Goal: Task Accomplishment & Management: Manage account settings

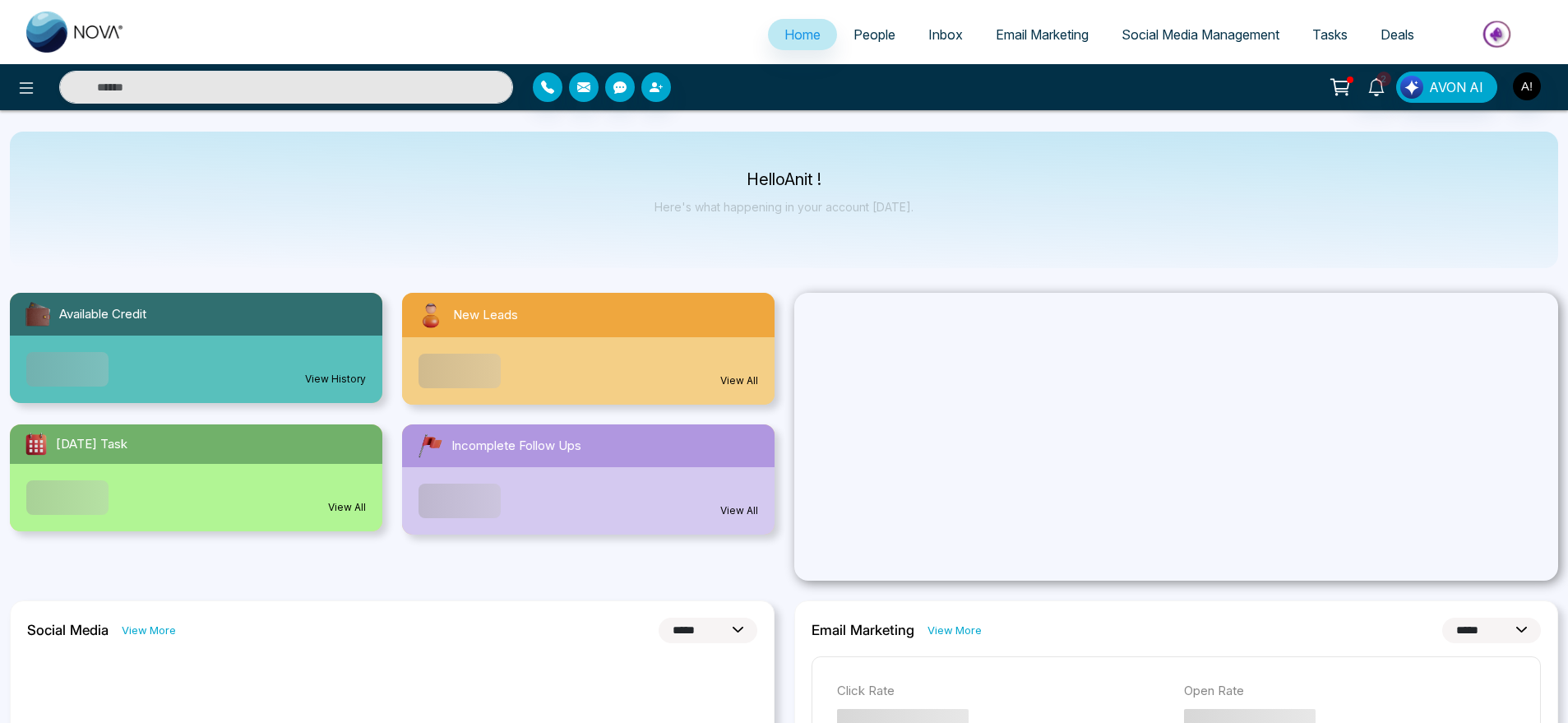
select select "*"
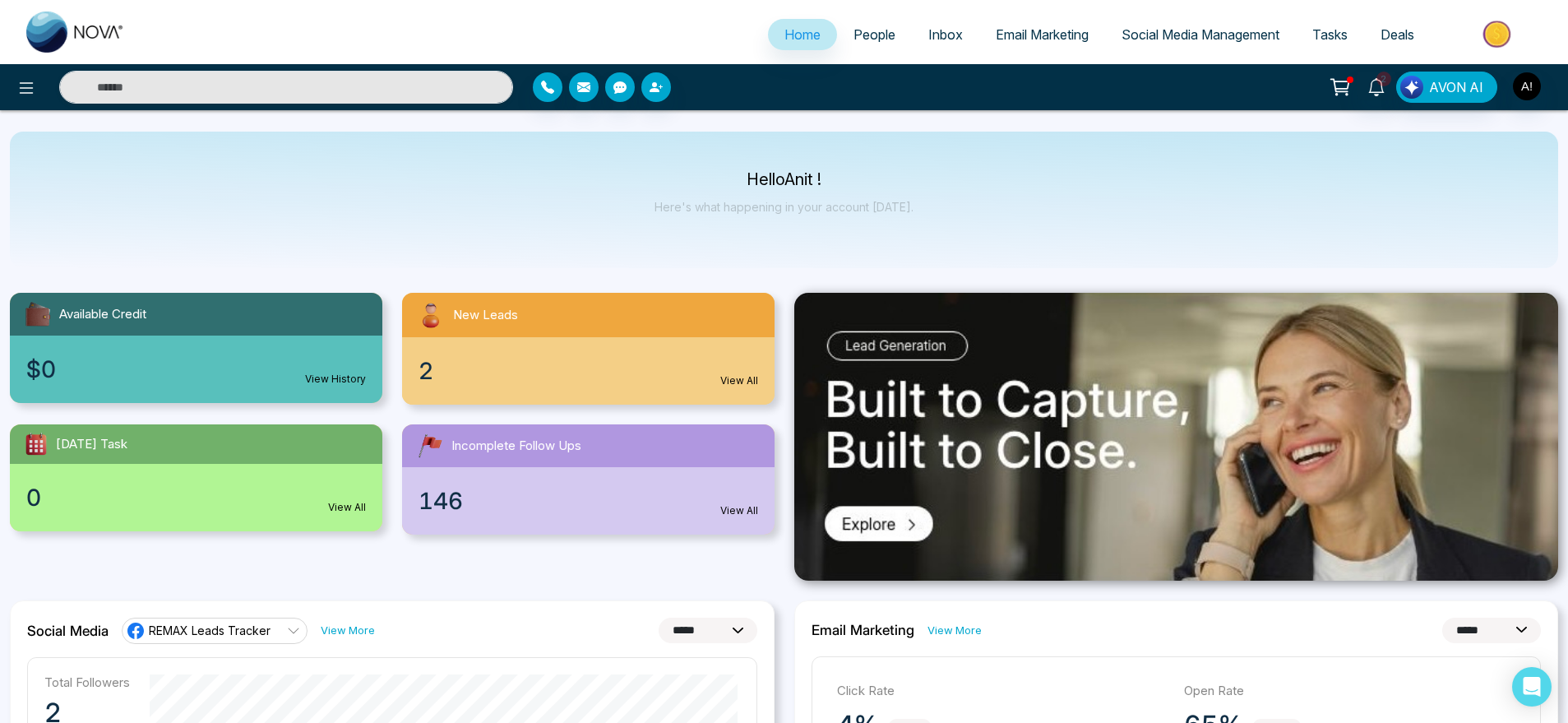
drag, startPoint x: 730, startPoint y: 166, endPoint x: 974, endPoint y: 218, distance: 249.5
click at [974, 218] on div "Hello Anit ! Here's what happening in your account today." at bounding box center [784, 200] width 1549 height 136
click at [865, 34] on span "People" at bounding box center [875, 35] width 42 height 17
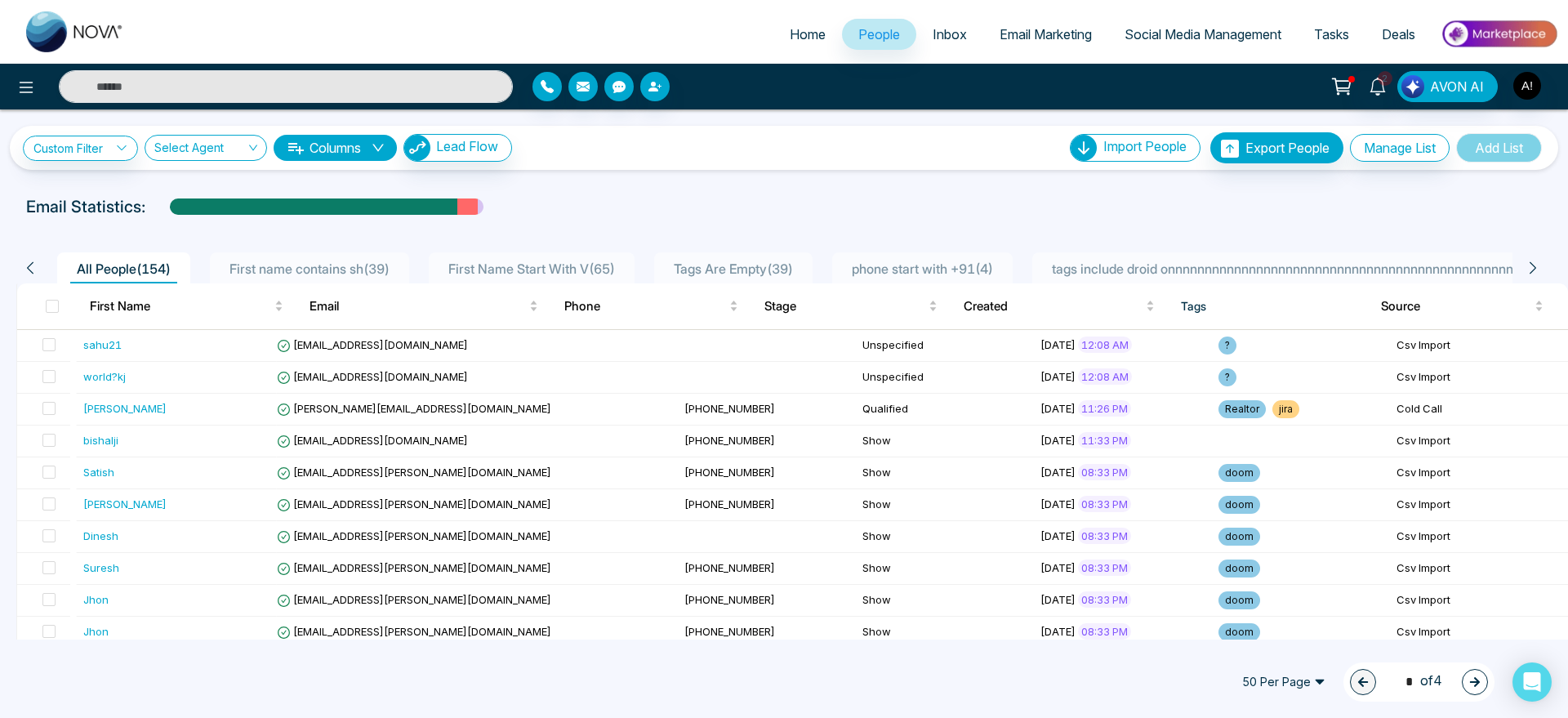
click at [942, 27] on span "Inbox" at bounding box center [950, 35] width 35 height 16
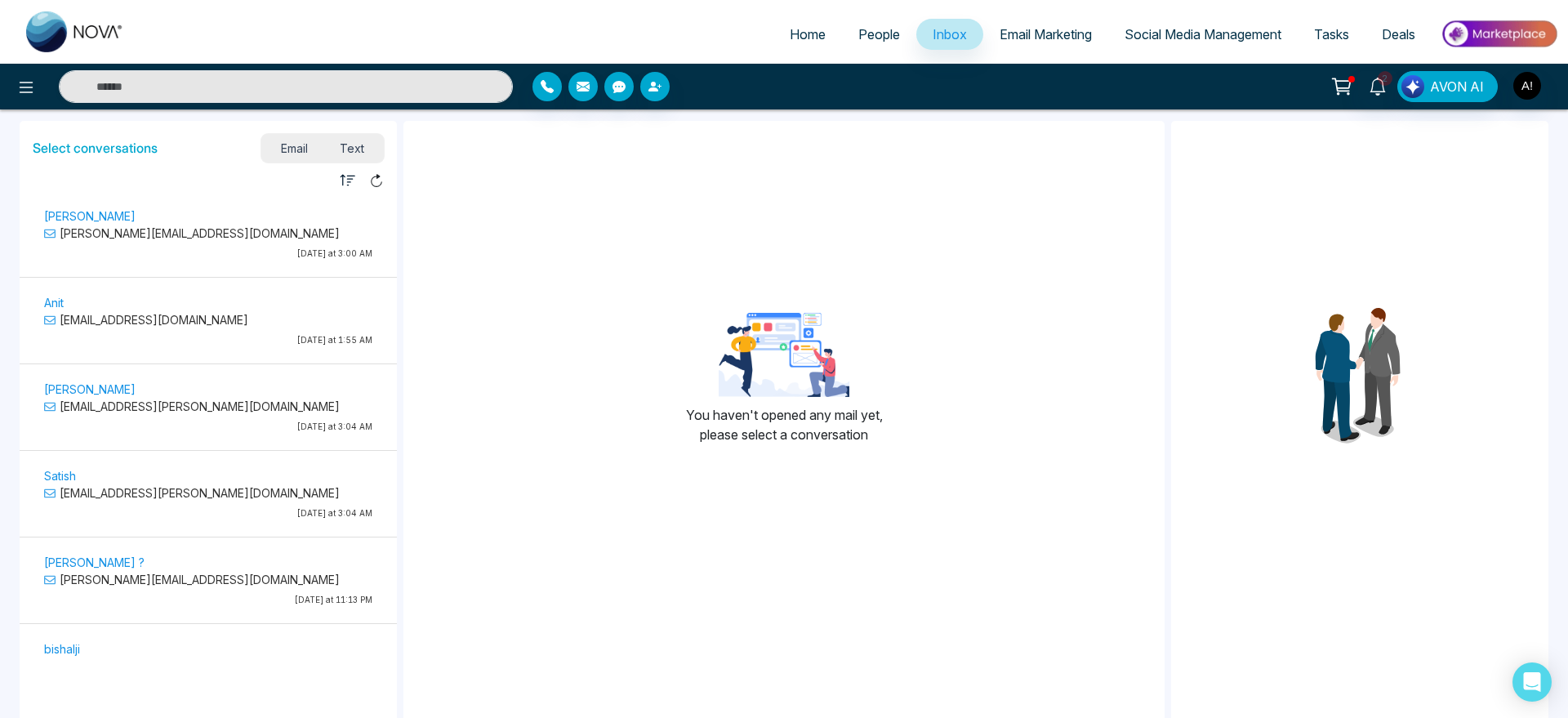
click at [1026, 35] on span "Email Marketing" at bounding box center [1045, 35] width 92 height 16
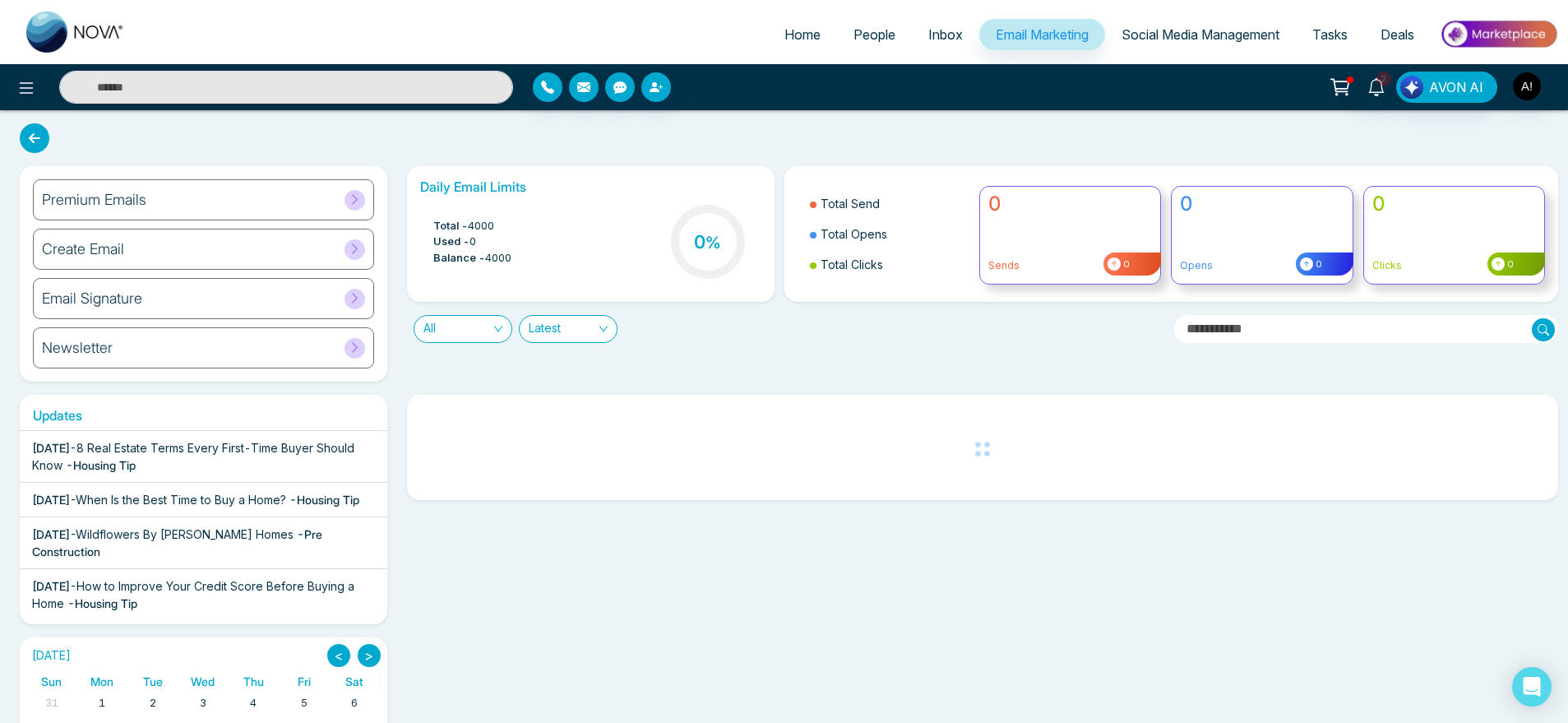
click at [1206, 24] on link "Social Media Management" at bounding box center [1200, 35] width 191 height 31
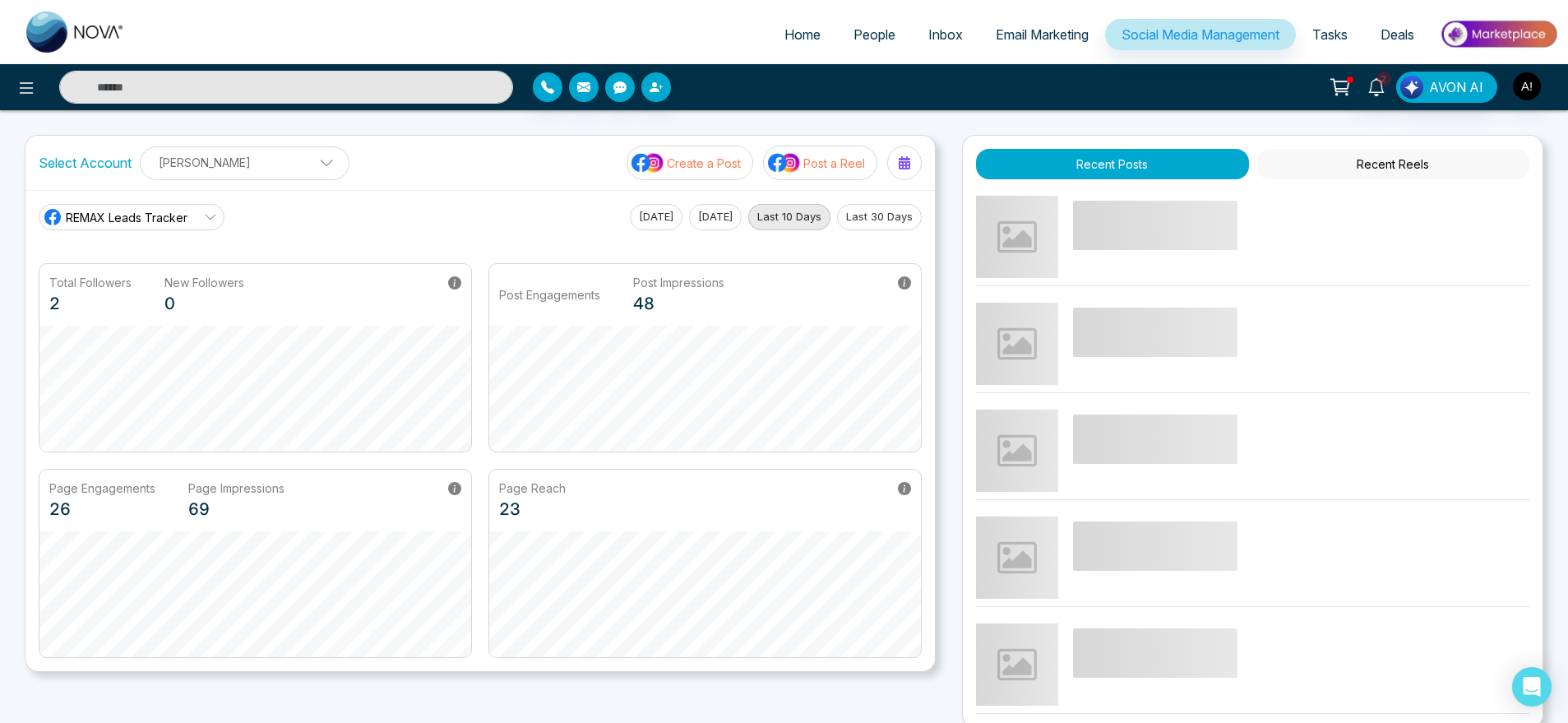
click at [1349, 41] on link "Tasks" at bounding box center [1330, 35] width 68 height 31
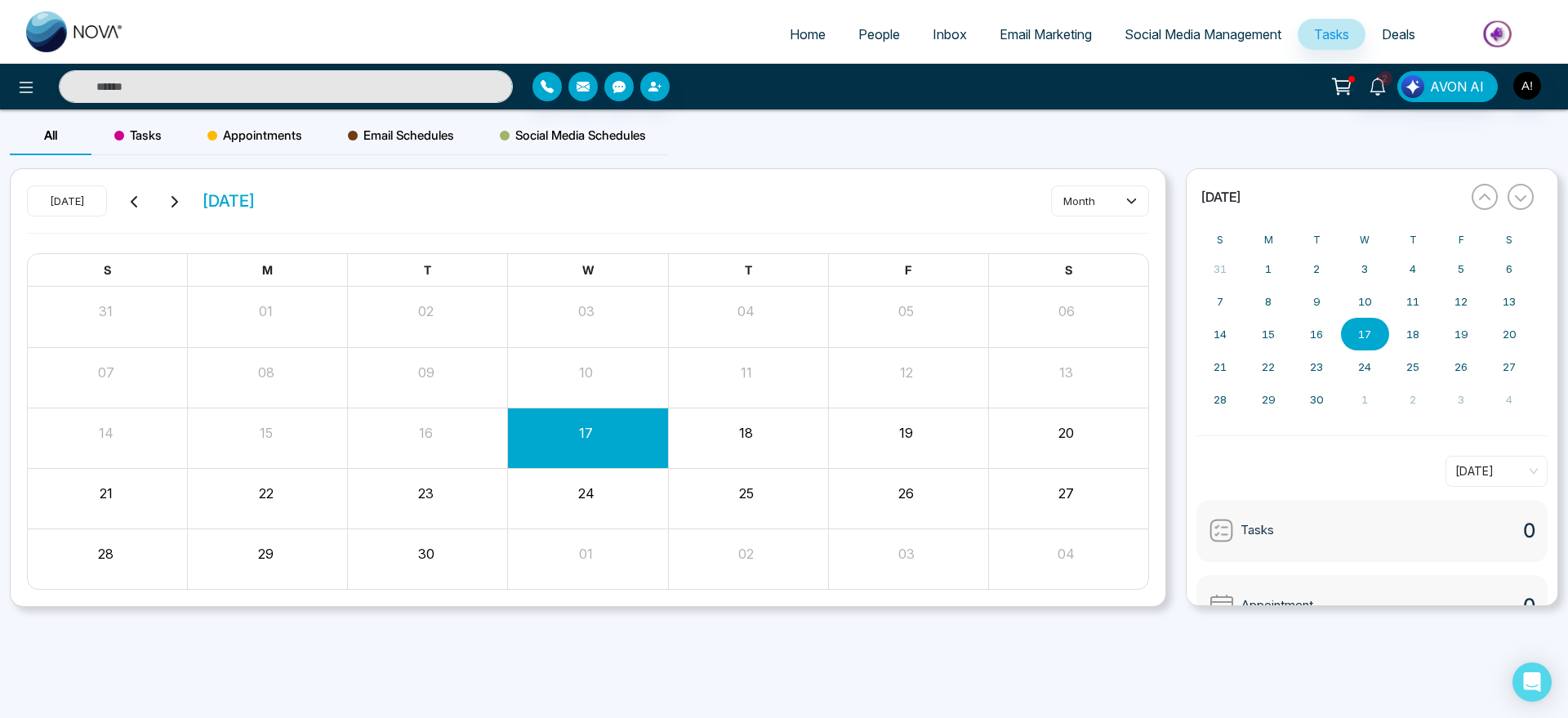
click at [1377, 37] on link "Deals" at bounding box center [1398, 35] width 66 height 31
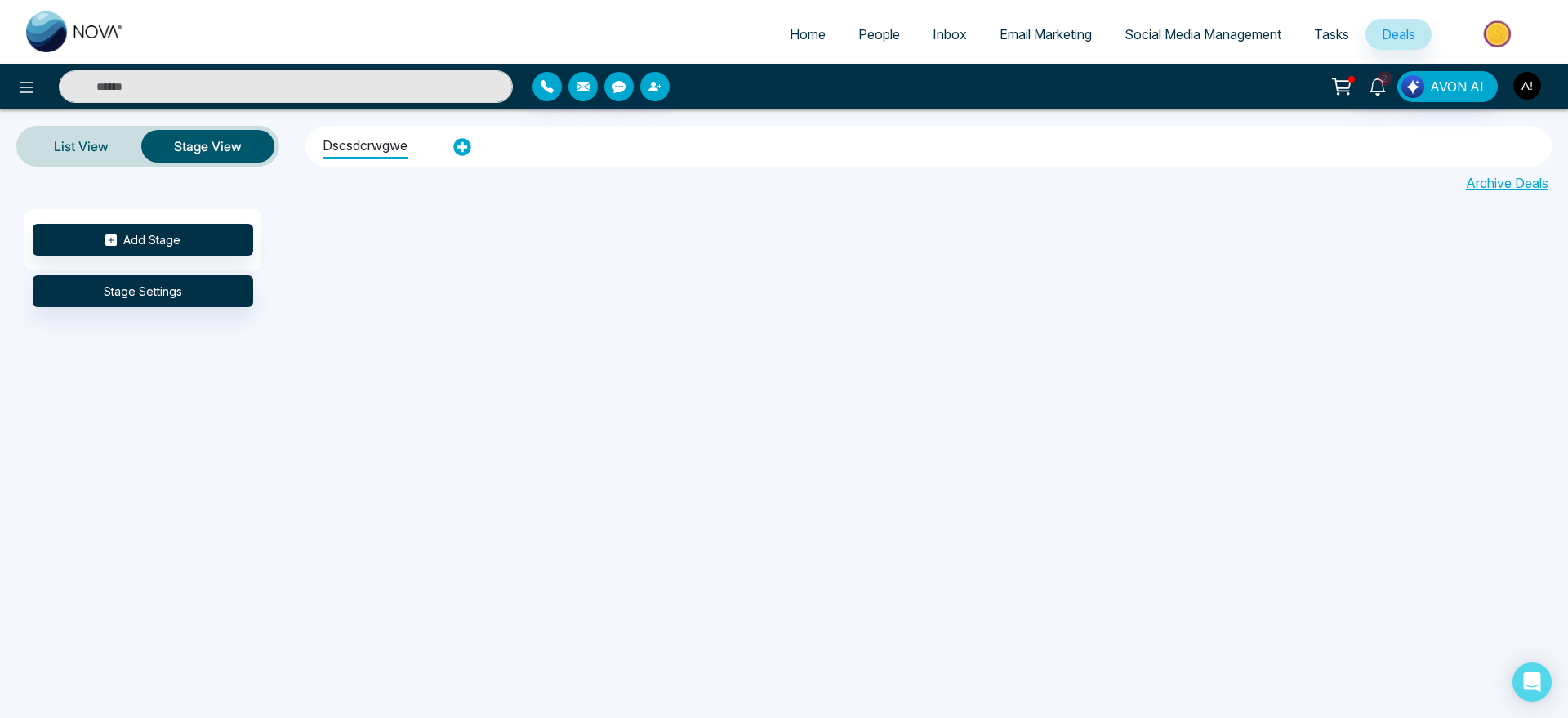
click at [1533, 86] on img "button" at bounding box center [1527, 86] width 27 height 27
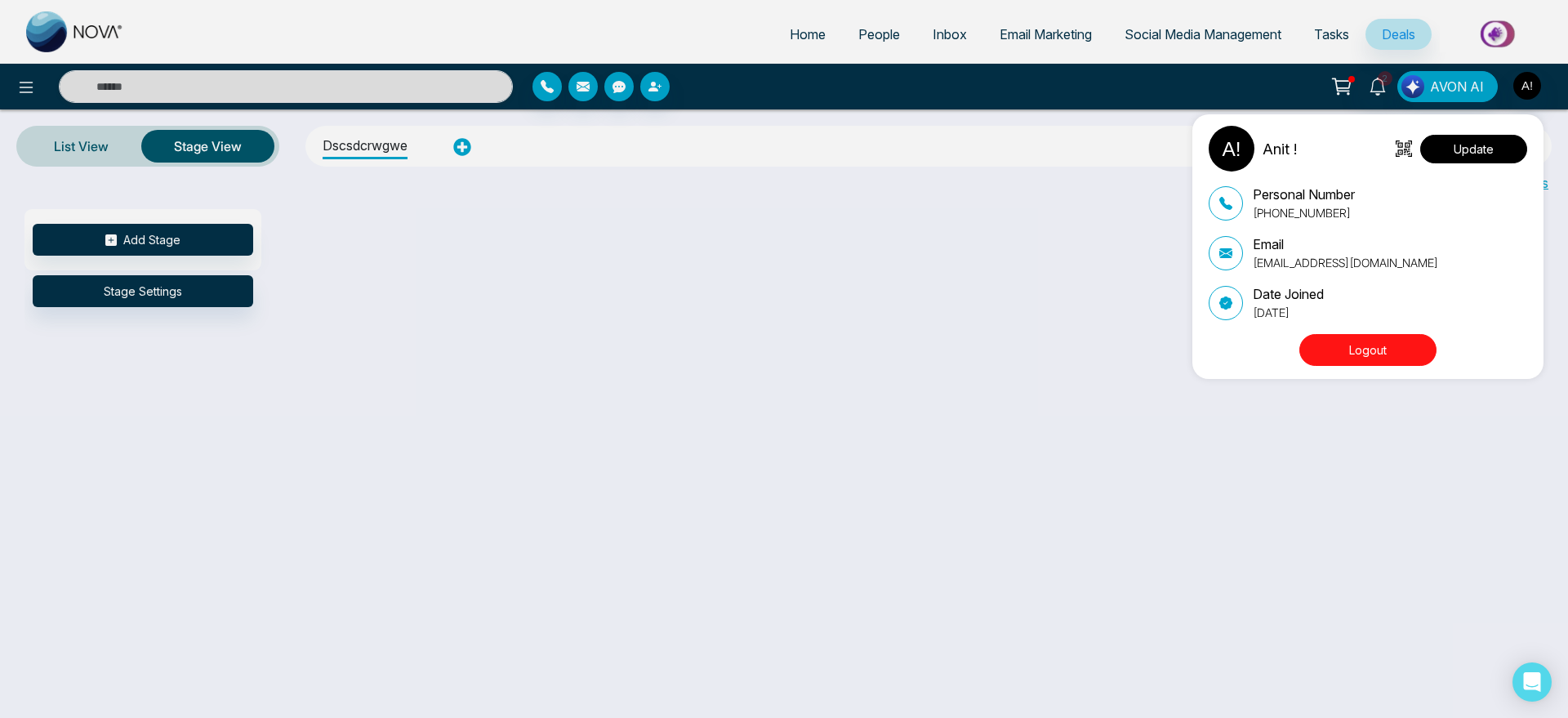
click at [1502, 156] on button "Update" at bounding box center [1473, 148] width 107 height 28
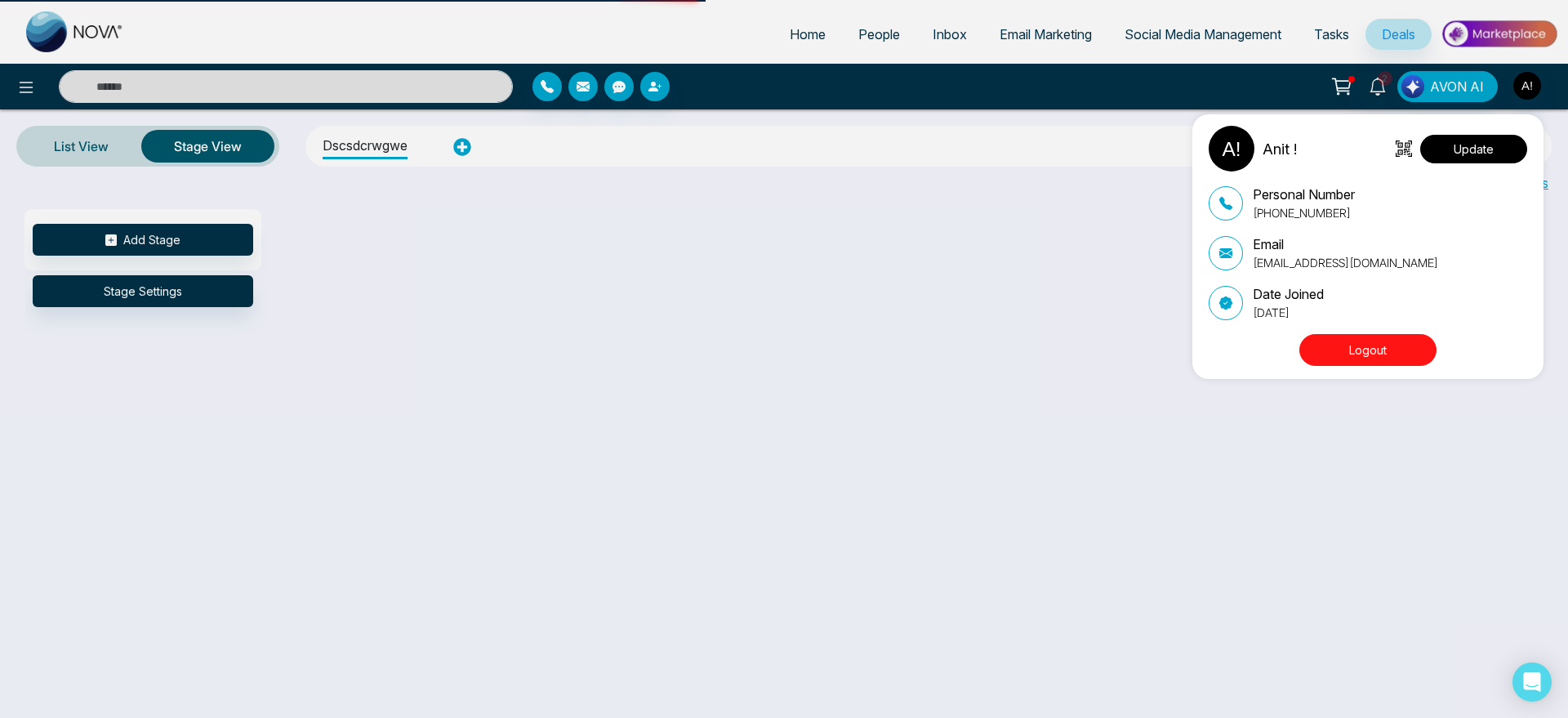
select select
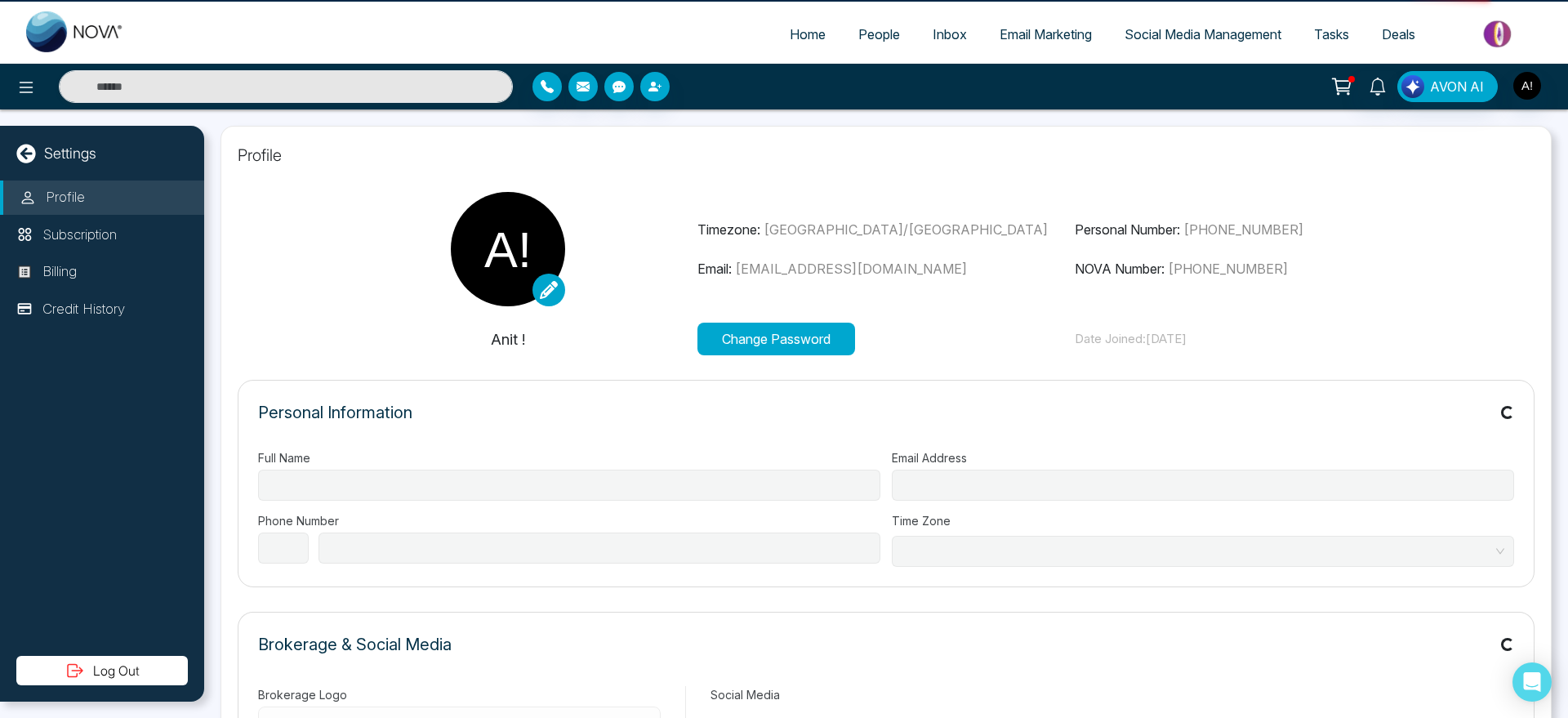
type input "******"
type input "**********"
select select "***"
type input "**********"
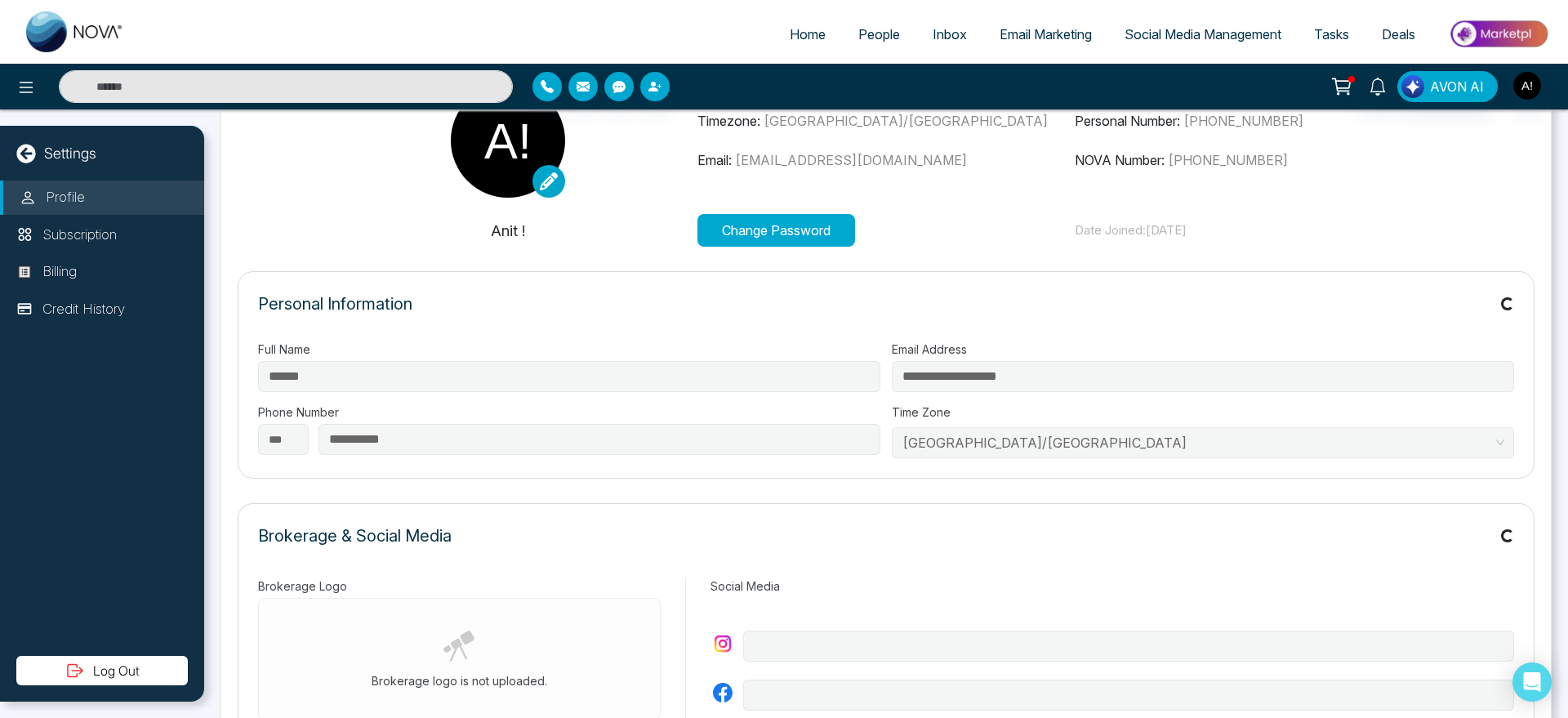
type input "**********"
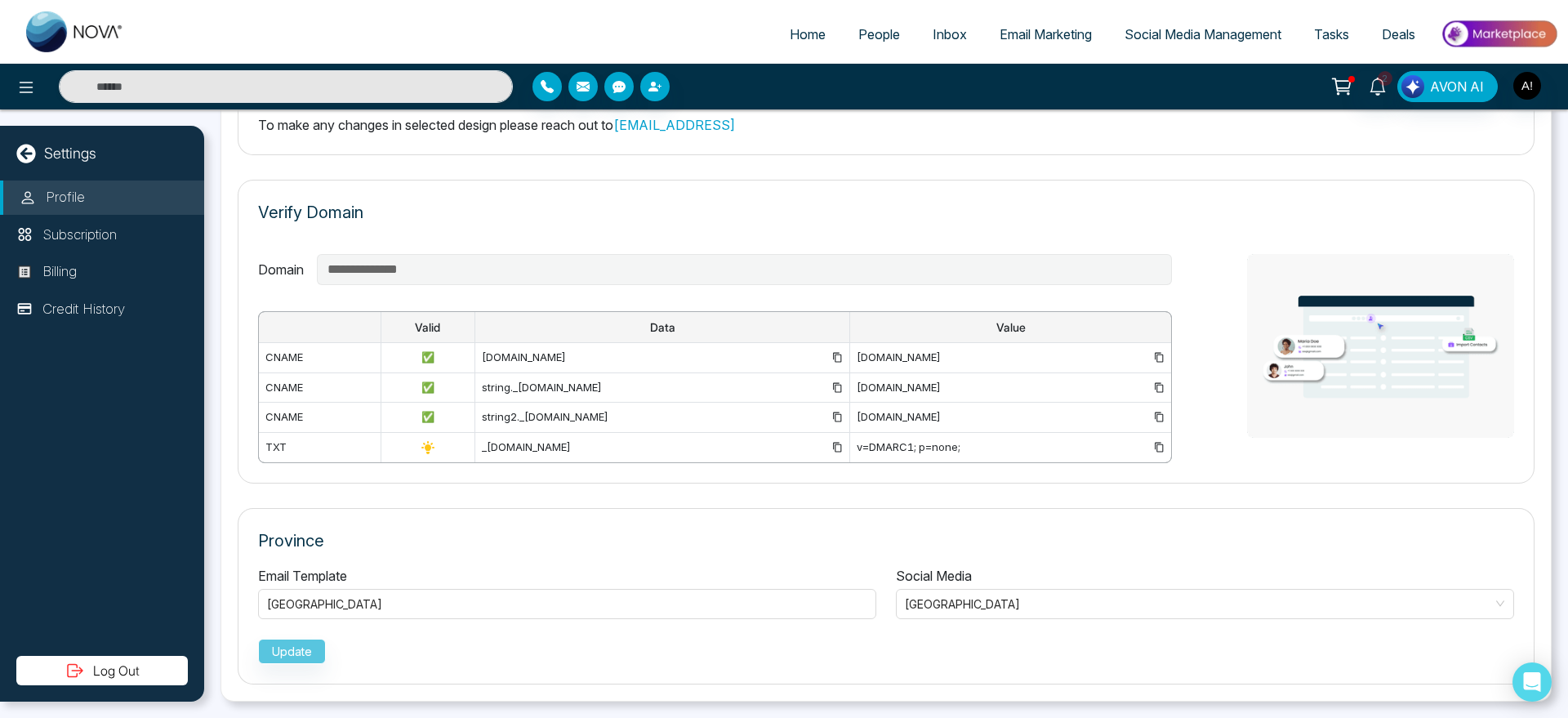
scroll to position [296, 0]
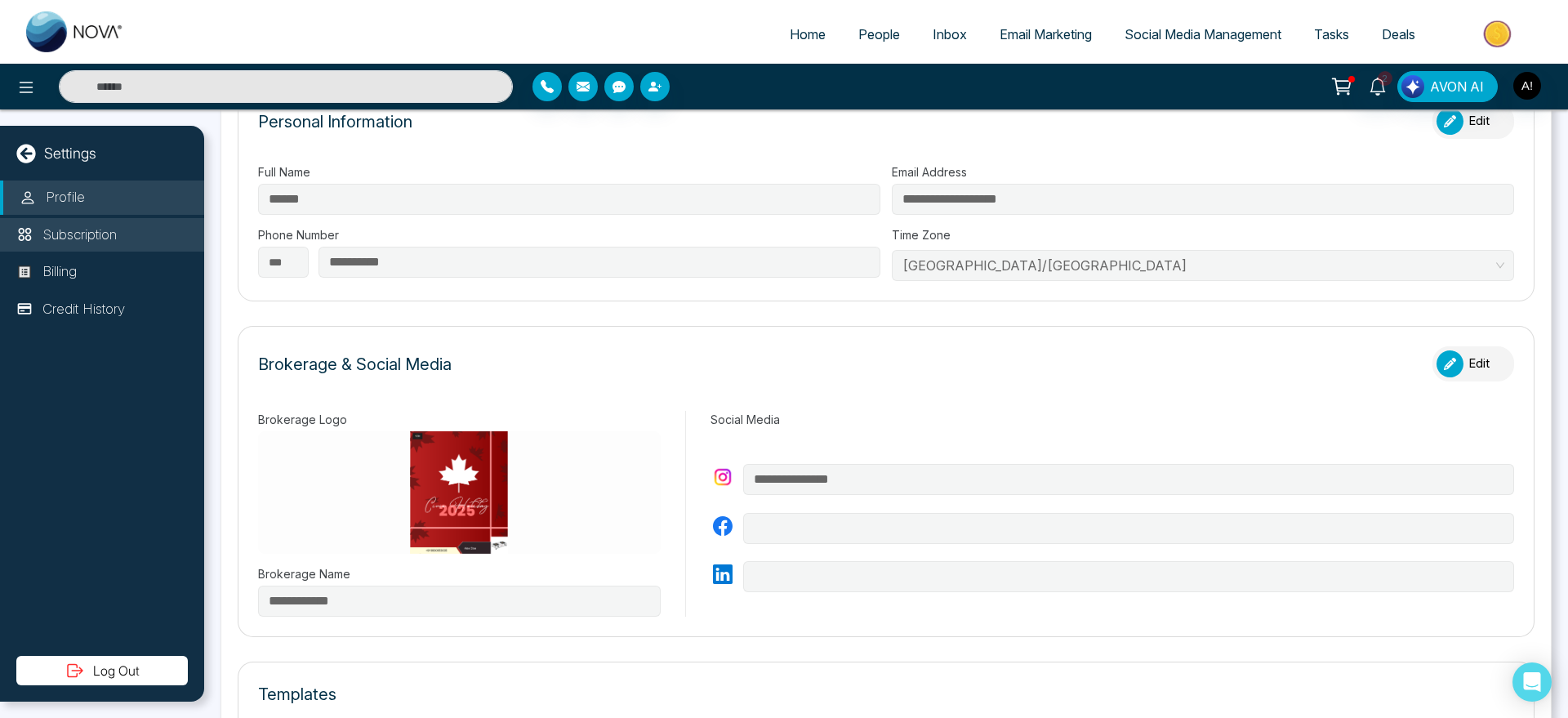
click at [49, 220] on li "Subscription" at bounding box center [101, 235] width 204 height 35
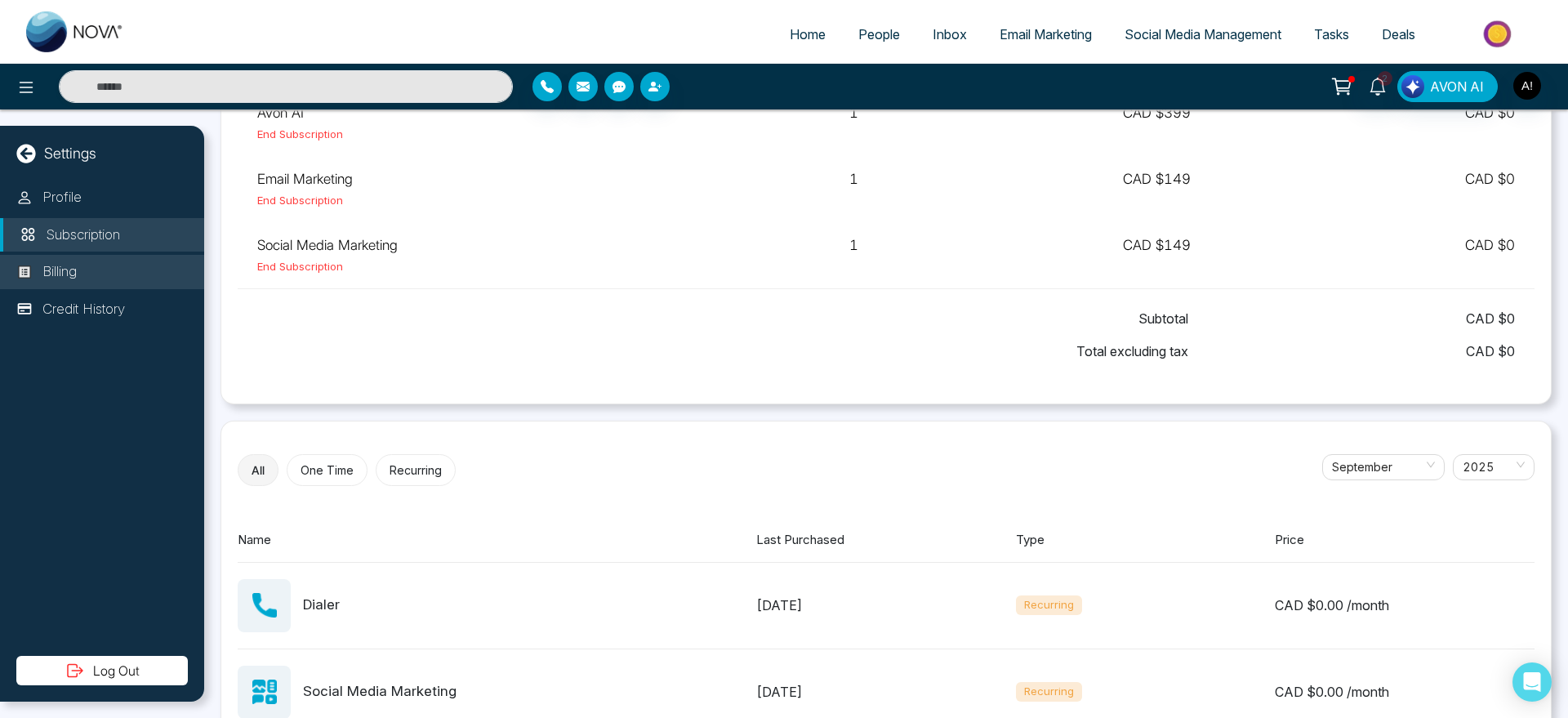
click at [69, 268] on p "Billing" at bounding box center [59, 272] width 35 height 21
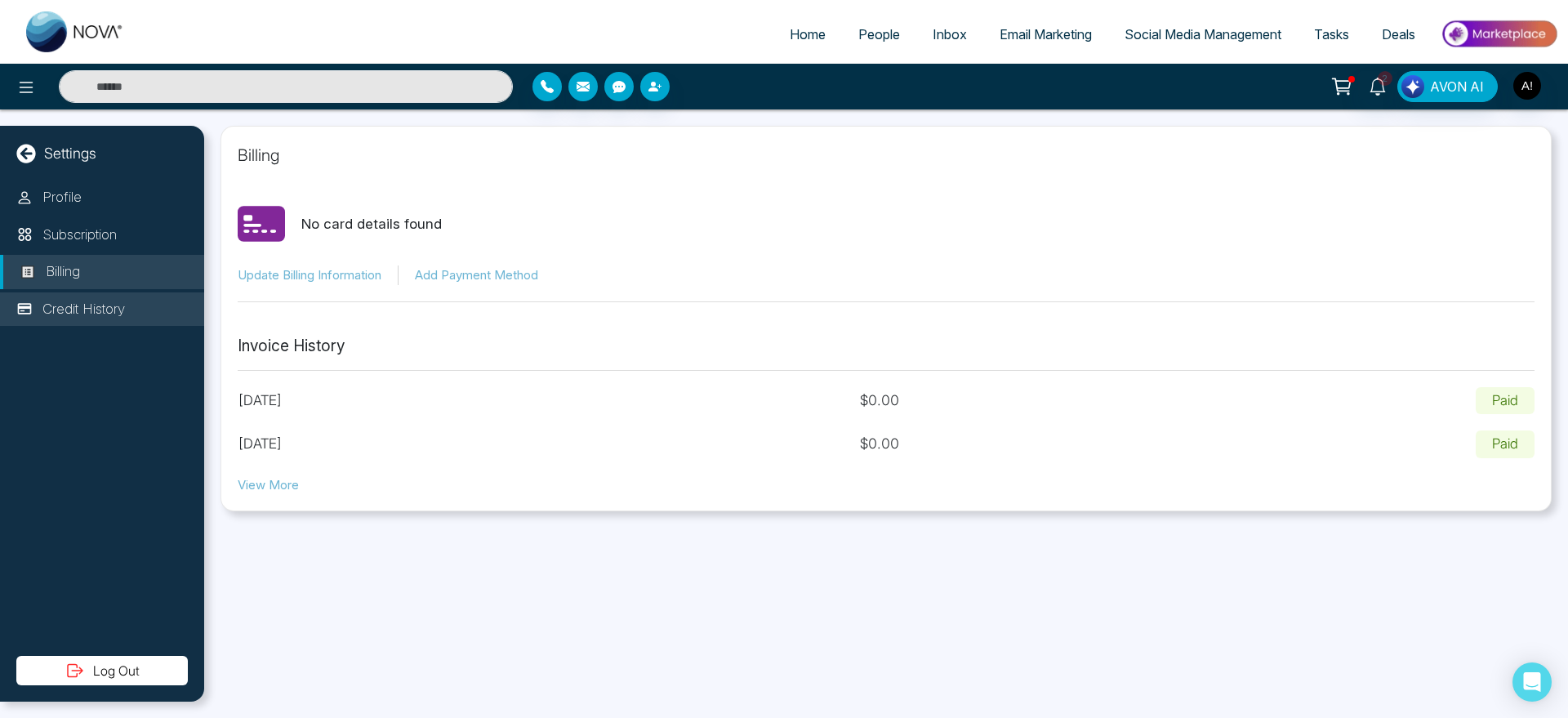
click at [80, 299] on p "Credit History" at bounding box center [83, 309] width 82 height 21
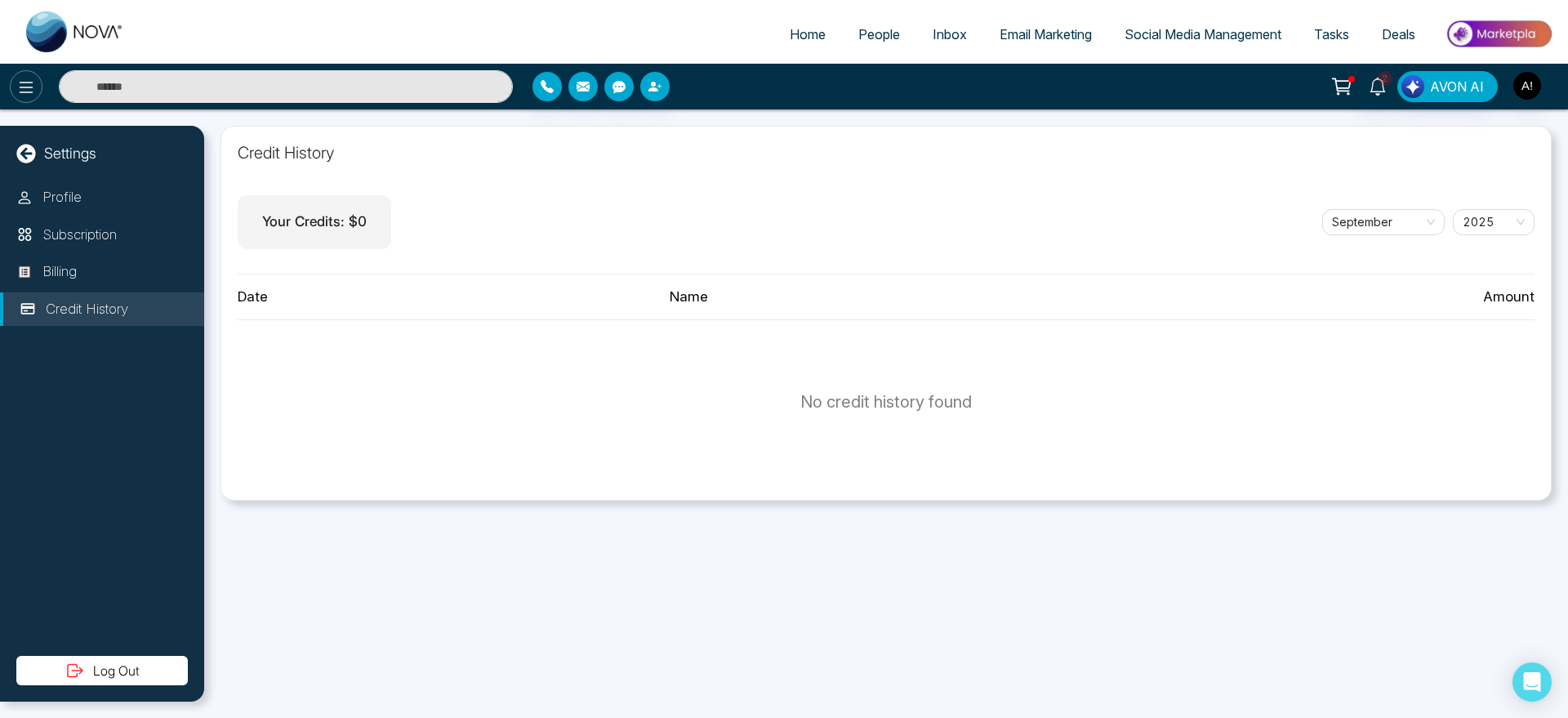
click at [12, 94] on button at bounding box center [27, 87] width 33 height 33
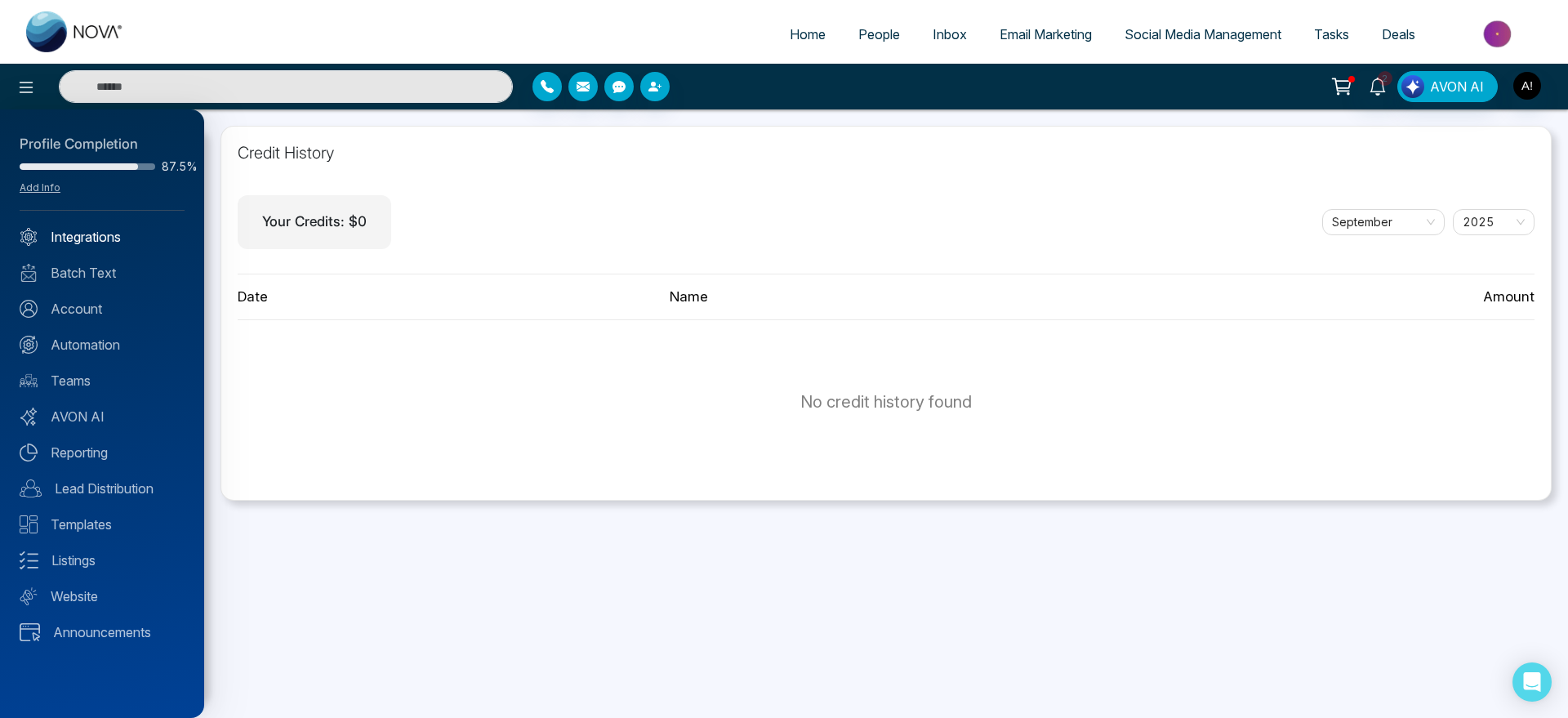
click at [78, 230] on link "Integrations" at bounding box center [101, 236] width 165 height 19
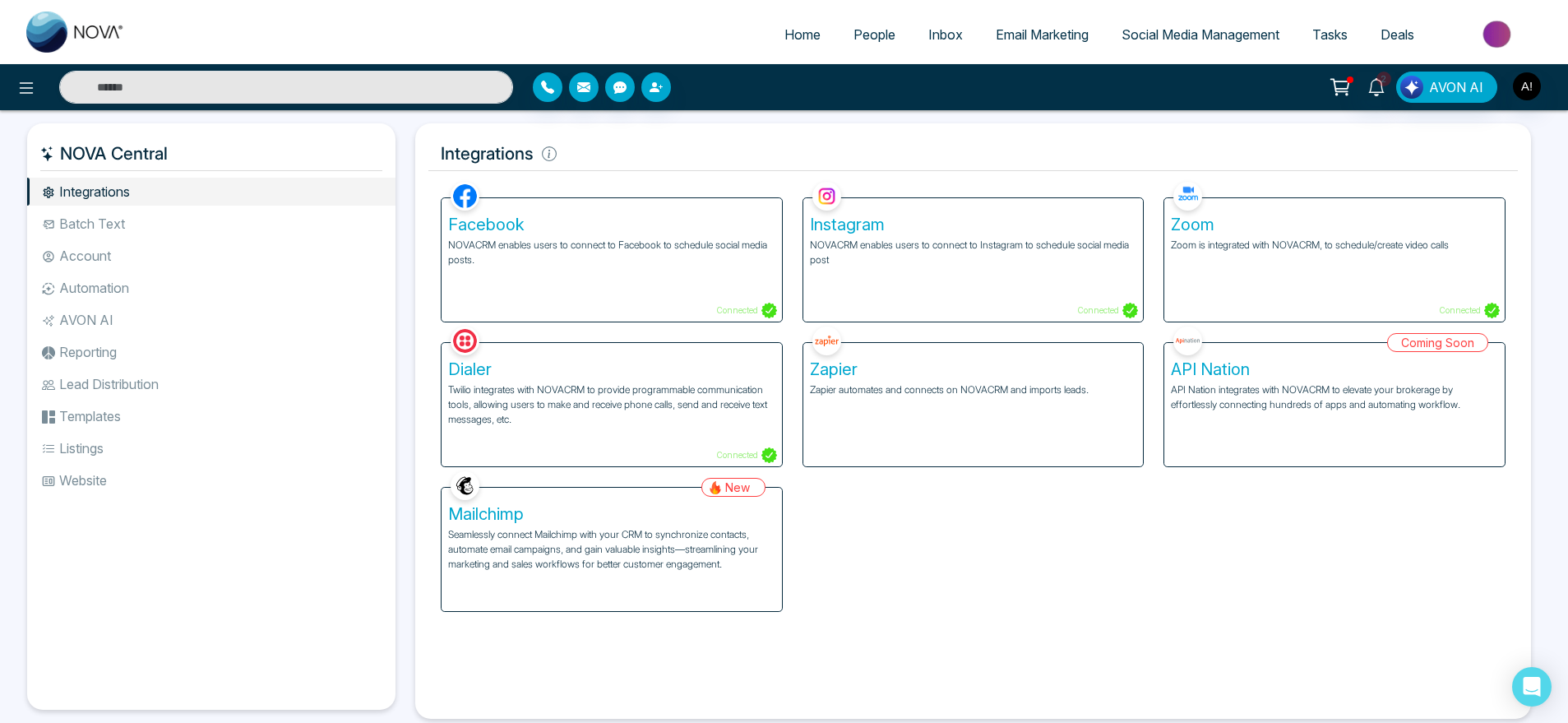
click at [82, 218] on li "Batch Text" at bounding box center [211, 224] width 368 height 28
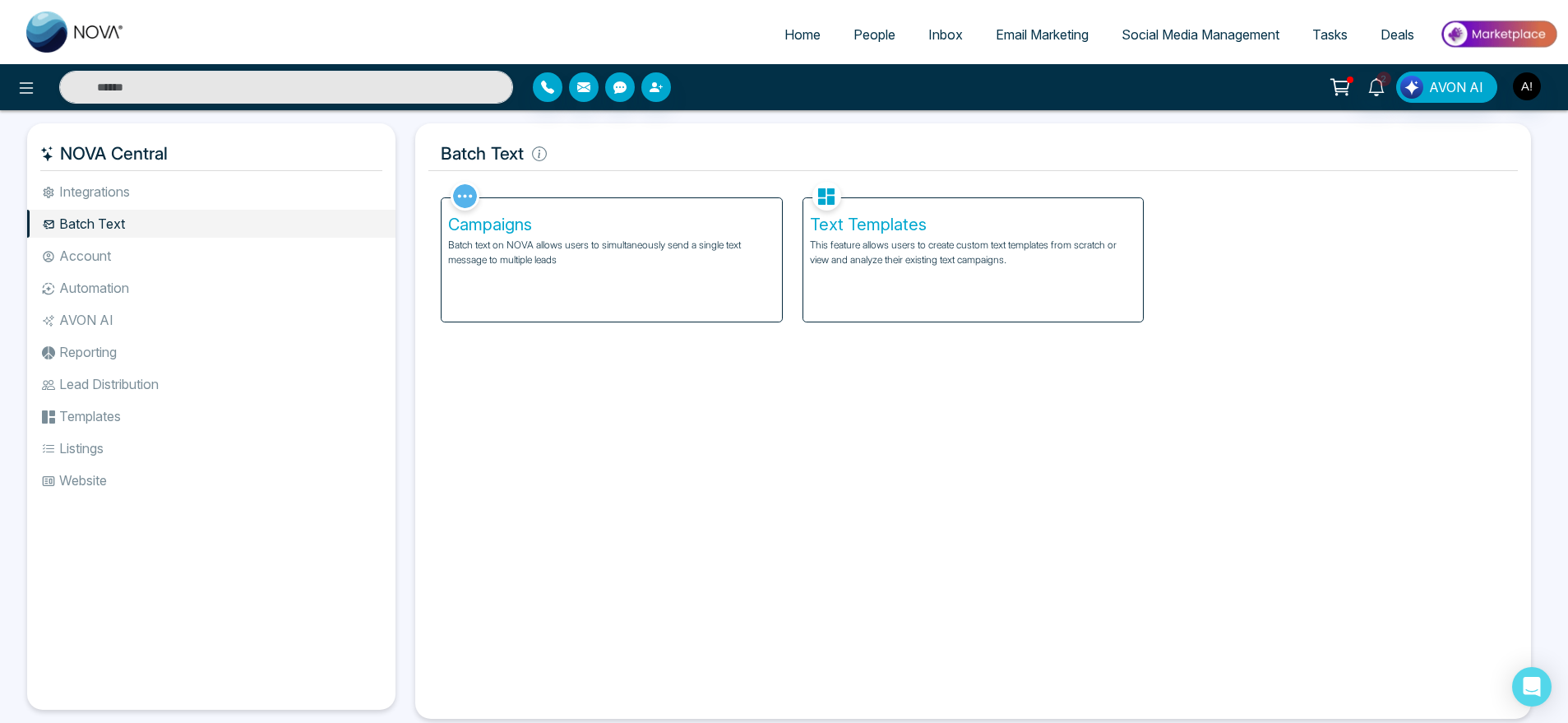
click at [177, 260] on li "Account" at bounding box center [211, 256] width 368 height 28
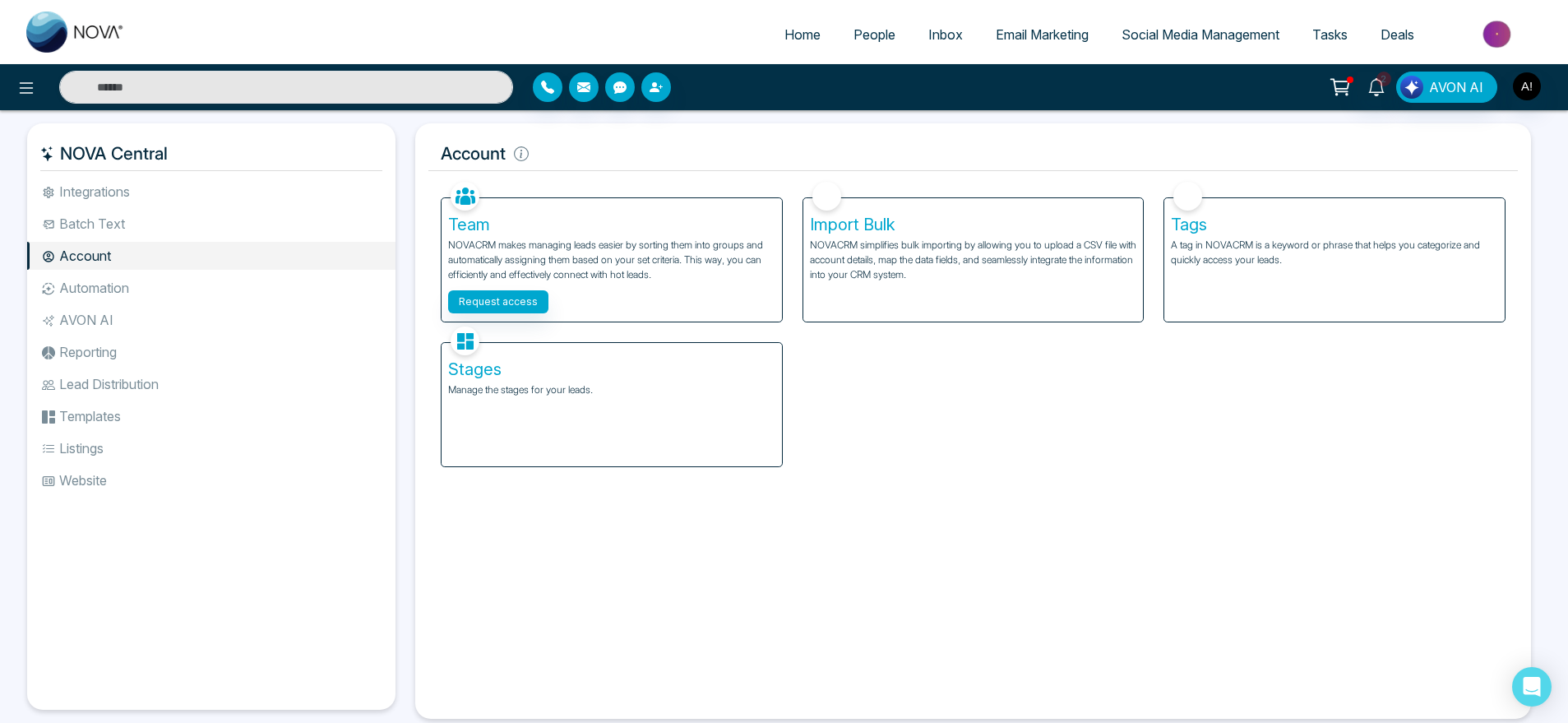
click at [105, 287] on li "Automation" at bounding box center [211, 287] width 368 height 28
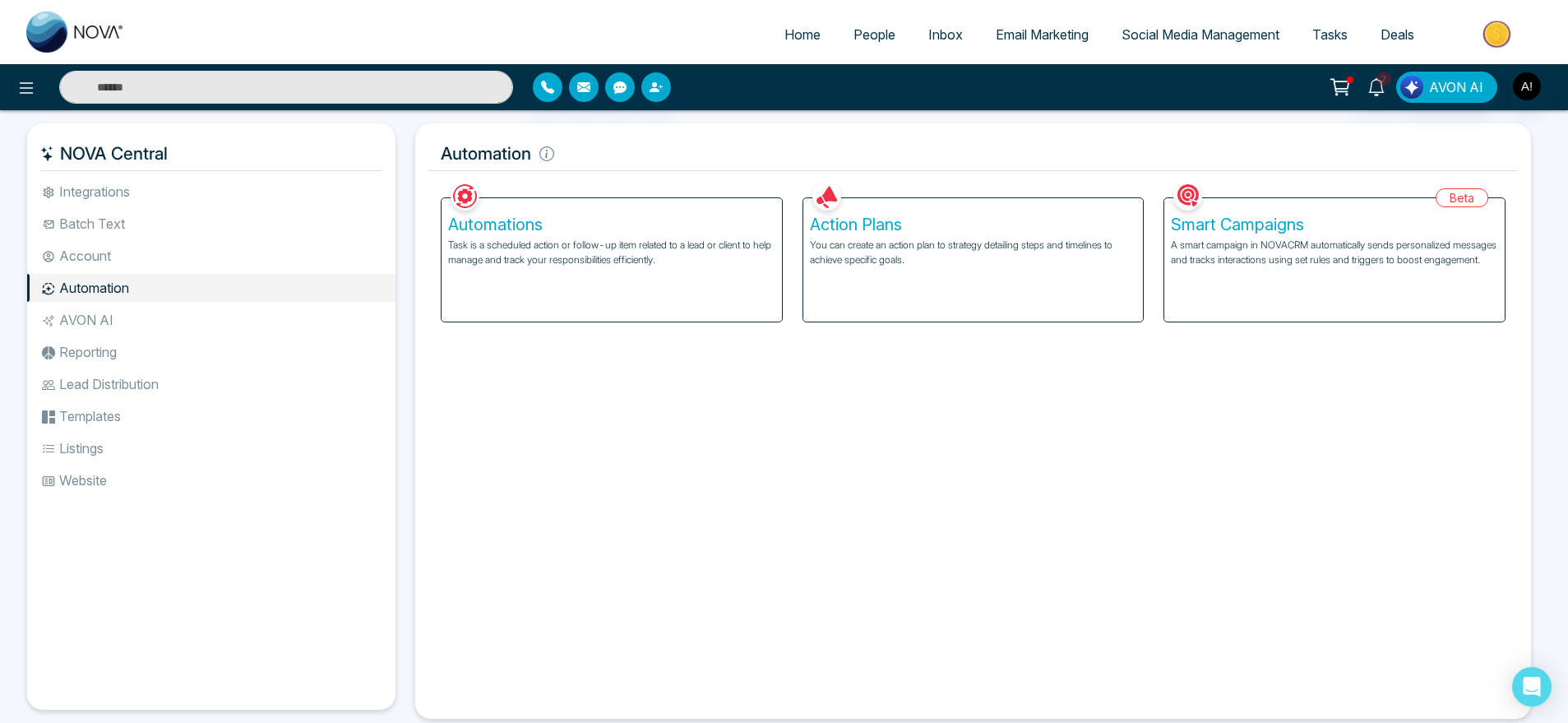
click at [115, 317] on li "AVON AI" at bounding box center [211, 320] width 368 height 28
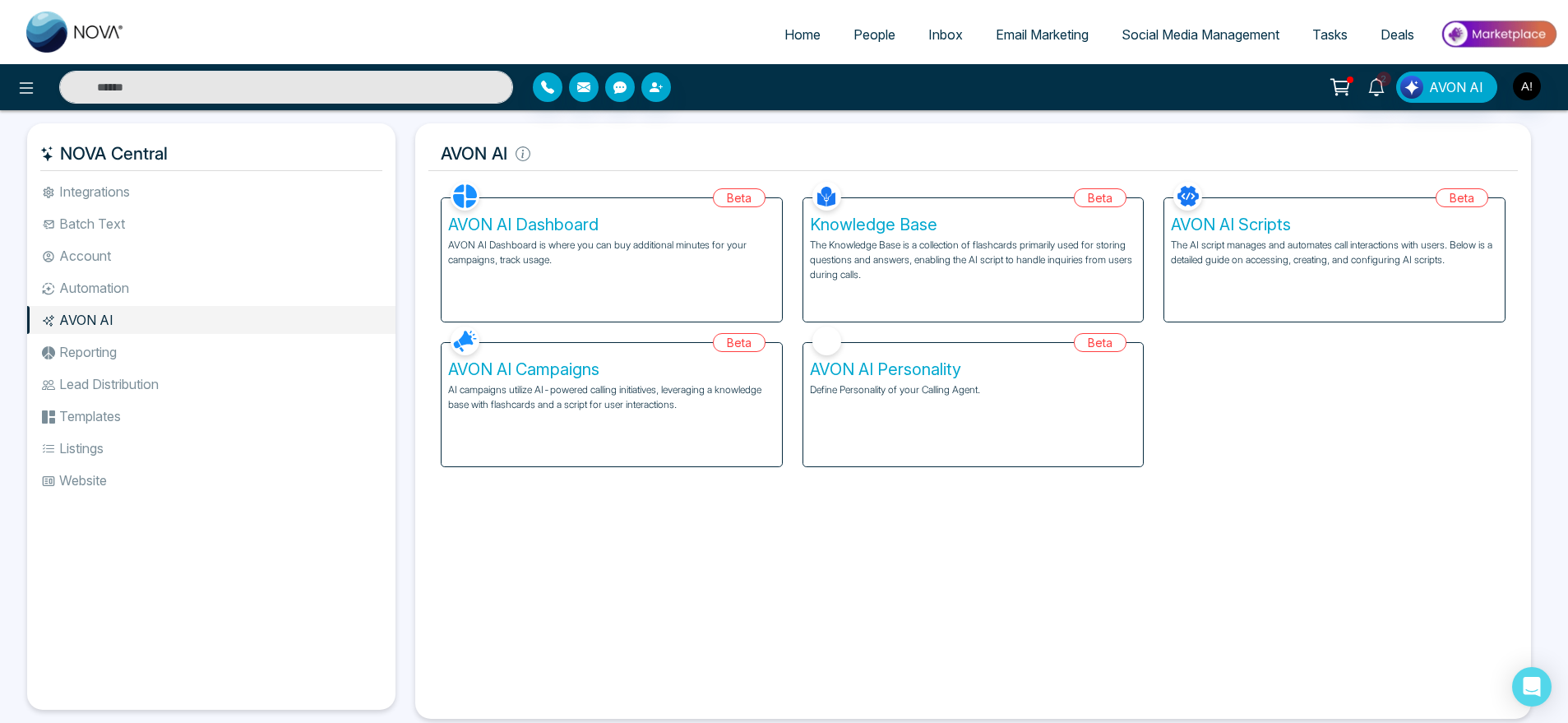
click at [117, 343] on li "Reporting" at bounding box center [211, 352] width 368 height 28
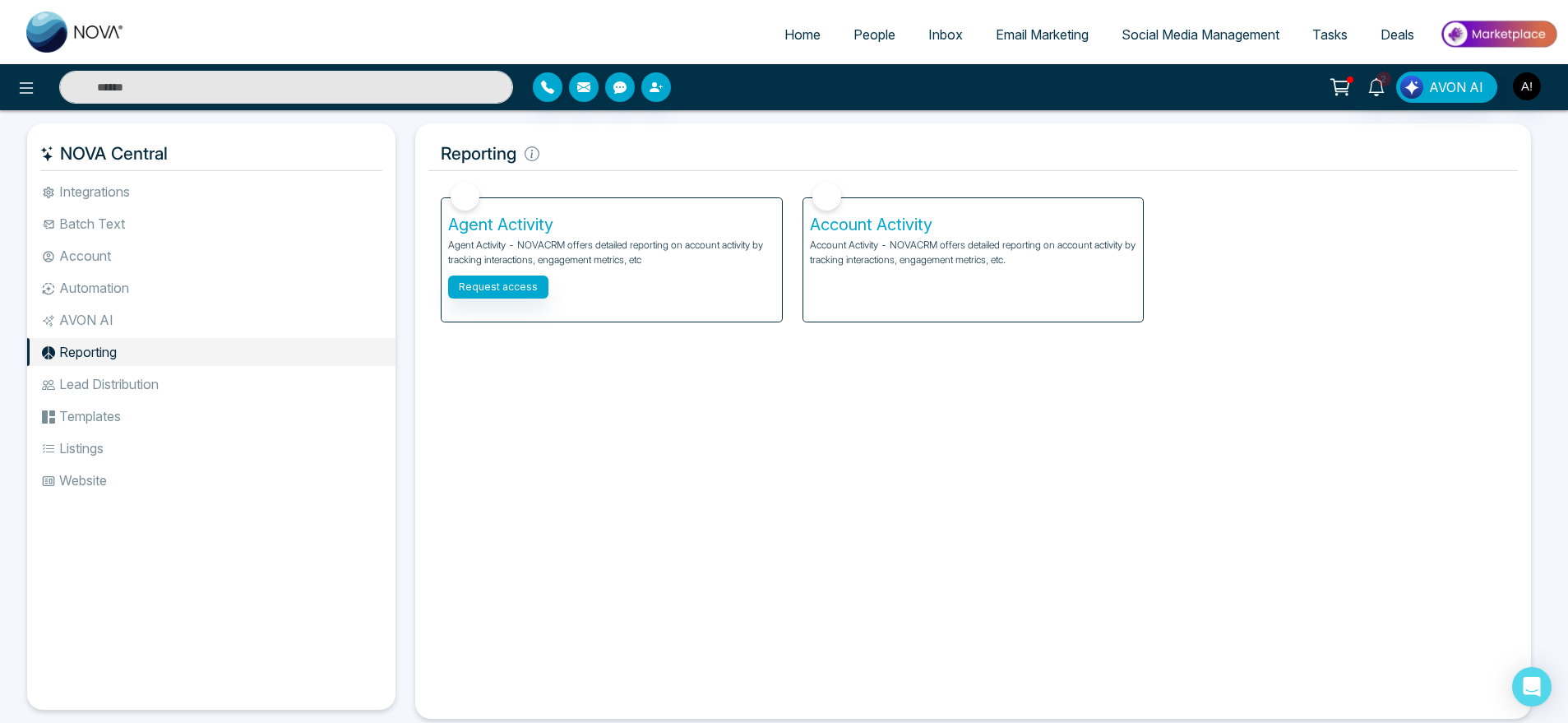
click at [132, 413] on li "Templates" at bounding box center [211, 416] width 368 height 28
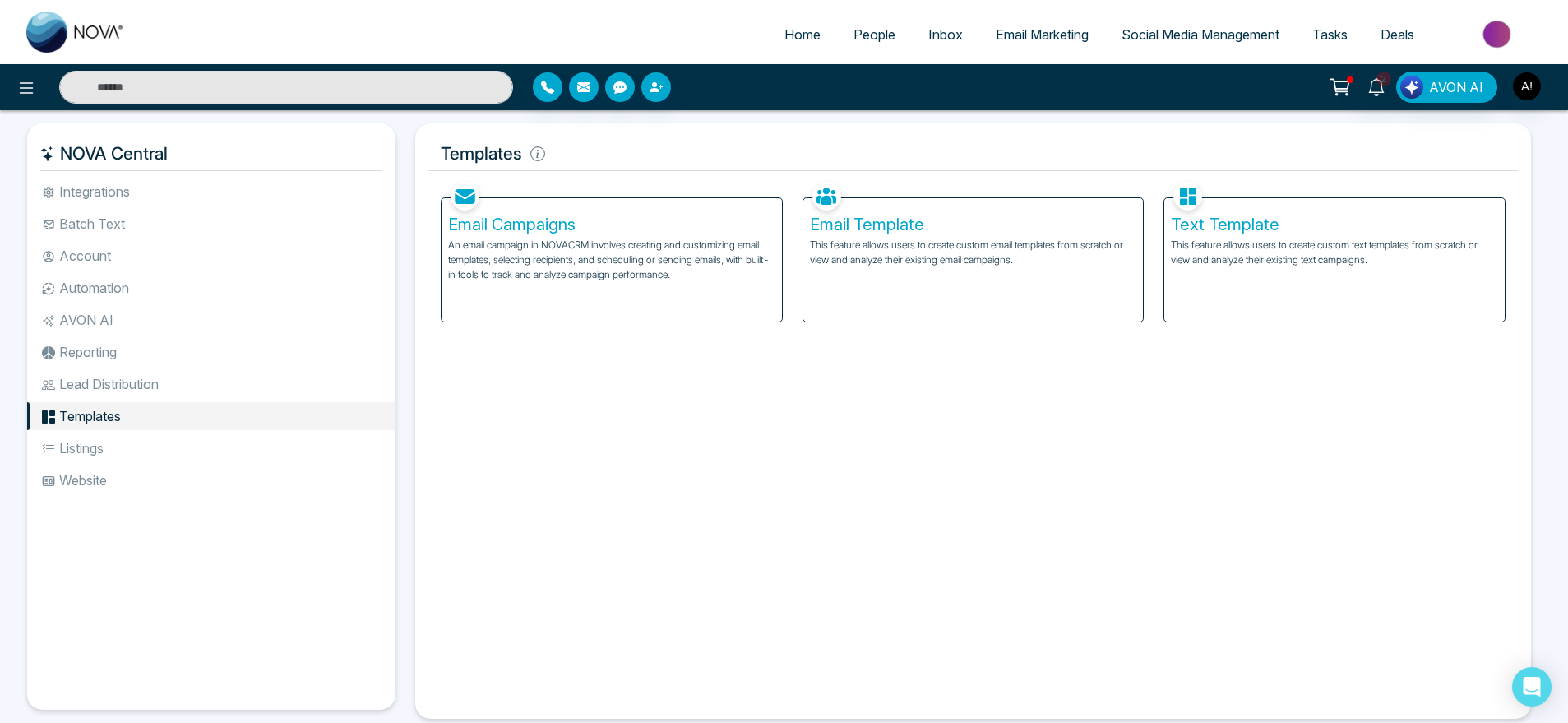
click at [161, 388] on li "Lead Distribution" at bounding box center [211, 384] width 368 height 28
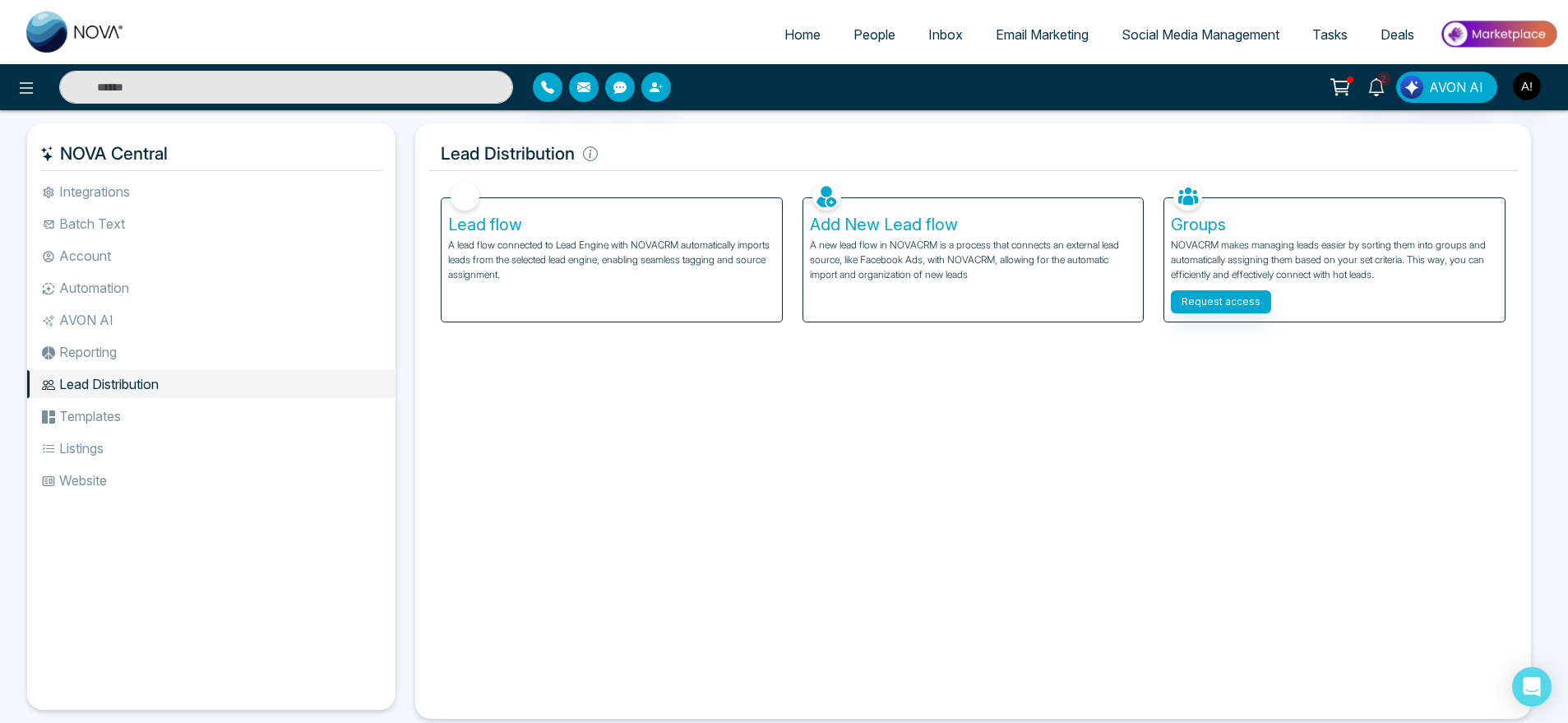
click at [146, 446] on li "Listings" at bounding box center [211, 449] width 368 height 28
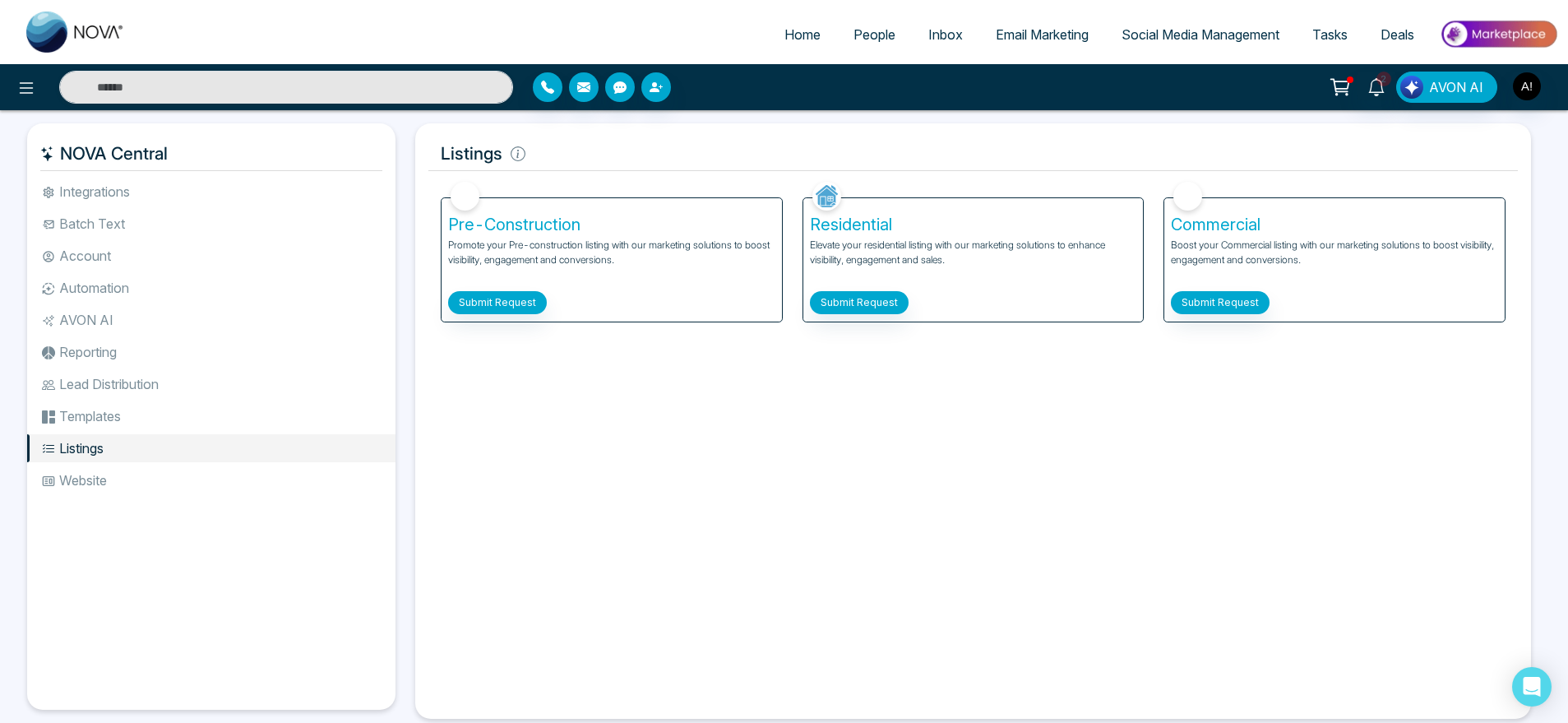
click at [111, 472] on li "Website" at bounding box center [211, 480] width 368 height 28
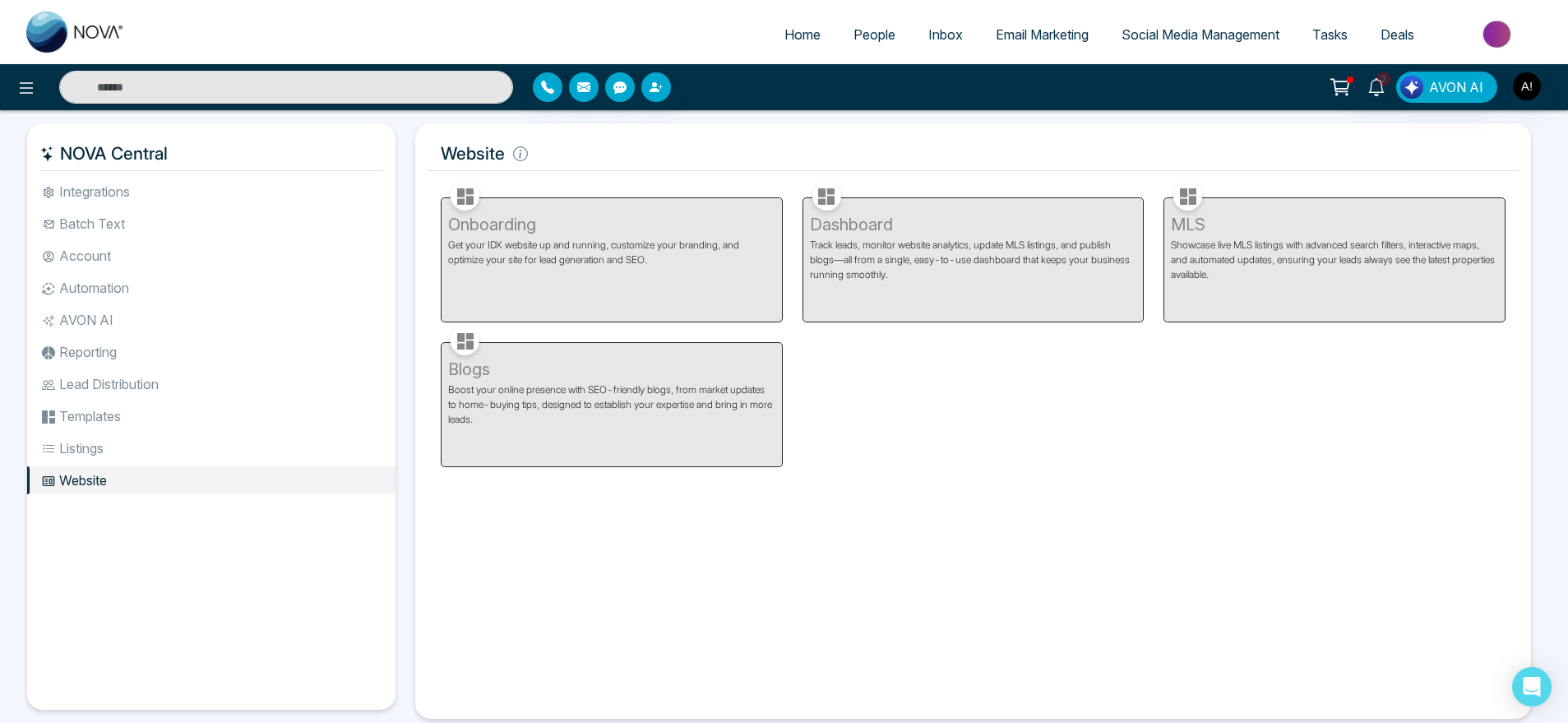
click at [111, 414] on li "Templates" at bounding box center [211, 416] width 368 height 28
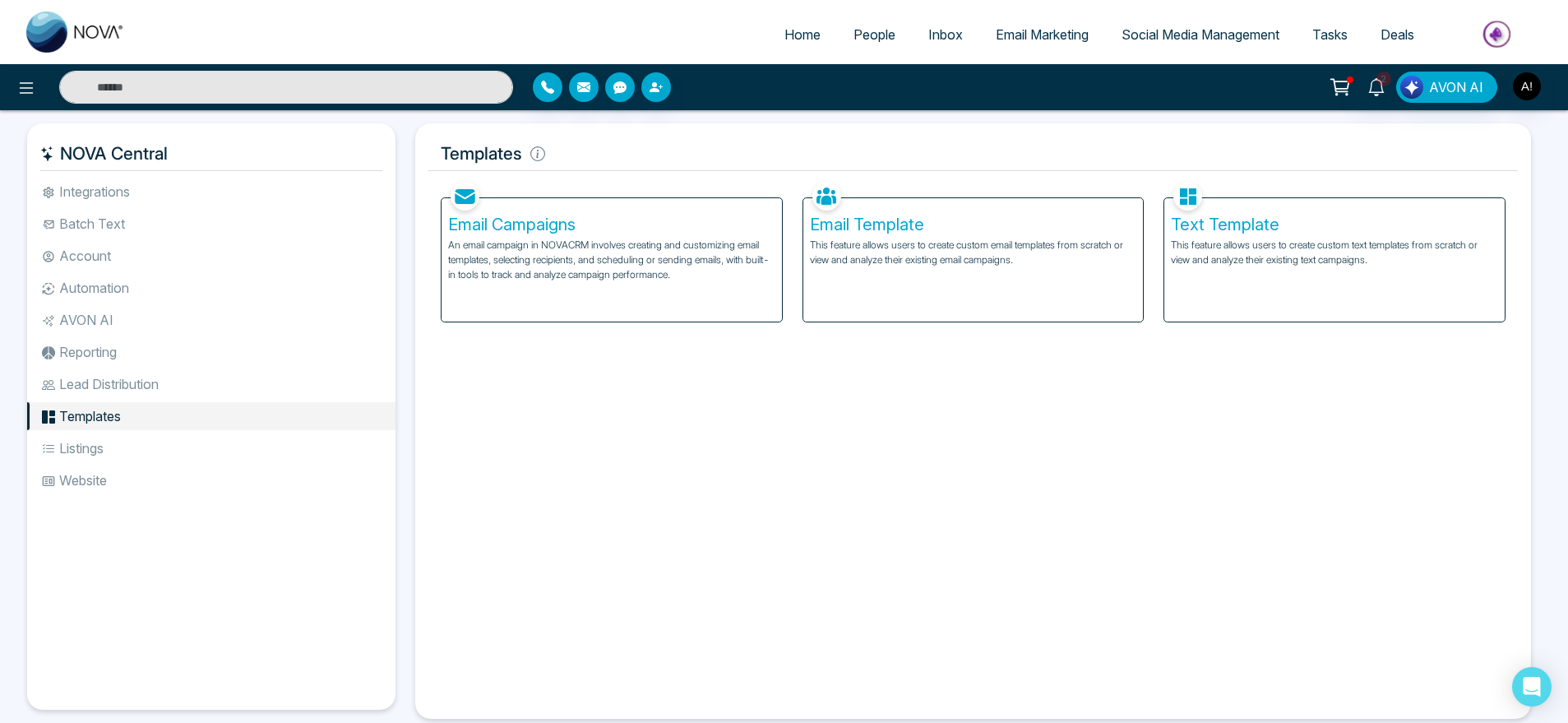
click at [111, 388] on li "Lead Distribution" at bounding box center [211, 384] width 368 height 28
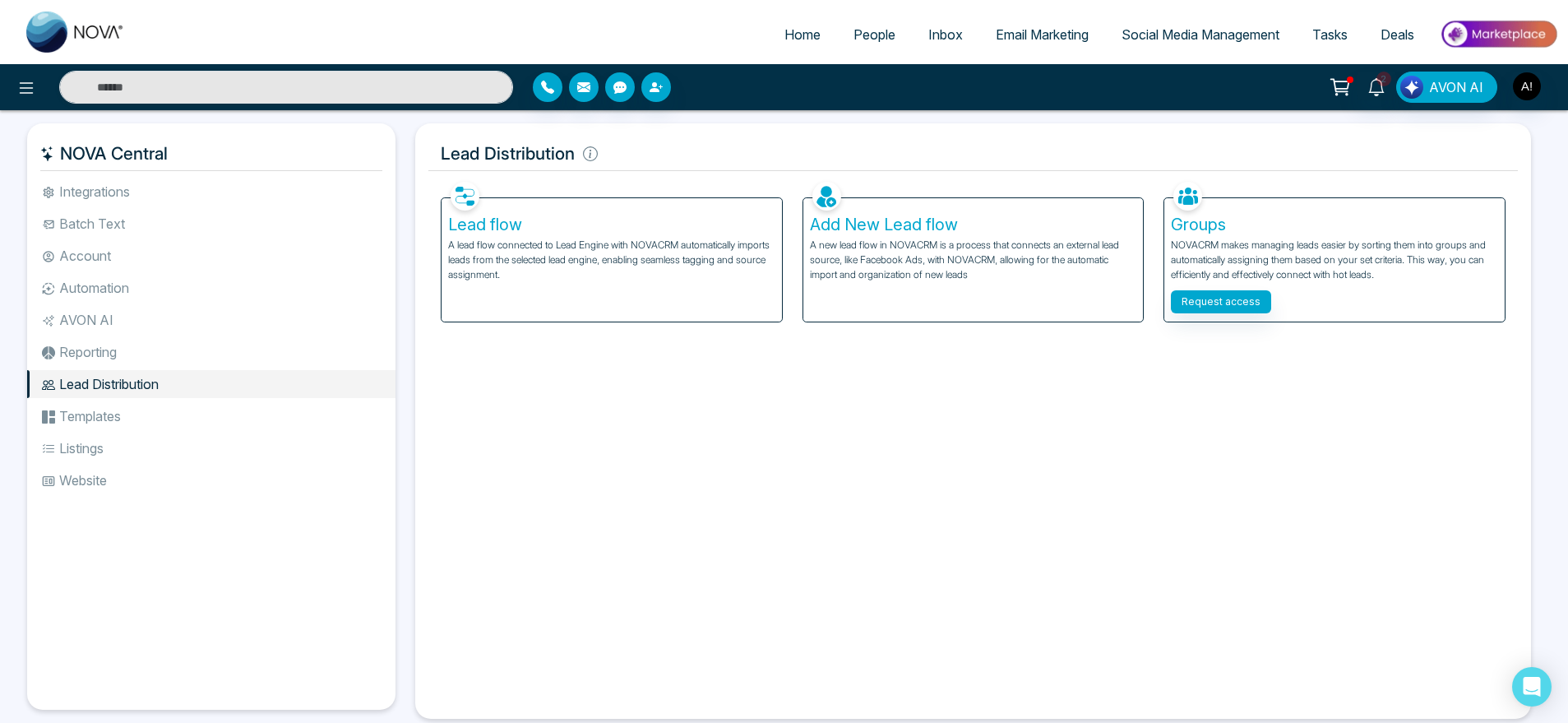
click at [784, 50] on link "Home" at bounding box center [802, 35] width 69 height 31
select select "*"
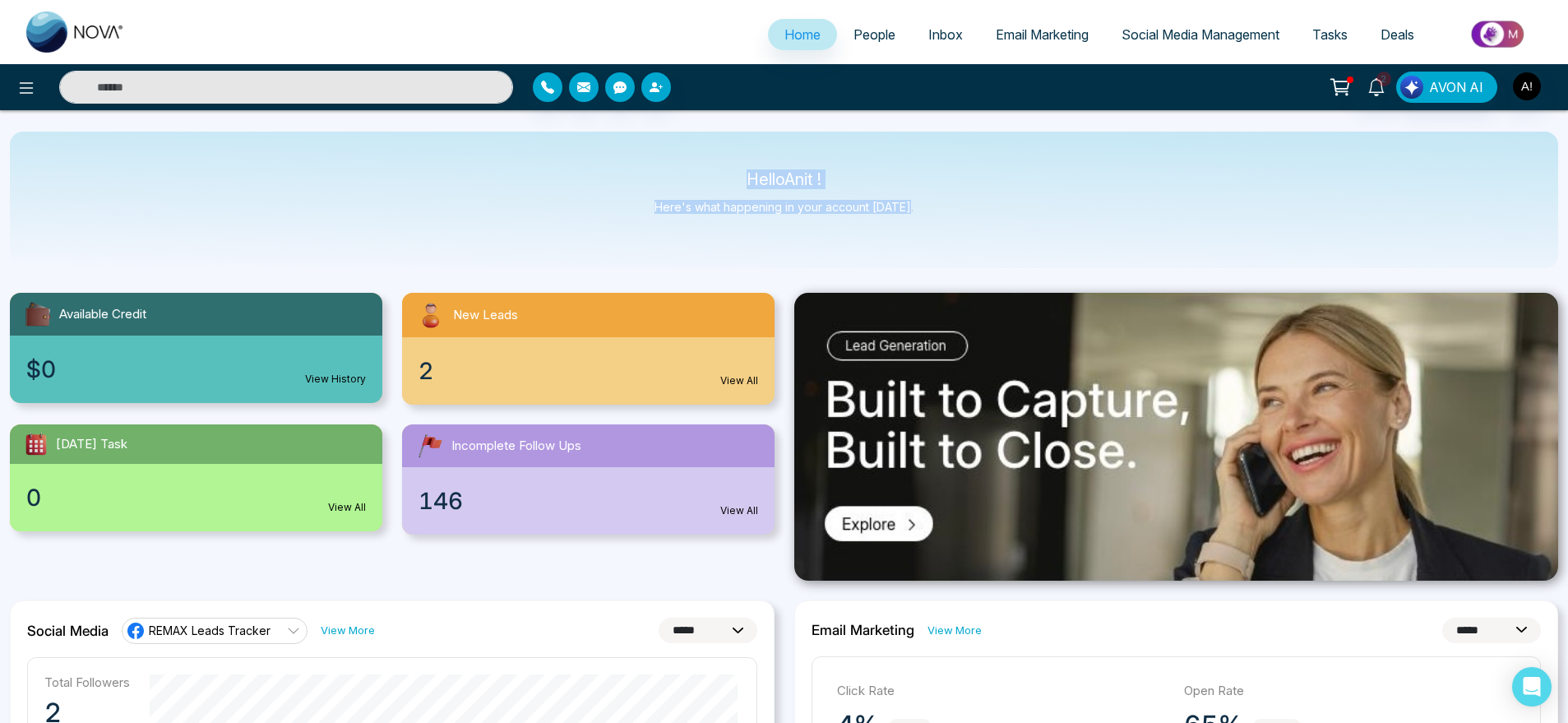
drag, startPoint x: 742, startPoint y: 171, endPoint x: 962, endPoint y: 254, distance: 235.1
click at [962, 254] on div "Hello Anit ! Here's what happening in your account today." at bounding box center [784, 200] width 1549 height 136
click at [865, 38] on span "People" at bounding box center [875, 35] width 42 height 17
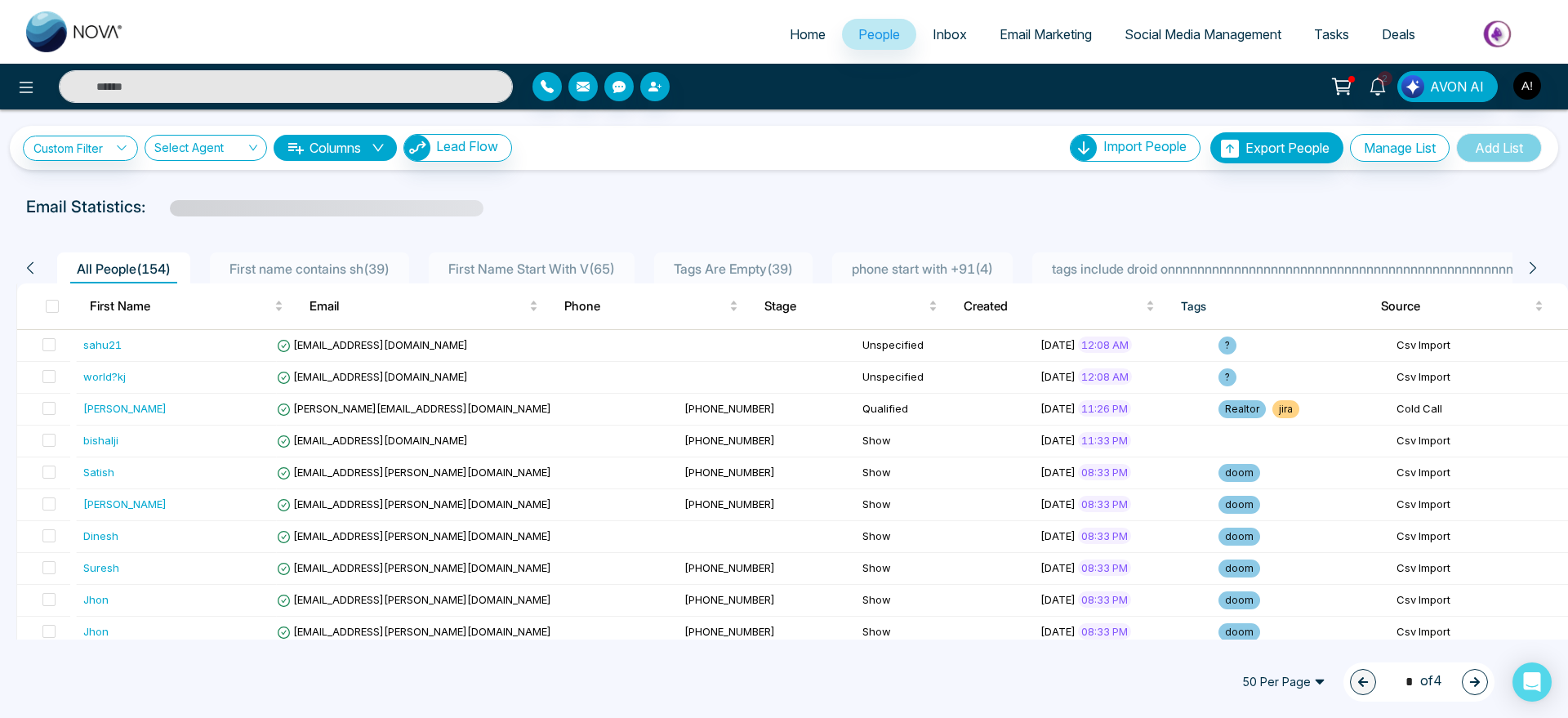
scroll to position [9, 0]
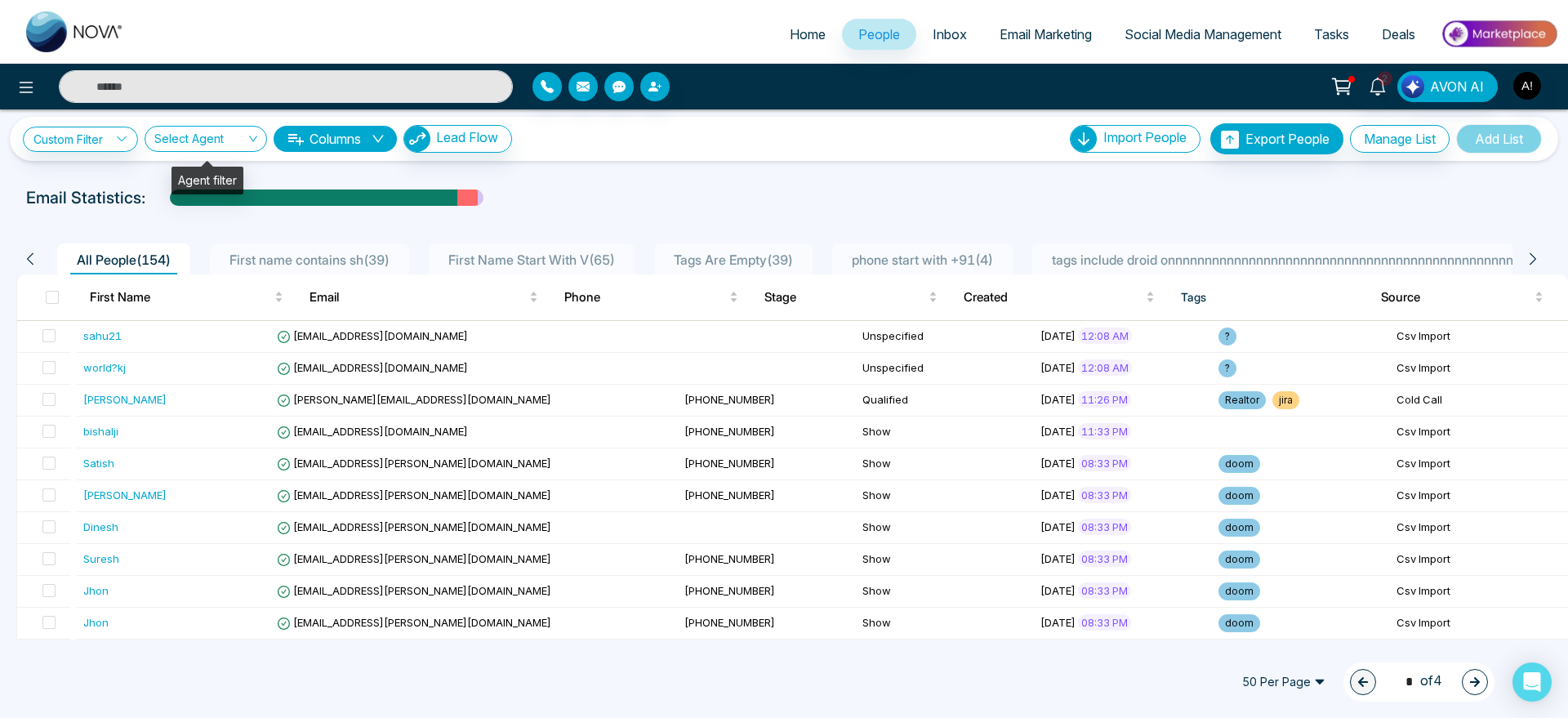
click at [204, 134] on input "search" at bounding box center [200, 142] width 91 height 31
click at [227, 197] on div "Anit ! (me)" at bounding box center [208, 198] width 103 height 18
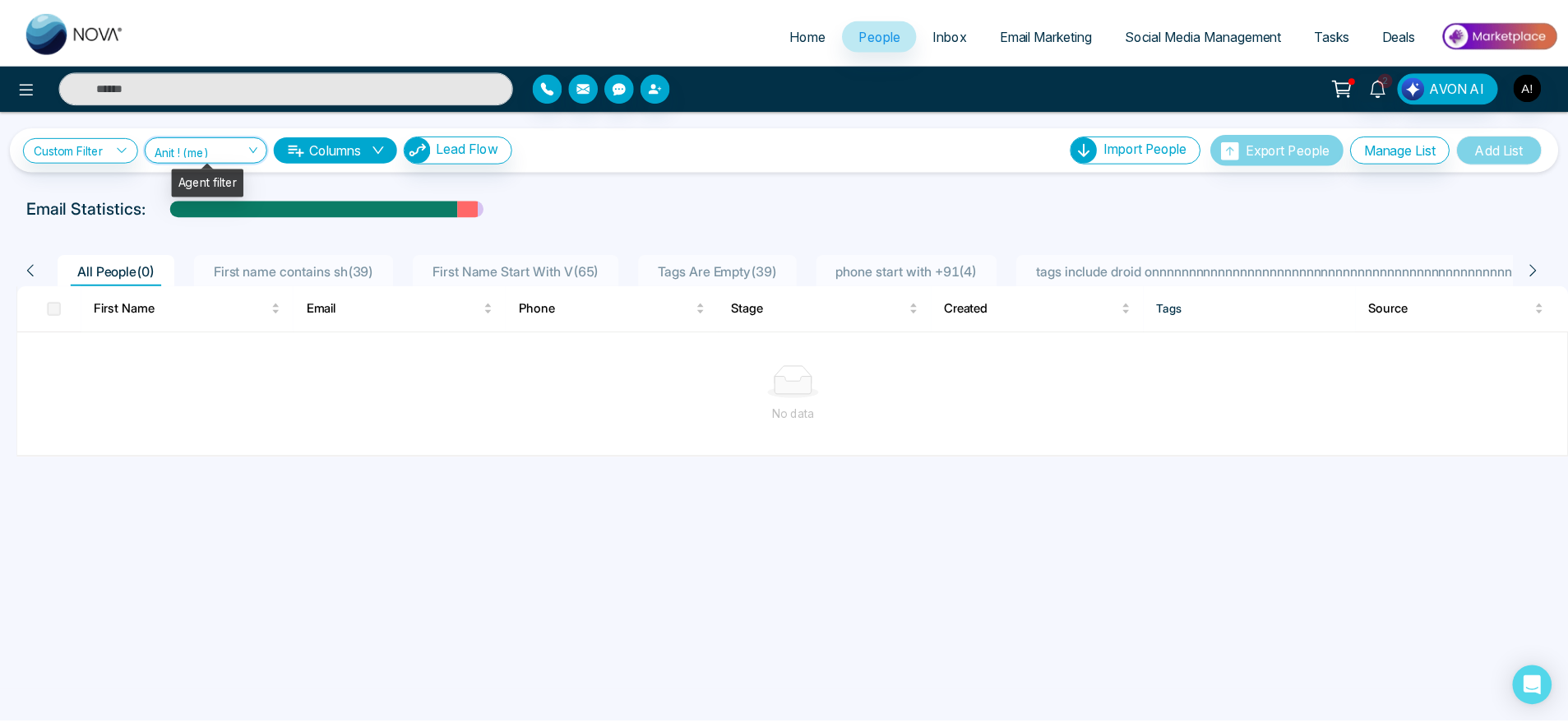
scroll to position [0, 0]
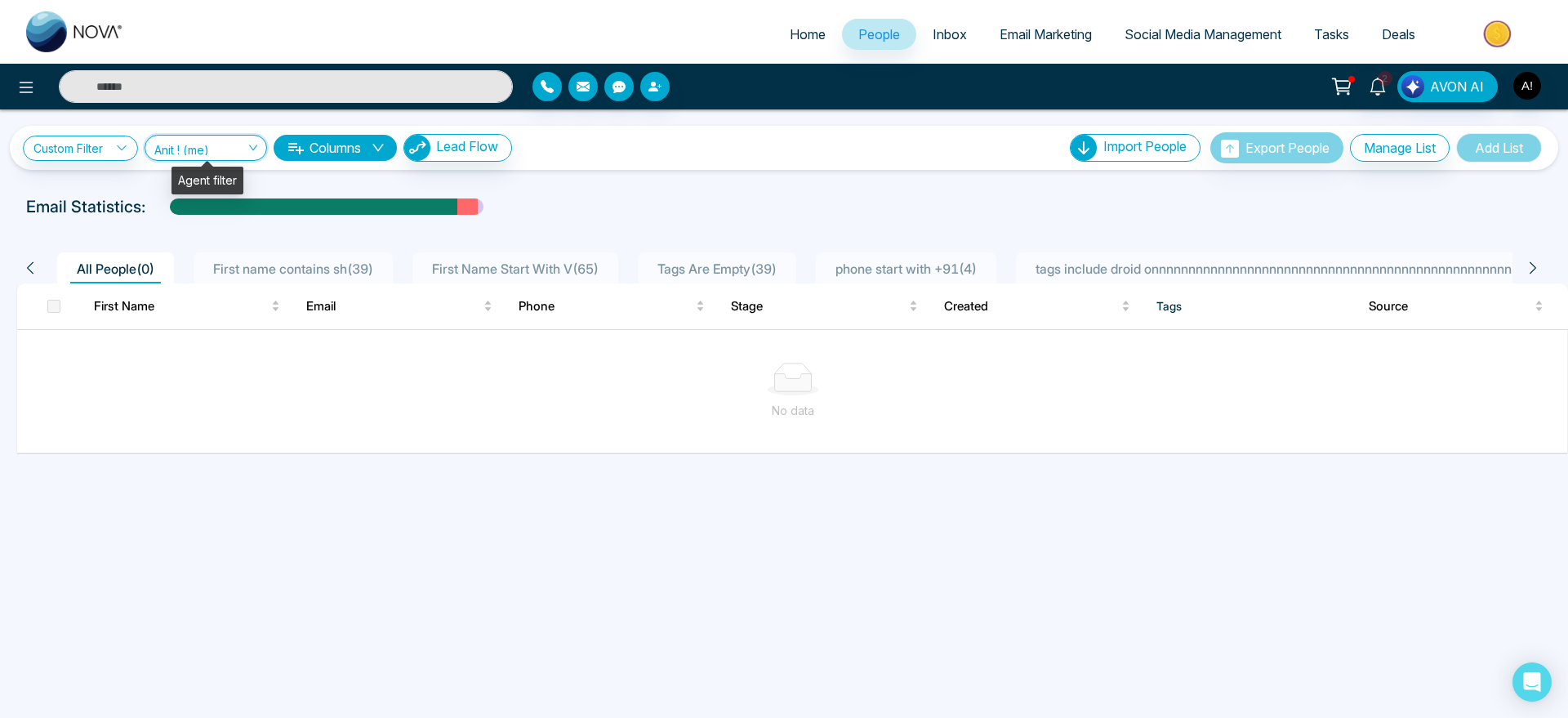
click at [235, 135] on input "search" at bounding box center [200, 151] width 91 height 31
click at [234, 187] on div "Show All" at bounding box center [208, 181] width 103 height 18
click at [377, 153] on icon "down" at bounding box center [378, 148] width 13 height 13
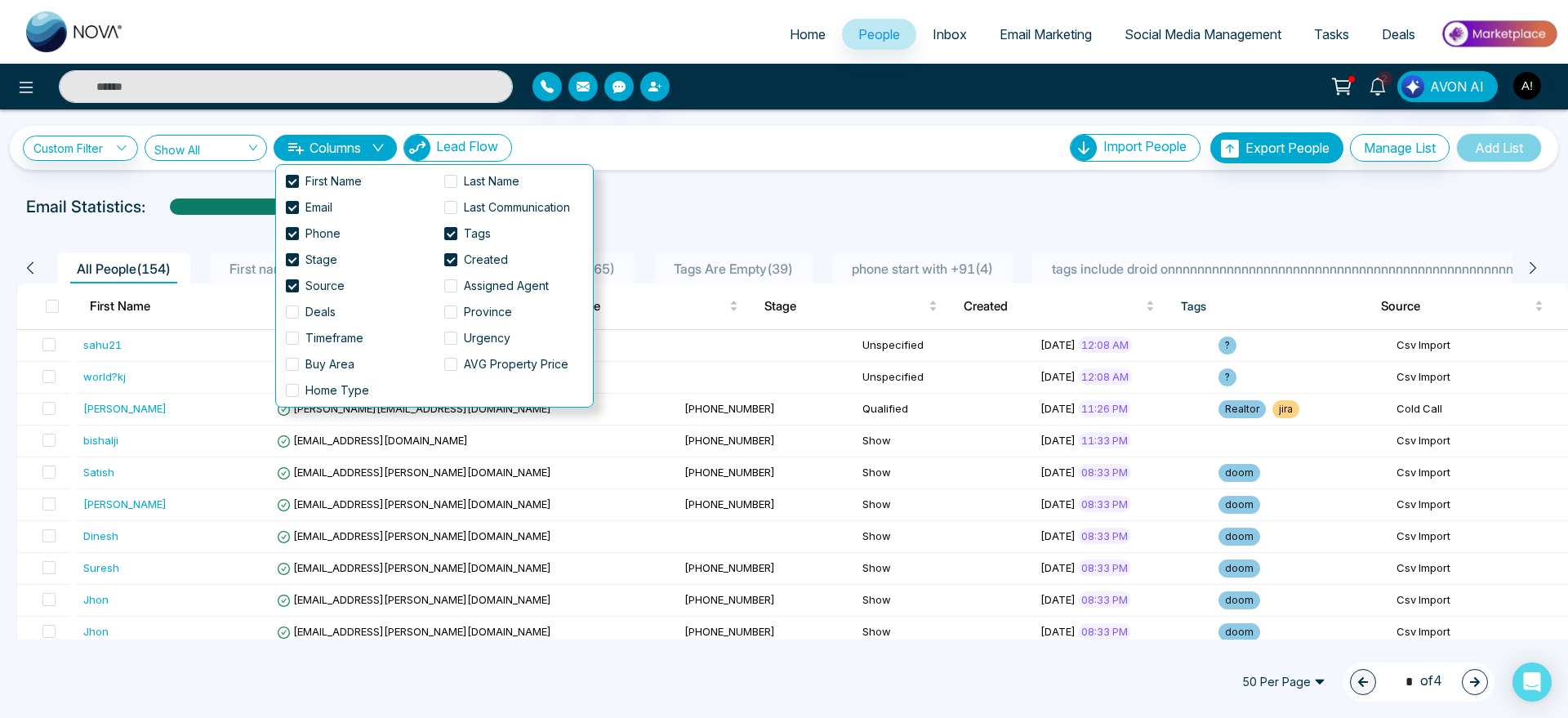
click at [461, 148] on span "Lead Flow" at bounding box center [467, 146] width 62 height 16
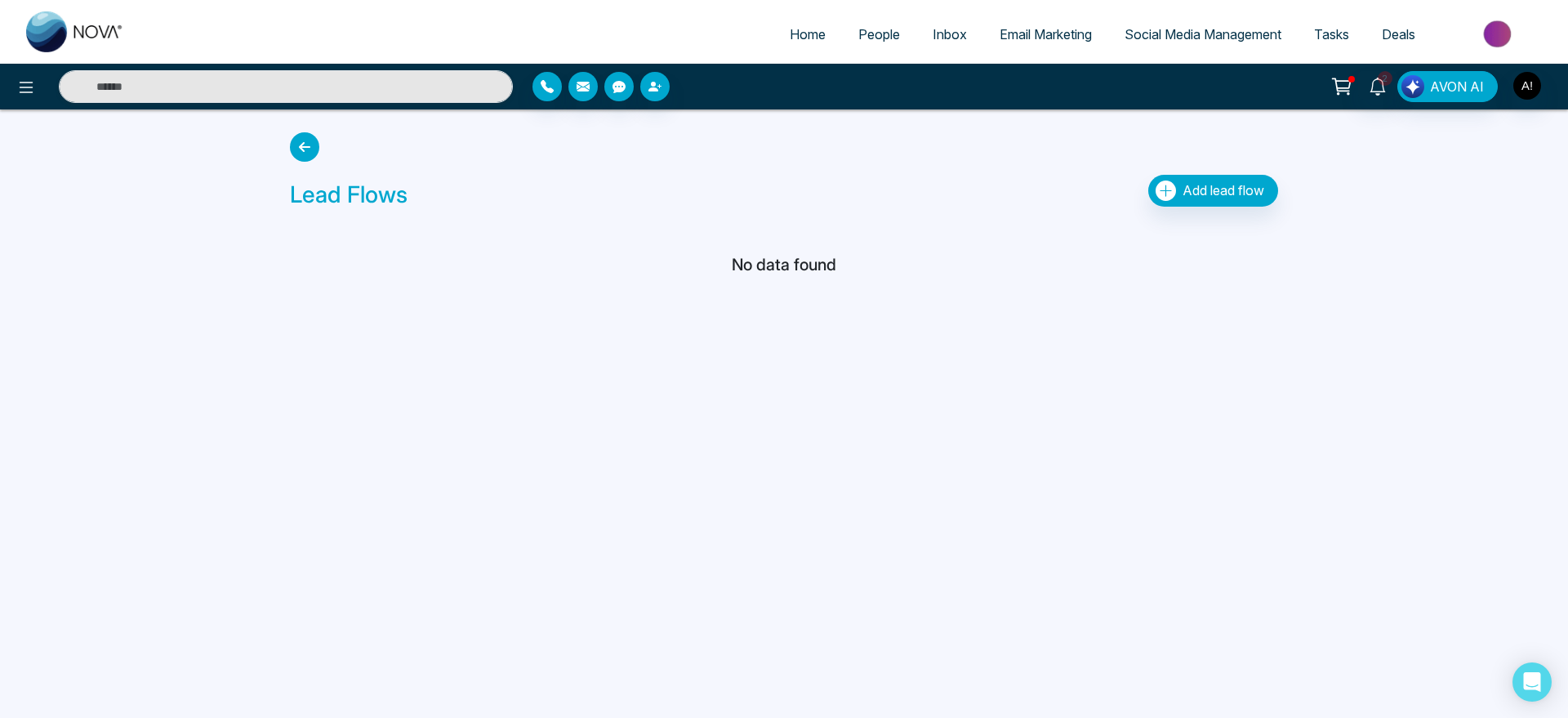
click at [785, 25] on link "Home" at bounding box center [807, 35] width 69 height 31
select select "*"
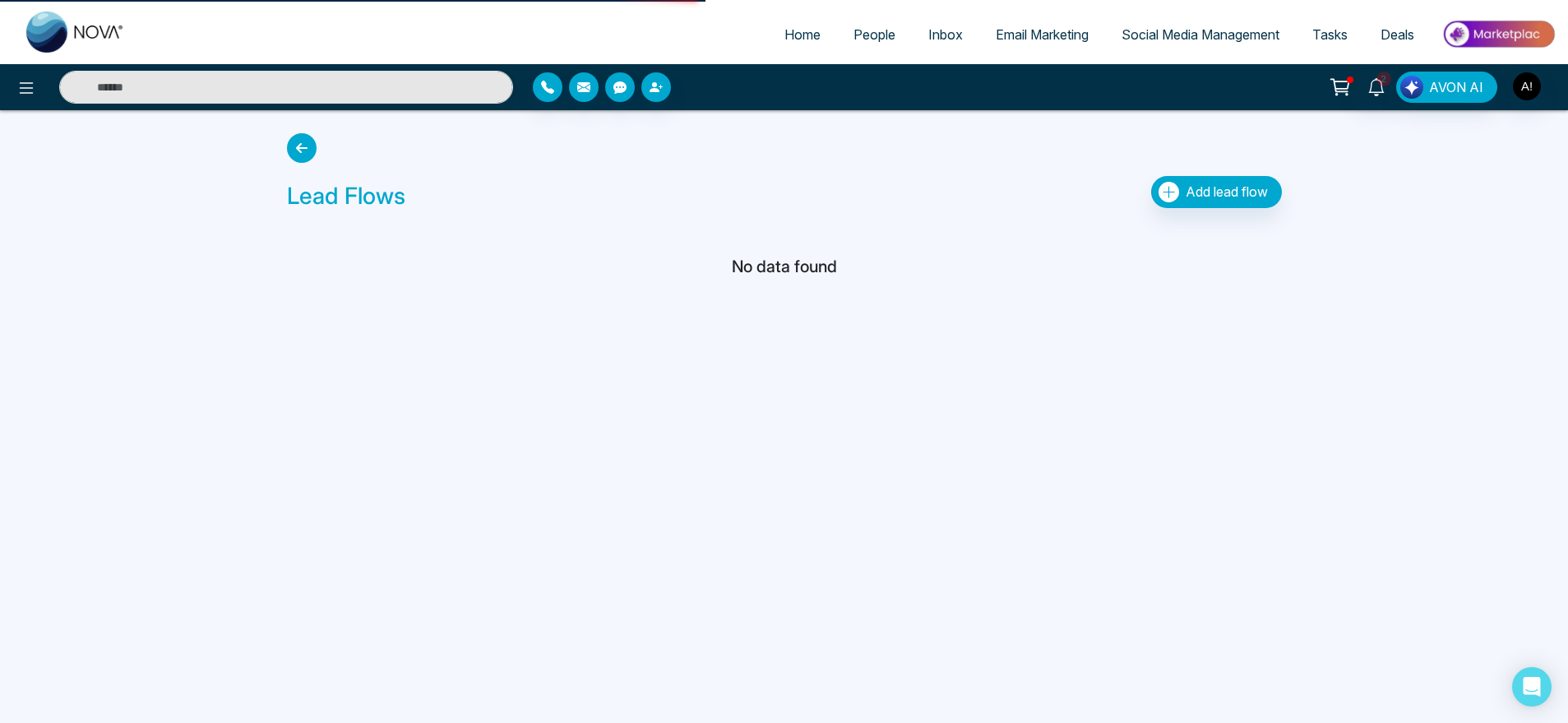
select select "*"
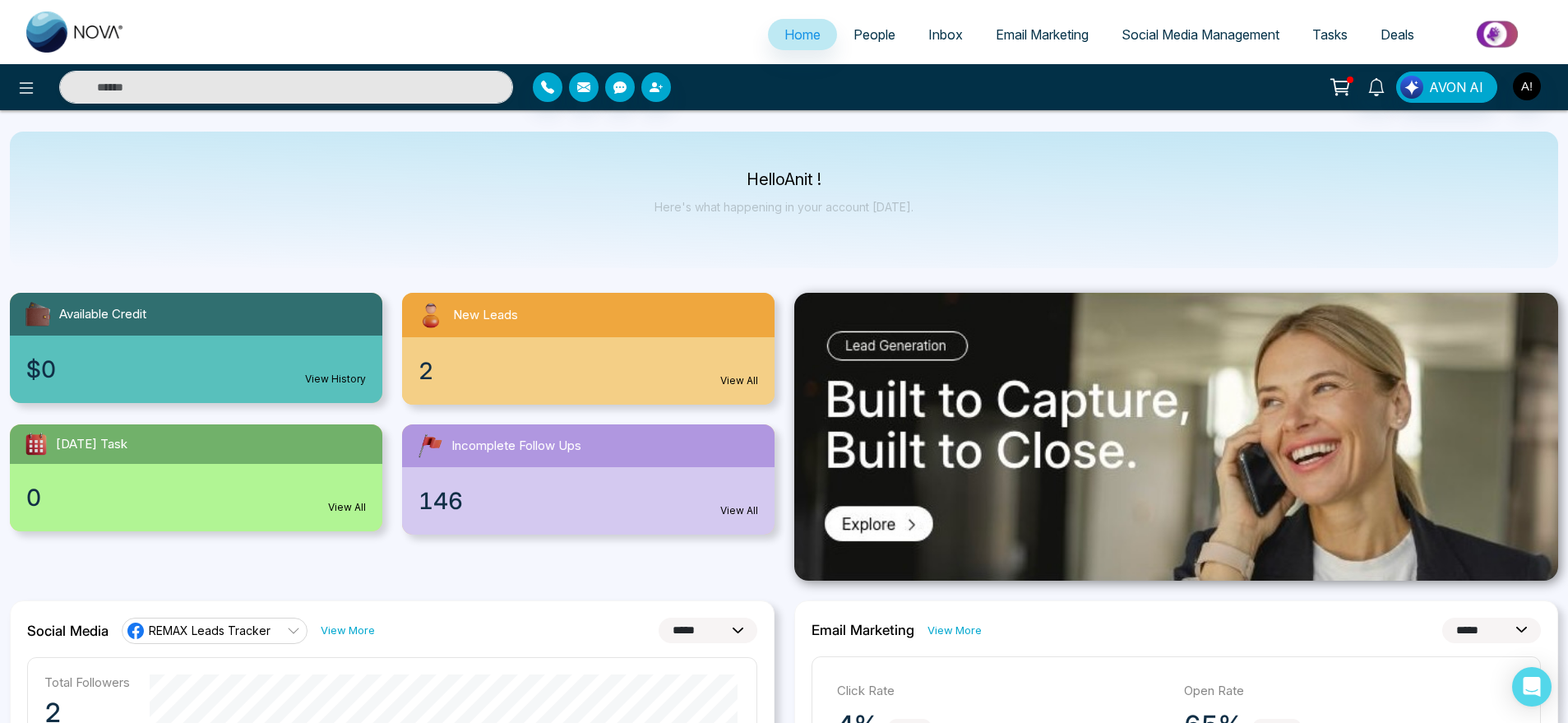
drag, startPoint x: 726, startPoint y: 179, endPoint x: 939, endPoint y: 231, distance: 219.3
click at [939, 231] on div "Hello Anit ! Here's what happening in your account today." at bounding box center [784, 200] width 1549 height 136
drag, startPoint x: 712, startPoint y: 166, endPoint x: 961, endPoint y: 207, distance: 252.4
click at [961, 207] on div "Hello Anit ! Here's what happening in your account today." at bounding box center [784, 200] width 1549 height 136
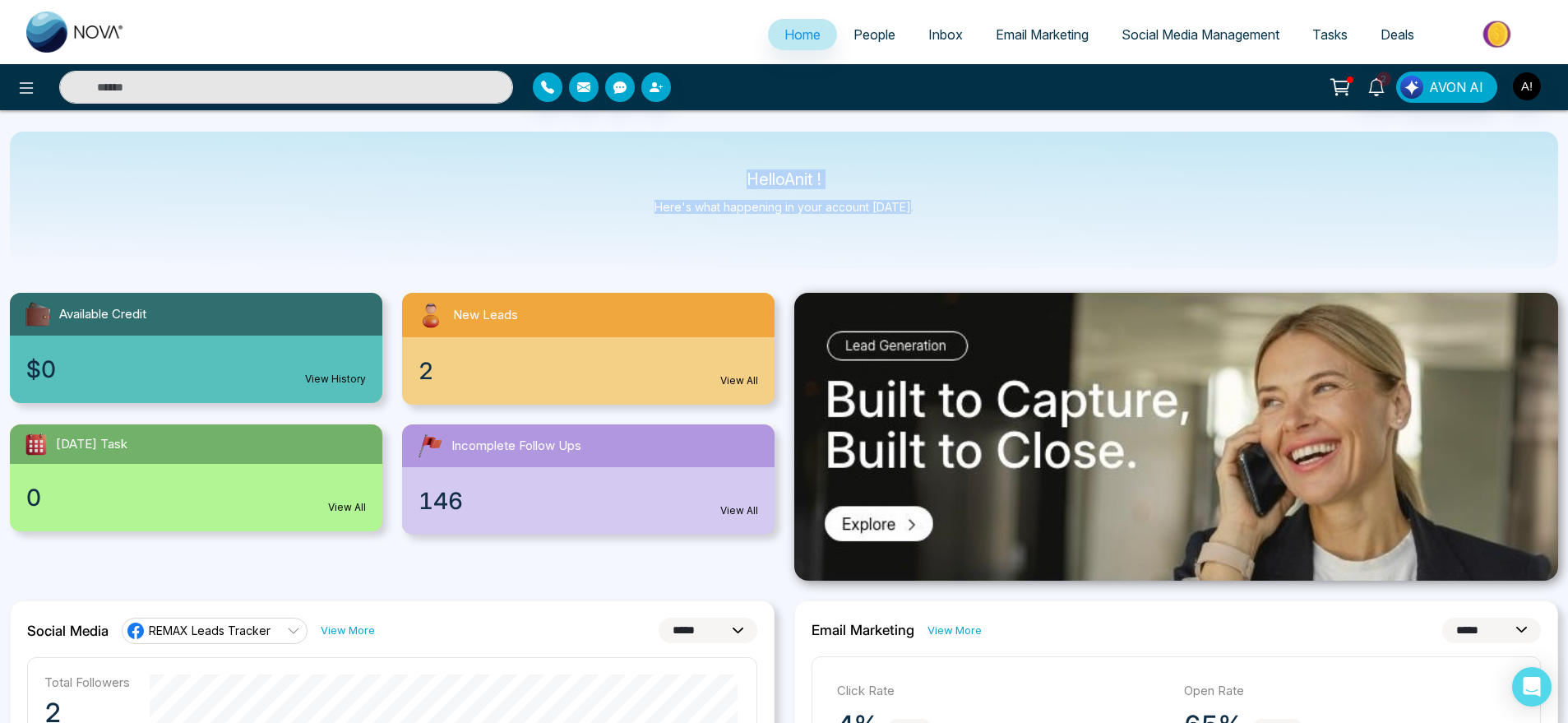
click at [961, 207] on div "Hello Anit ! Here's what happening in your account today." at bounding box center [784, 200] width 1549 height 136
click at [906, 206] on p "Here's what happening in your account today." at bounding box center [784, 206] width 259 height 14
drag, startPoint x: 906, startPoint y: 206, endPoint x: 656, endPoint y: 163, distance: 253.7
click at [656, 163] on div "Hello Anit ! Here's what happening in your account today." at bounding box center [784, 200] width 1549 height 136
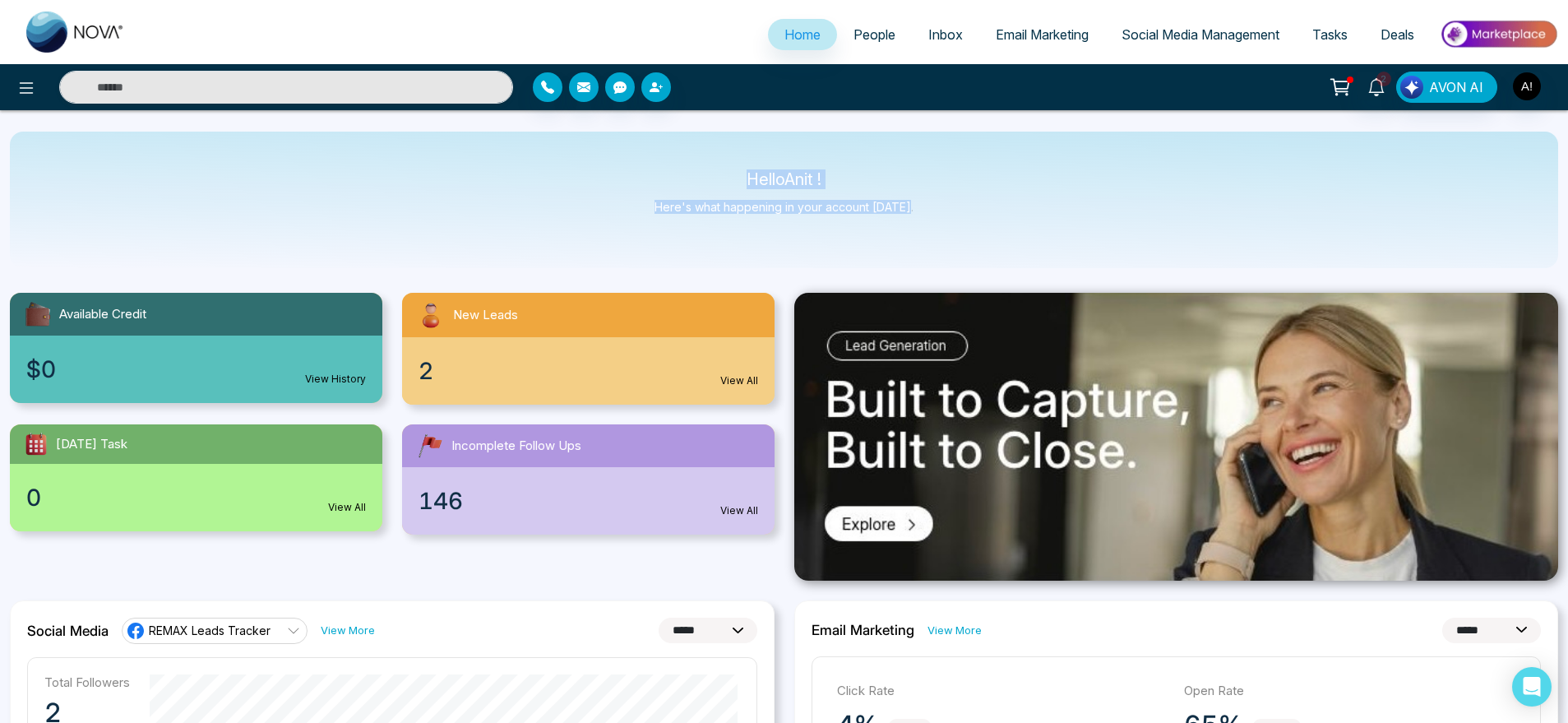
drag, startPoint x: 728, startPoint y: 166, endPoint x: 969, endPoint y: 220, distance: 247.0
click at [969, 220] on div "Hello Anit ! Here's what happening in your account today." at bounding box center [784, 200] width 1549 height 136
click at [26, 80] on icon at bounding box center [26, 87] width 19 height 19
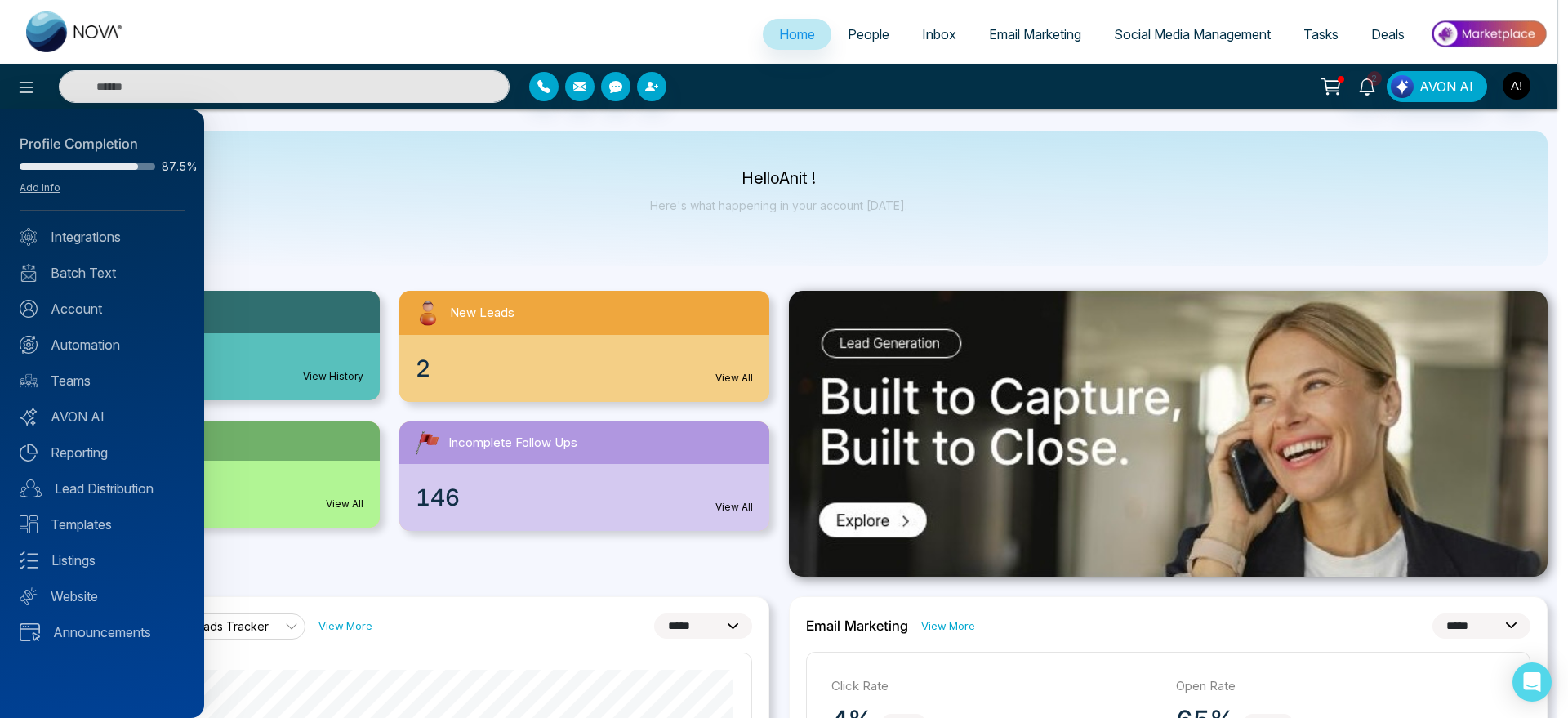
click at [36, 177] on div "Profile Completion 87.5% Add Info" at bounding box center [101, 172] width 165 height 77
click at [47, 188] on link "Add Info" at bounding box center [39, 187] width 41 height 12
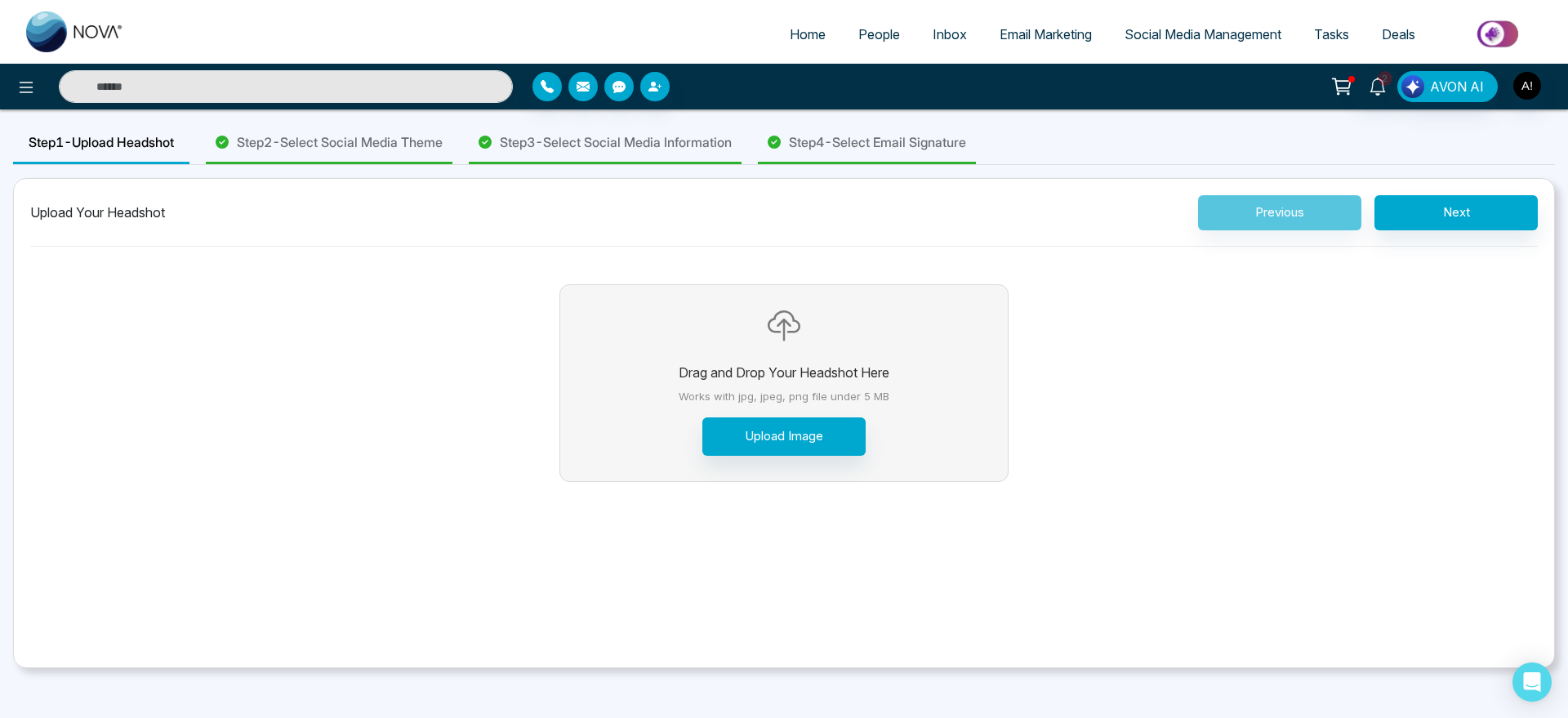
click at [670, 134] on span "Step 3 - Select Social Media Information" at bounding box center [616, 142] width 232 height 19
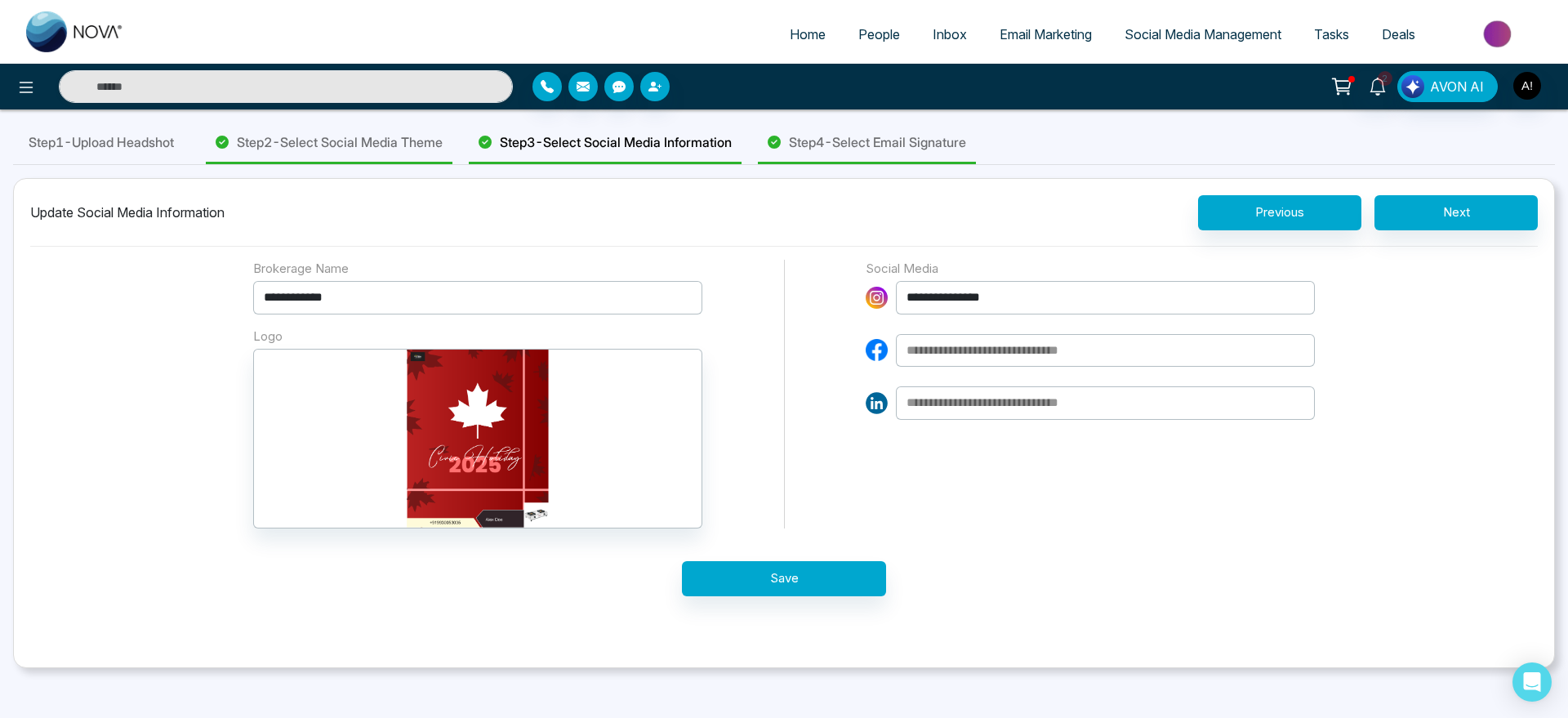
click at [373, 126] on div "Step 2 - Select Social Media Theme" at bounding box center [329, 144] width 247 height 42
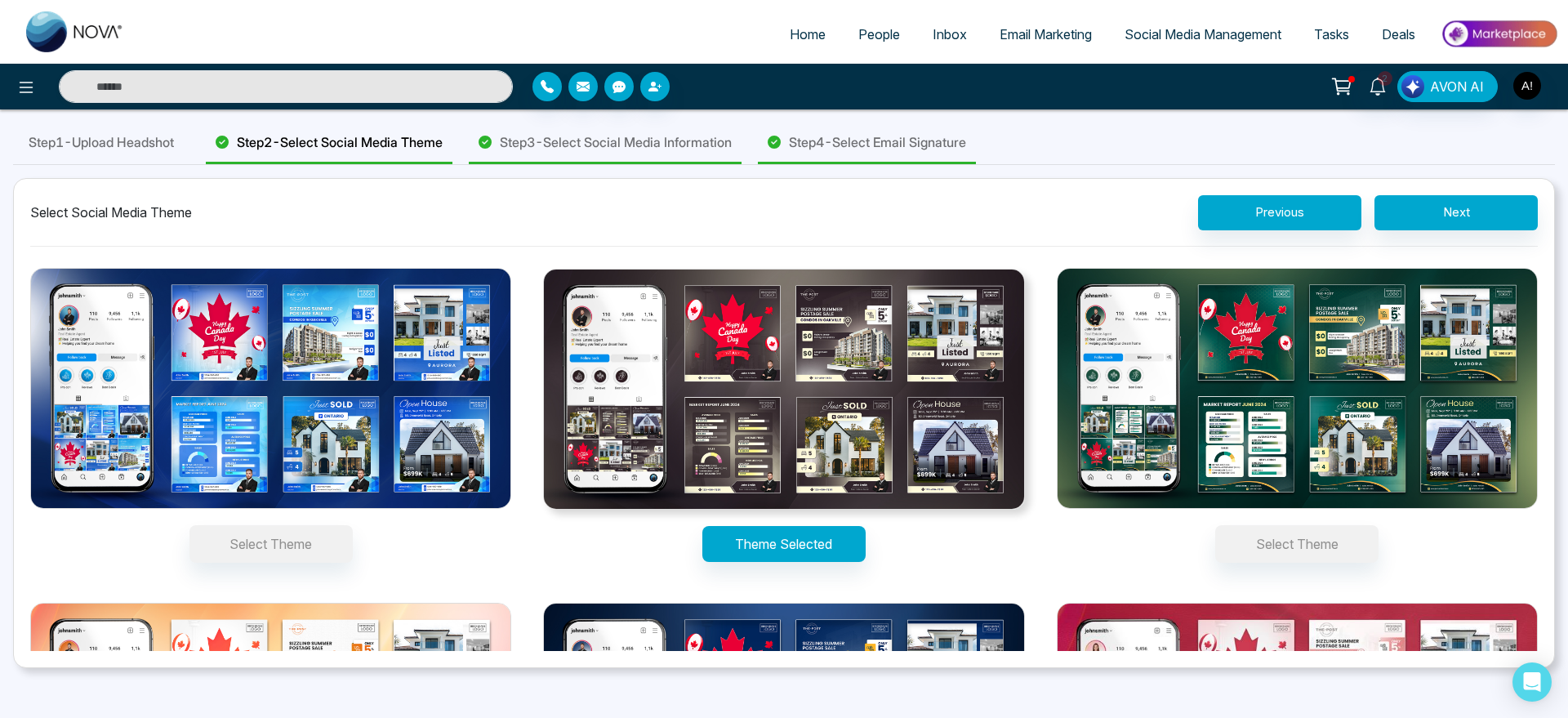
click at [150, 146] on span "Step 1 - Upload Headshot" at bounding box center [101, 142] width 145 height 19
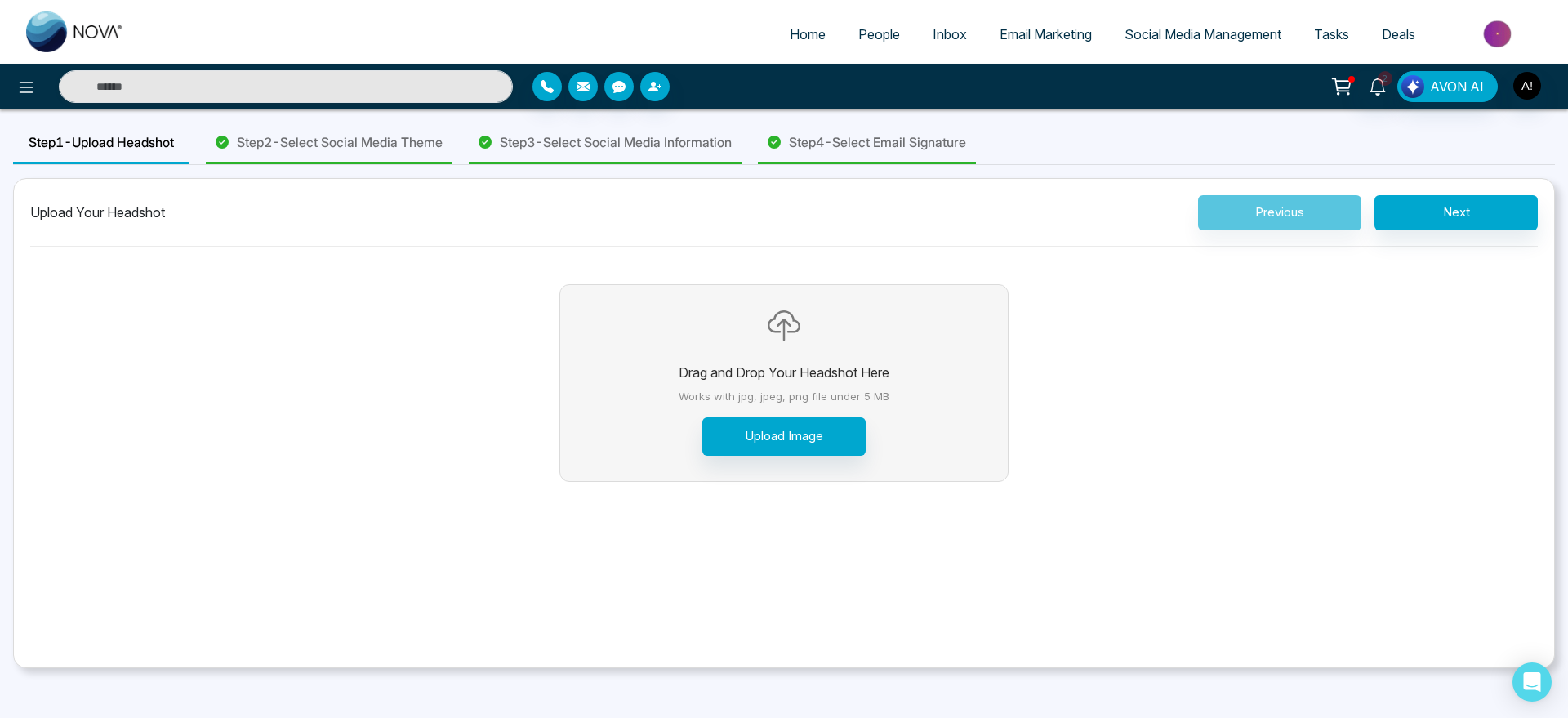
click at [408, 155] on div "Step 2 - Select Social Media Theme" at bounding box center [329, 144] width 247 height 42
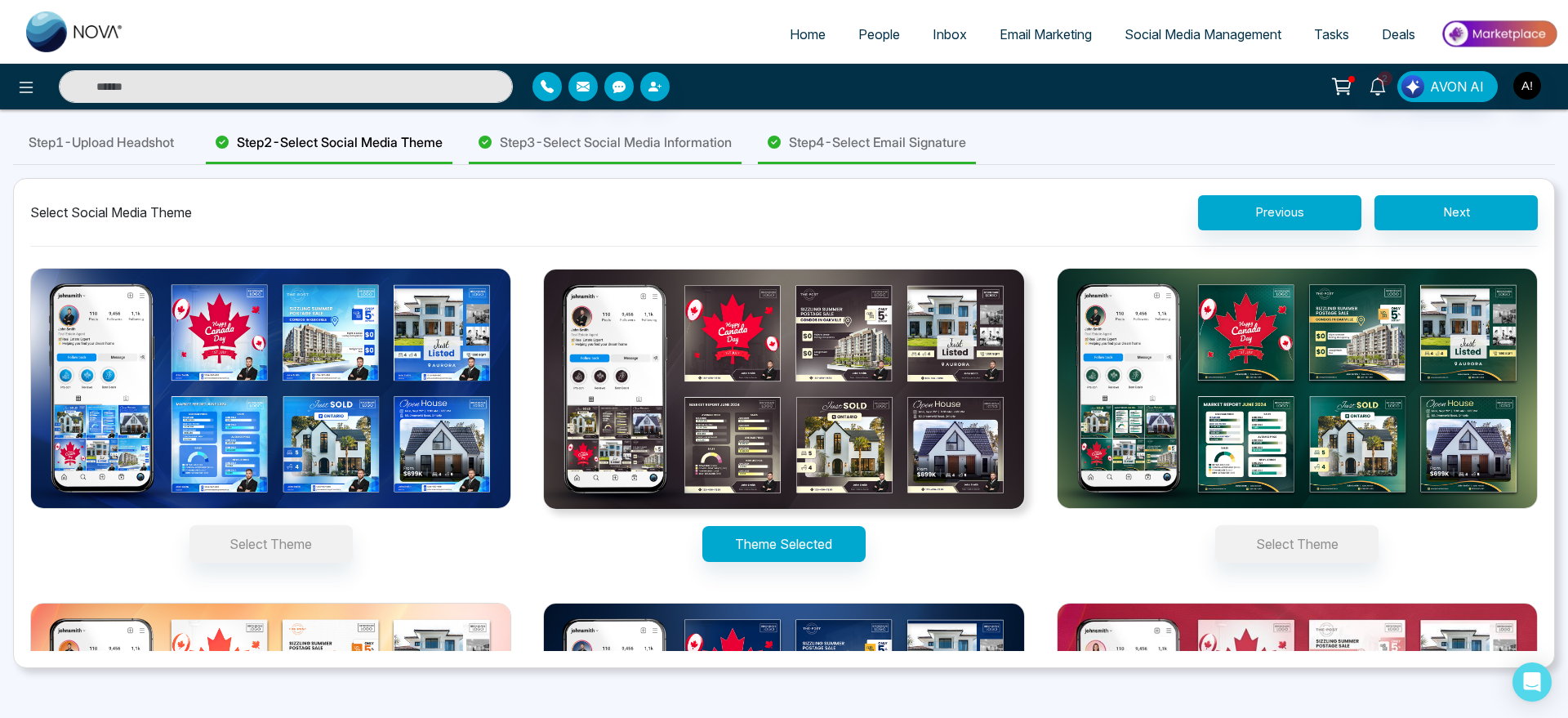
click at [637, 133] on span "Step 3 - Select Social Media Information" at bounding box center [616, 142] width 232 height 19
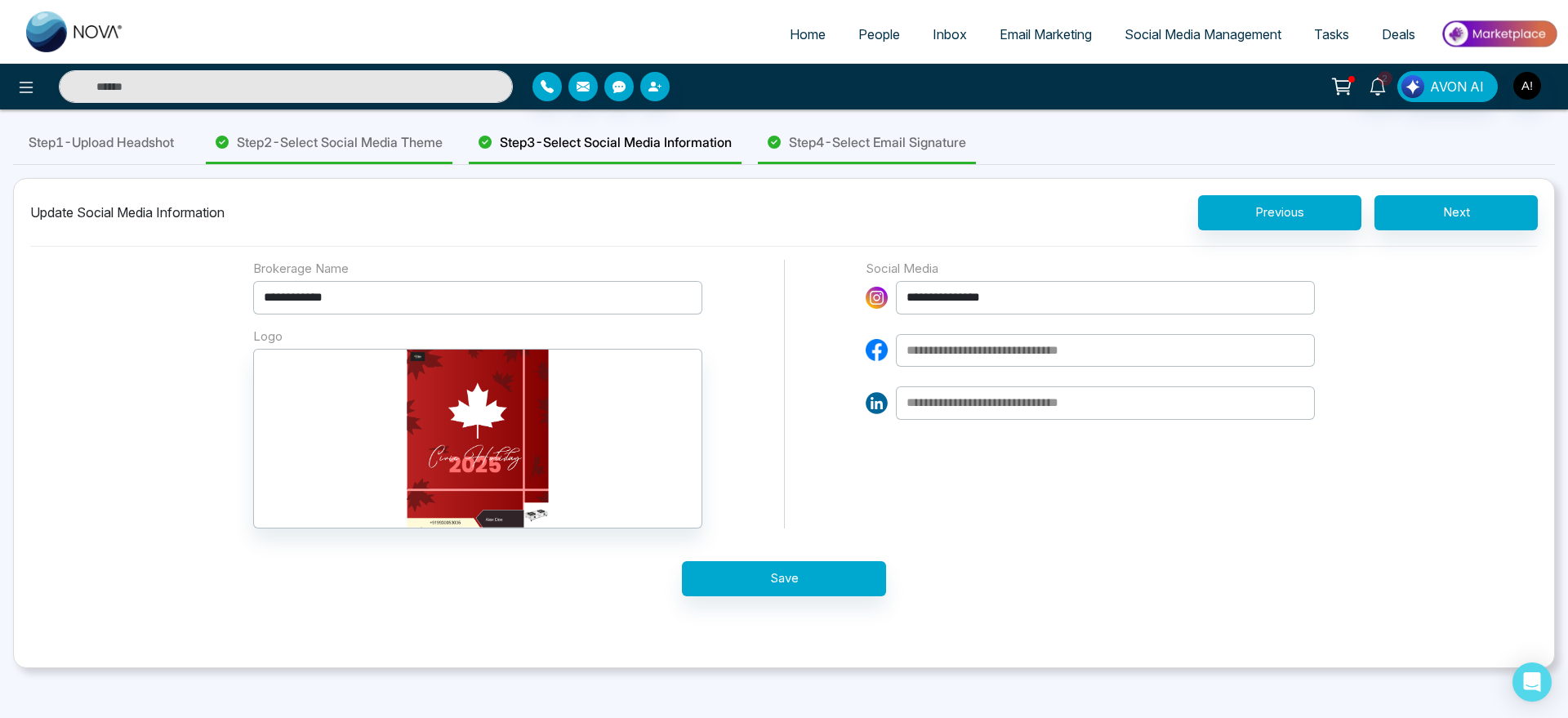
click at [906, 148] on span "Step 4 - Select Email Signature" at bounding box center [878, 142] width 177 height 19
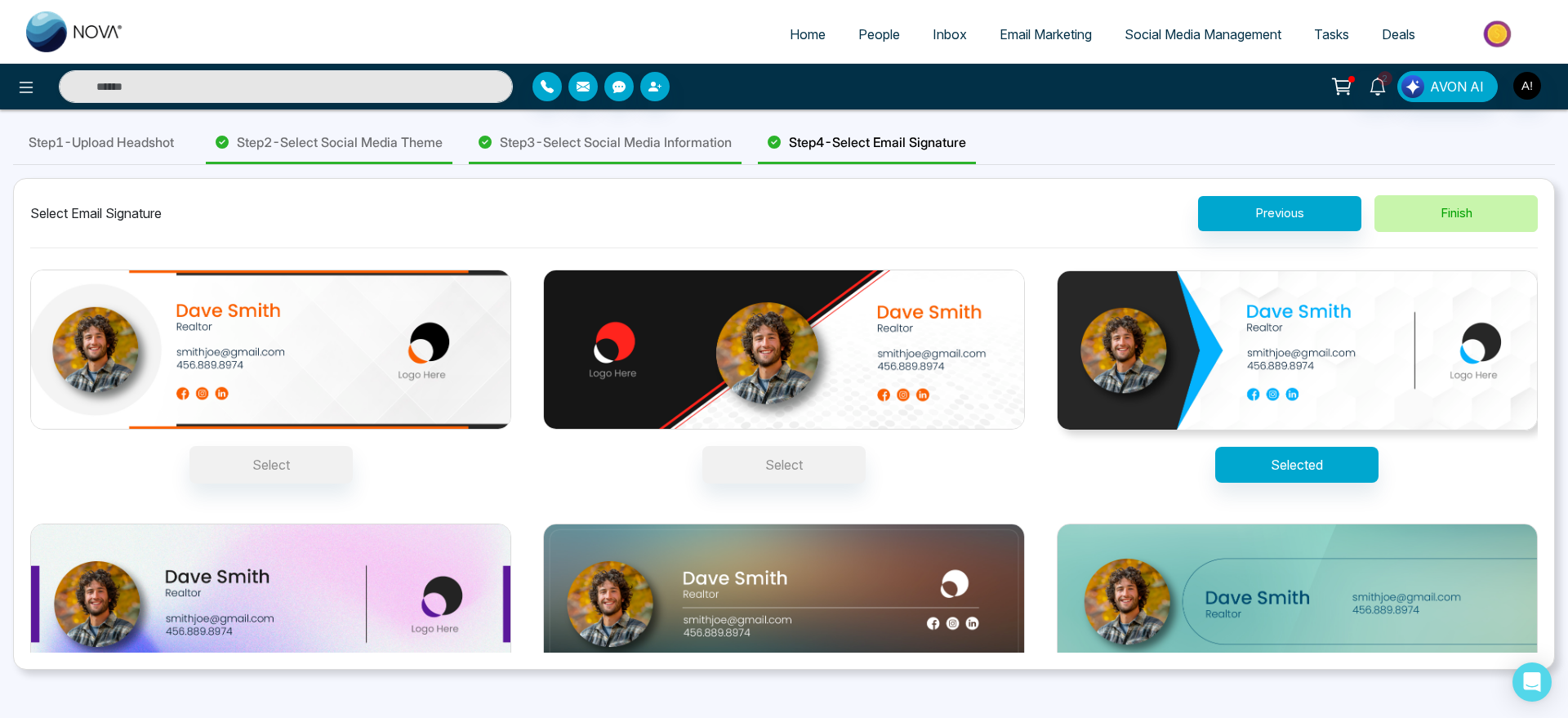
click at [1441, 212] on button "Finish" at bounding box center [1456, 213] width 164 height 37
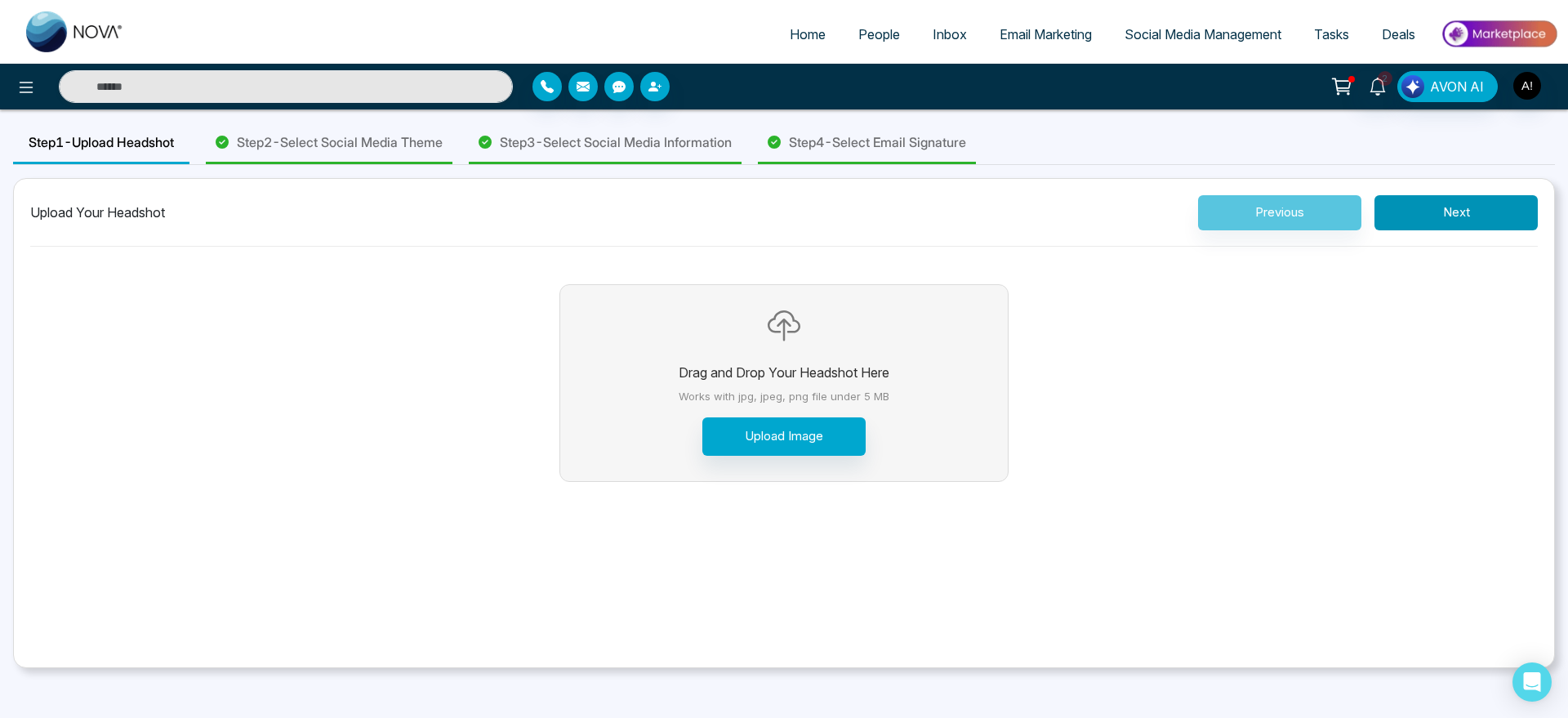
click at [1447, 216] on button "Next" at bounding box center [1456, 212] width 164 height 35
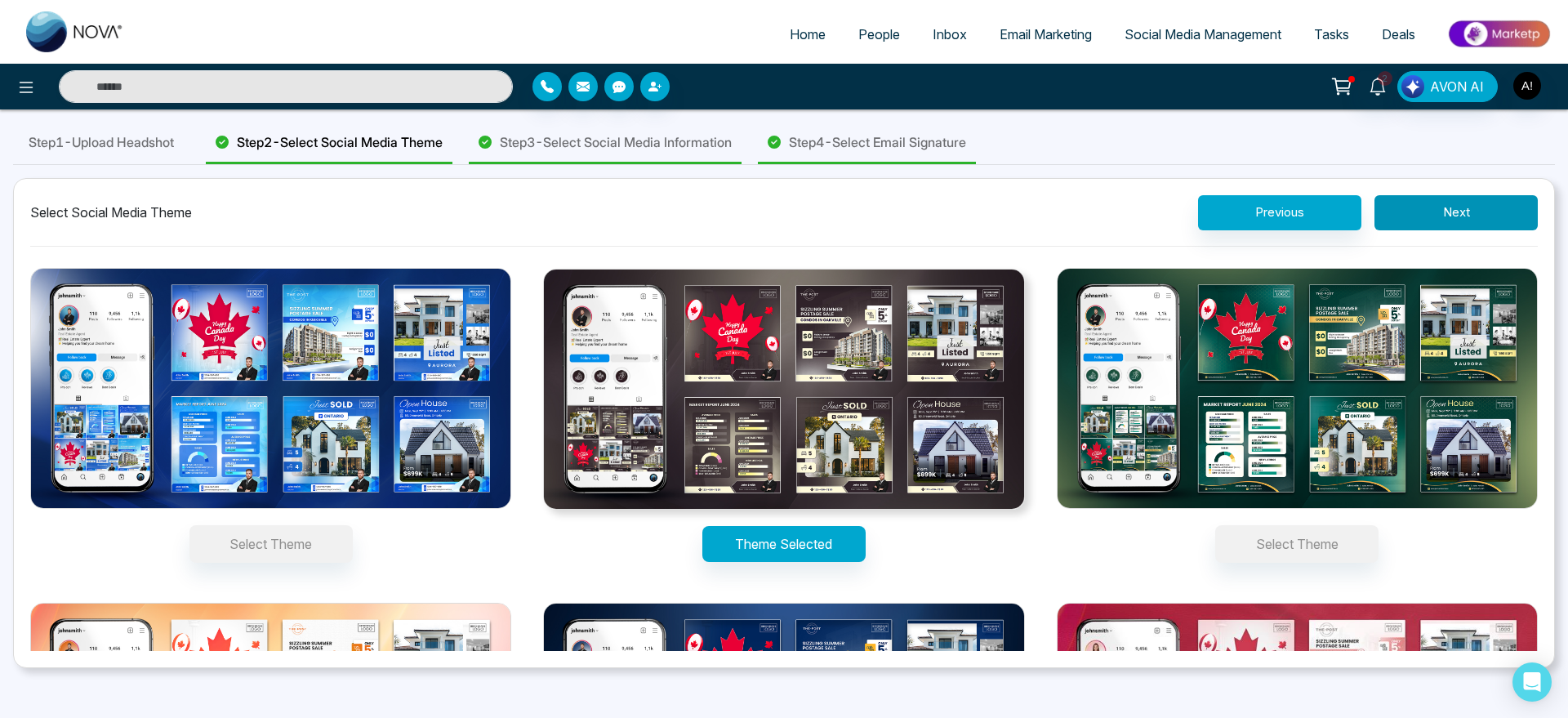
click at [1465, 218] on button "Next" at bounding box center [1456, 212] width 164 height 35
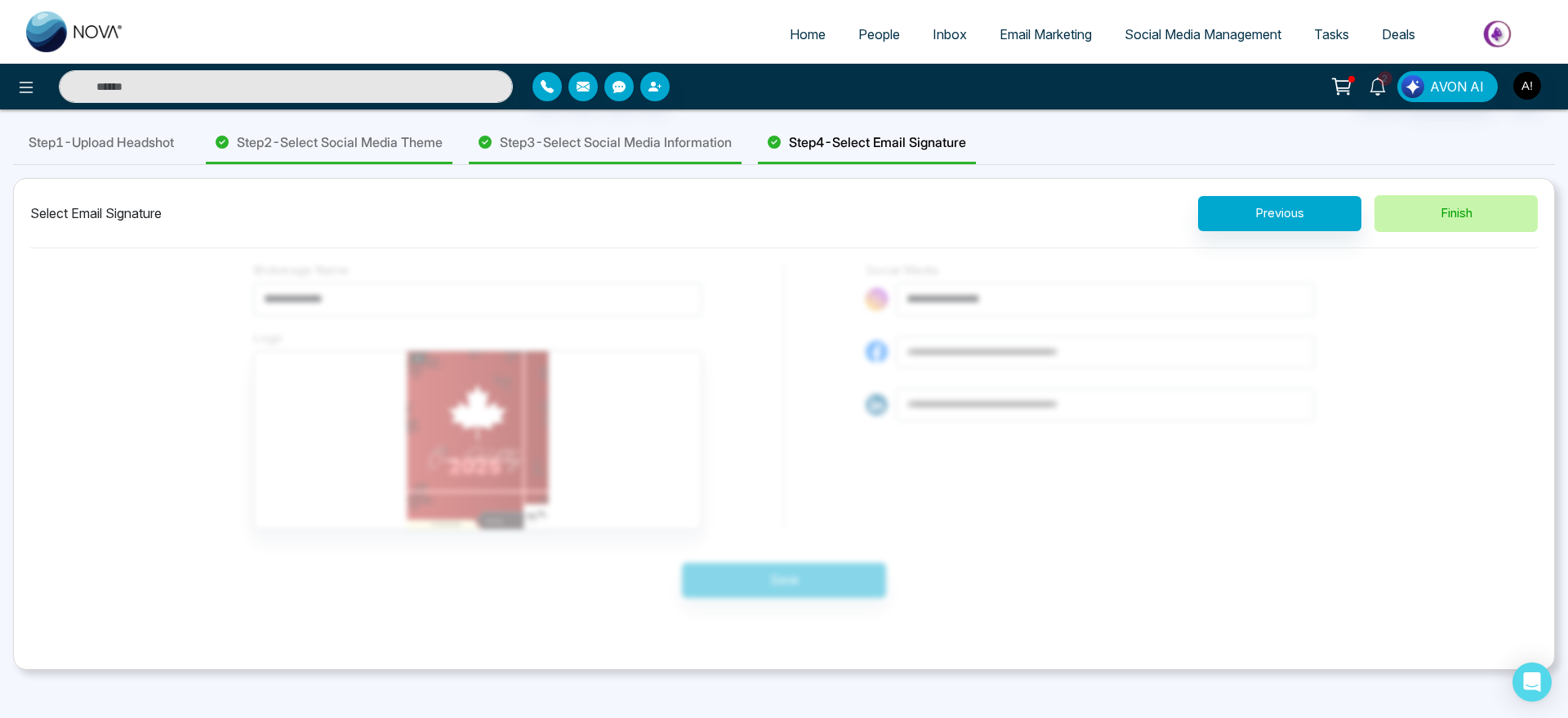
click at [1465, 218] on button "Finish" at bounding box center [1456, 213] width 164 height 37
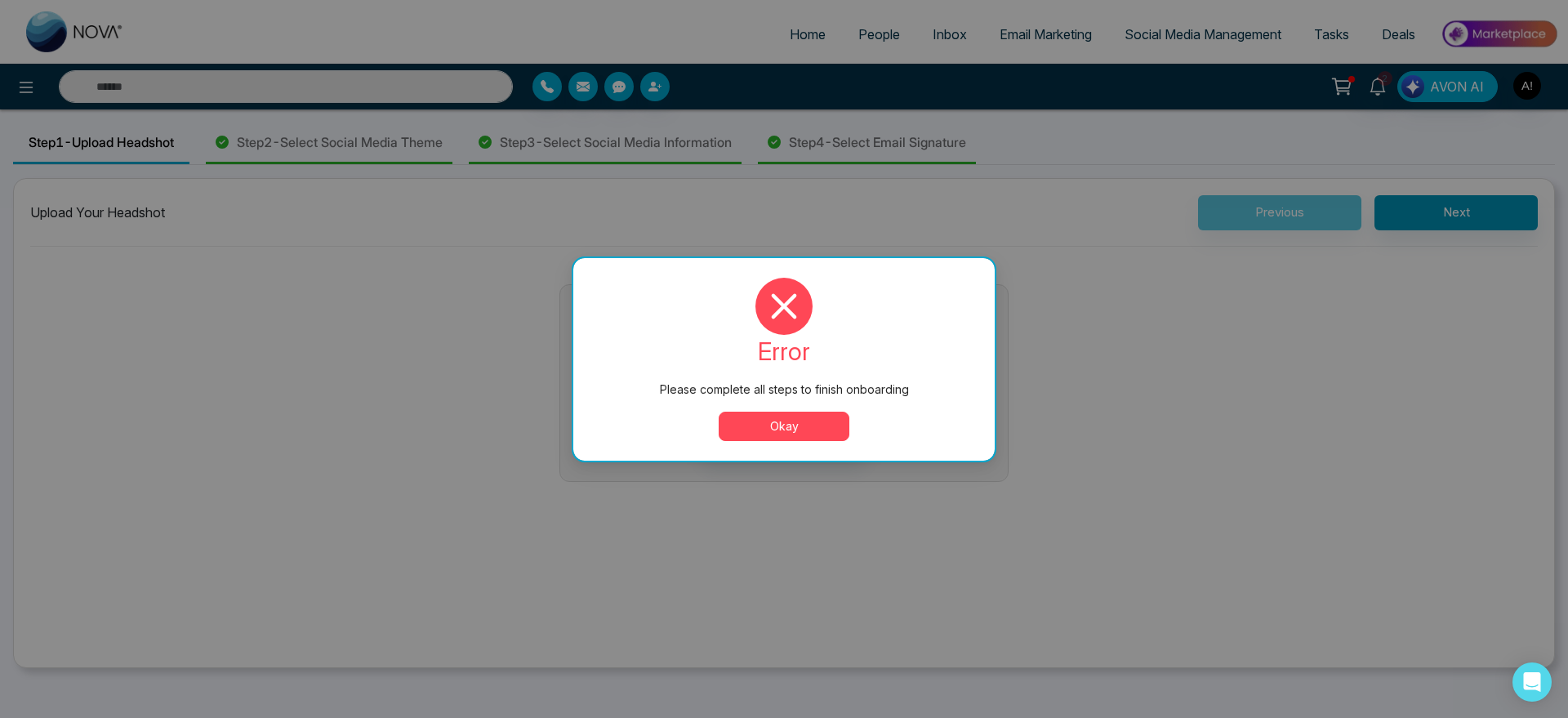
click at [1465, 218] on div "Please complete all steps to finish onboarding error Please complete all steps …" at bounding box center [784, 359] width 1568 height 718
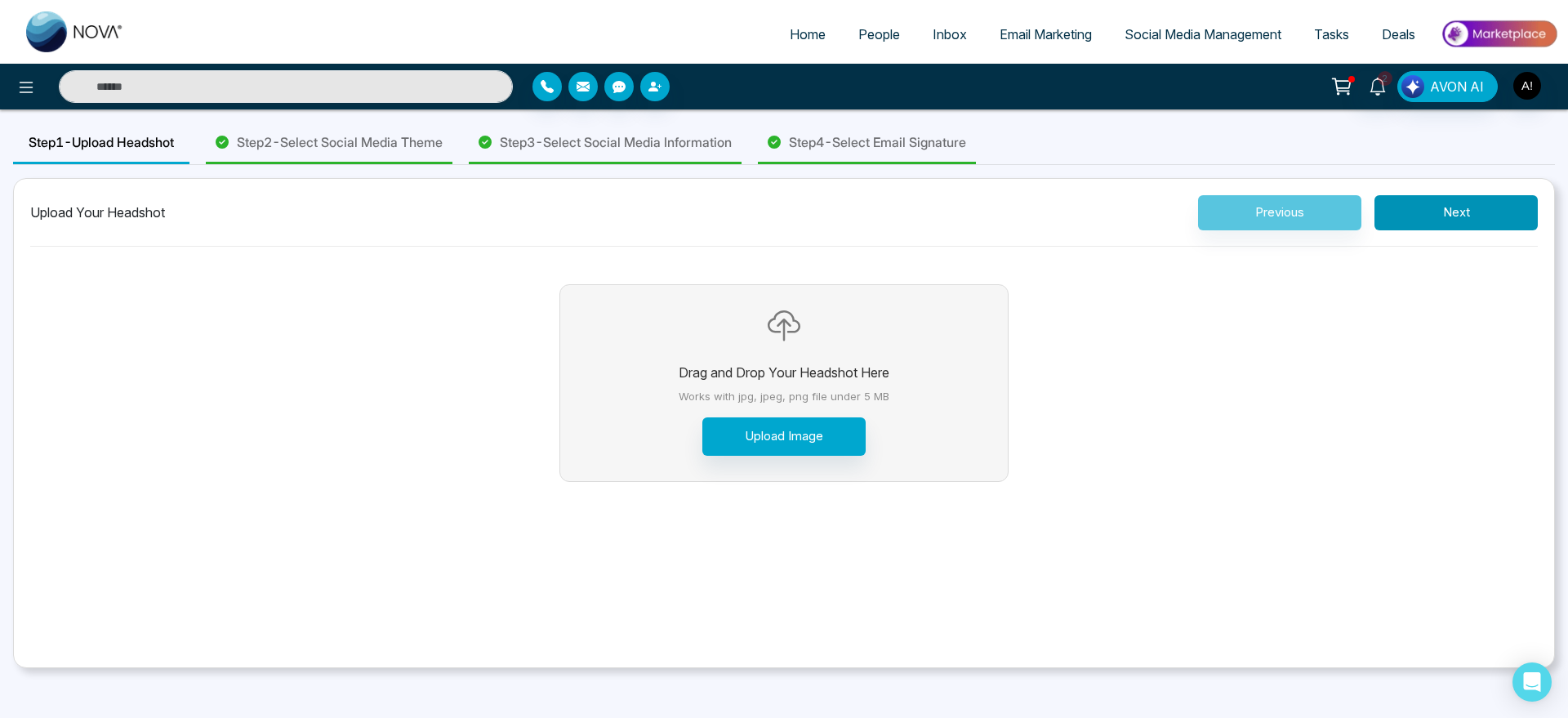
click at [1502, 205] on button "Next" at bounding box center [1456, 212] width 164 height 35
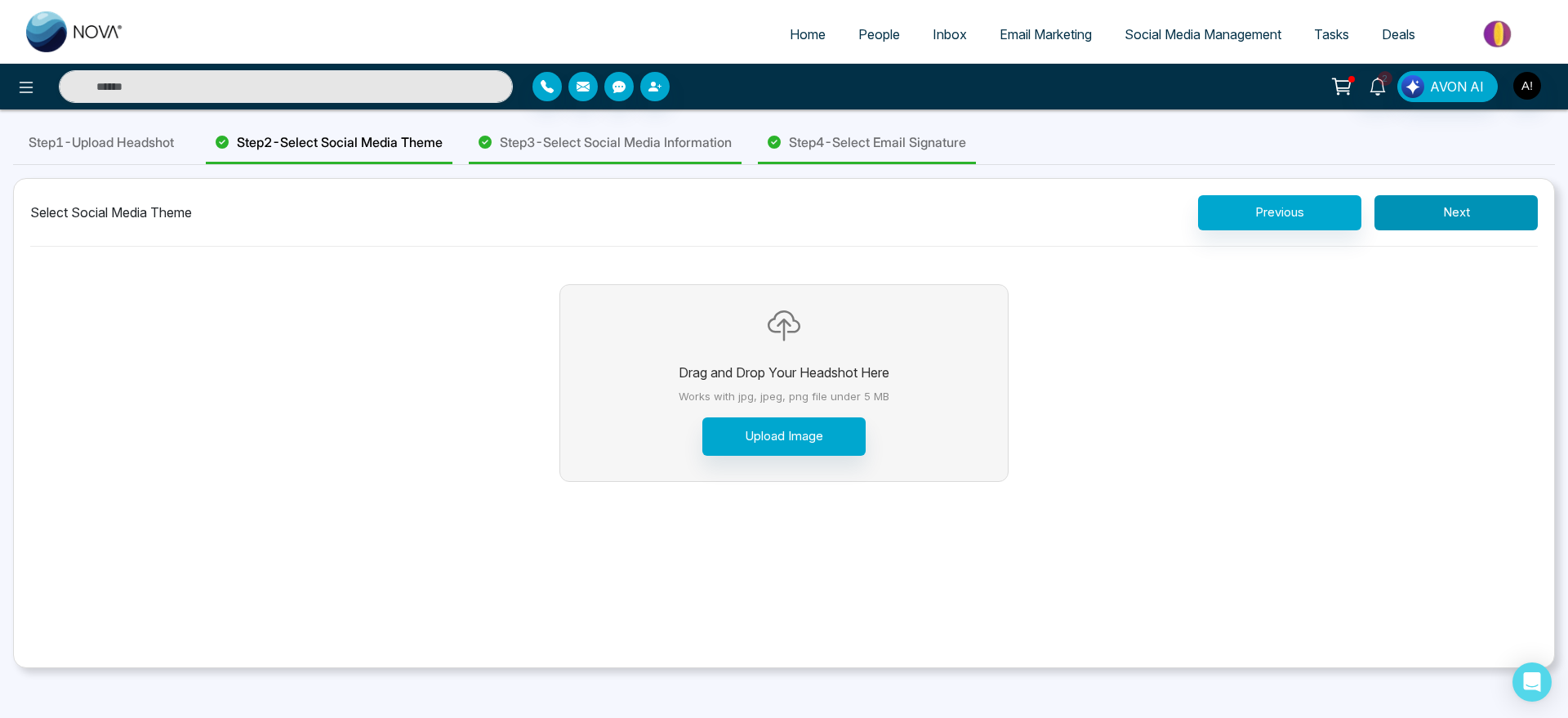
click at [1502, 205] on button "Next" at bounding box center [1456, 212] width 164 height 35
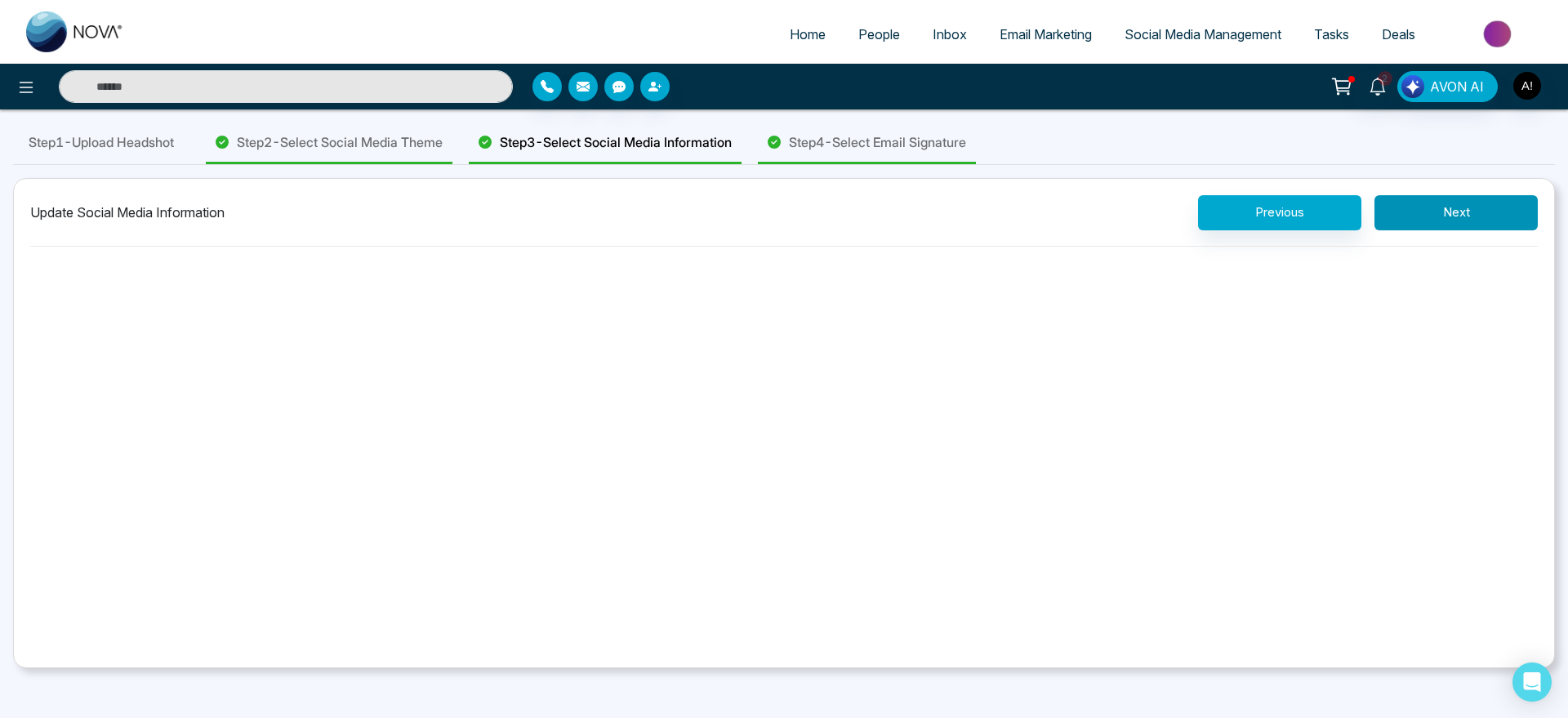
click at [1502, 205] on button "Next" at bounding box center [1456, 212] width 164 height 35
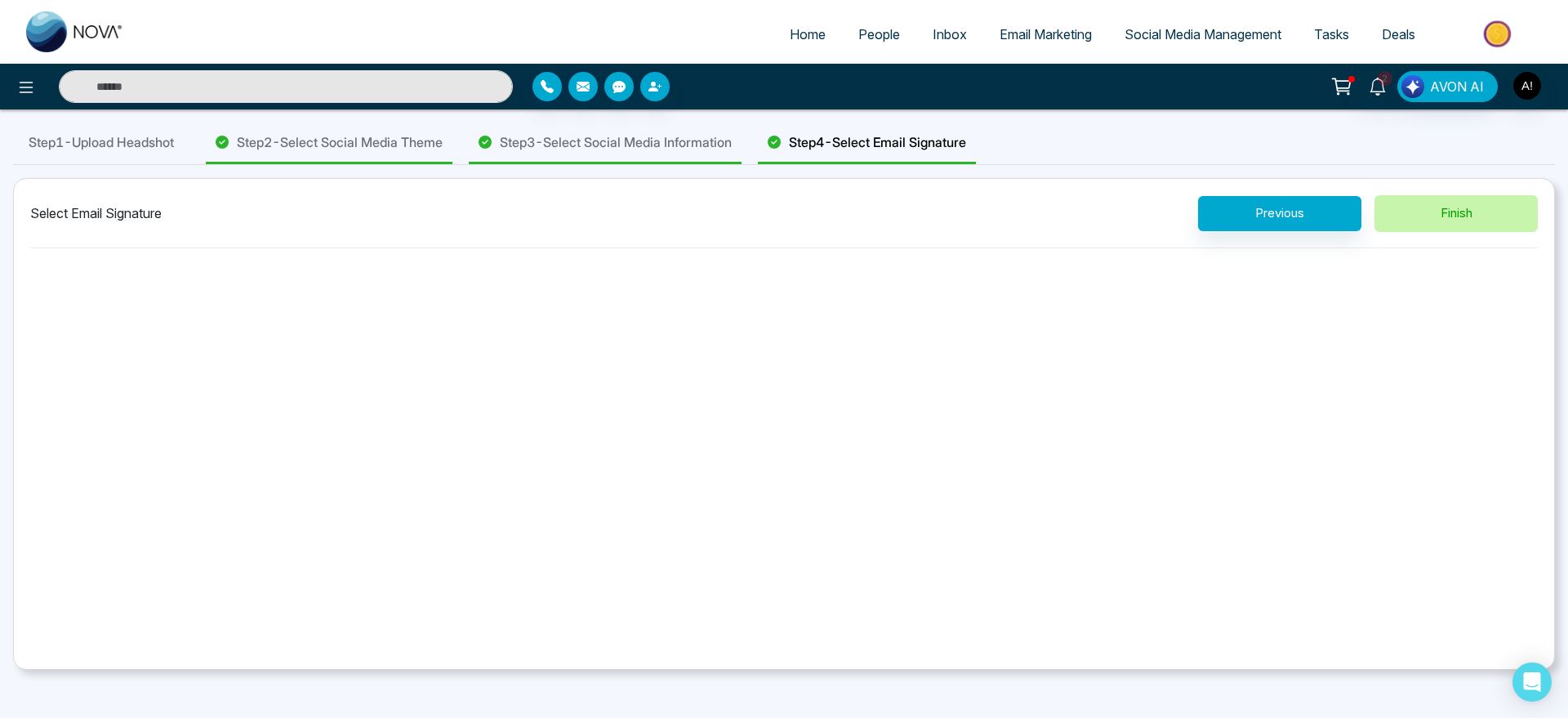
click at [1502, 205] on button "Finish" at bounding box center [1456, 213] width 164 height 37
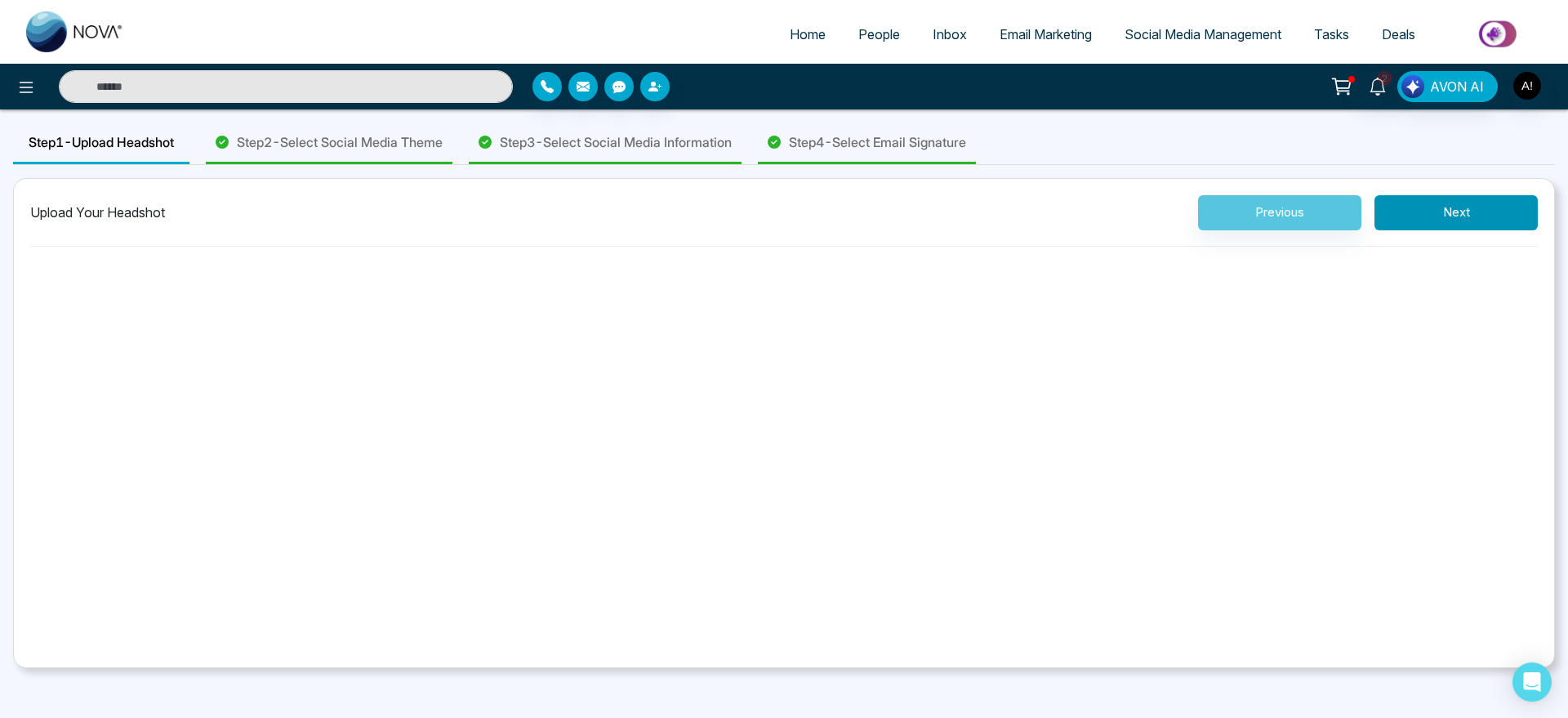
click at [1502, 205] on button "Next" at bounding box center [1456, 212] width 164 height 35
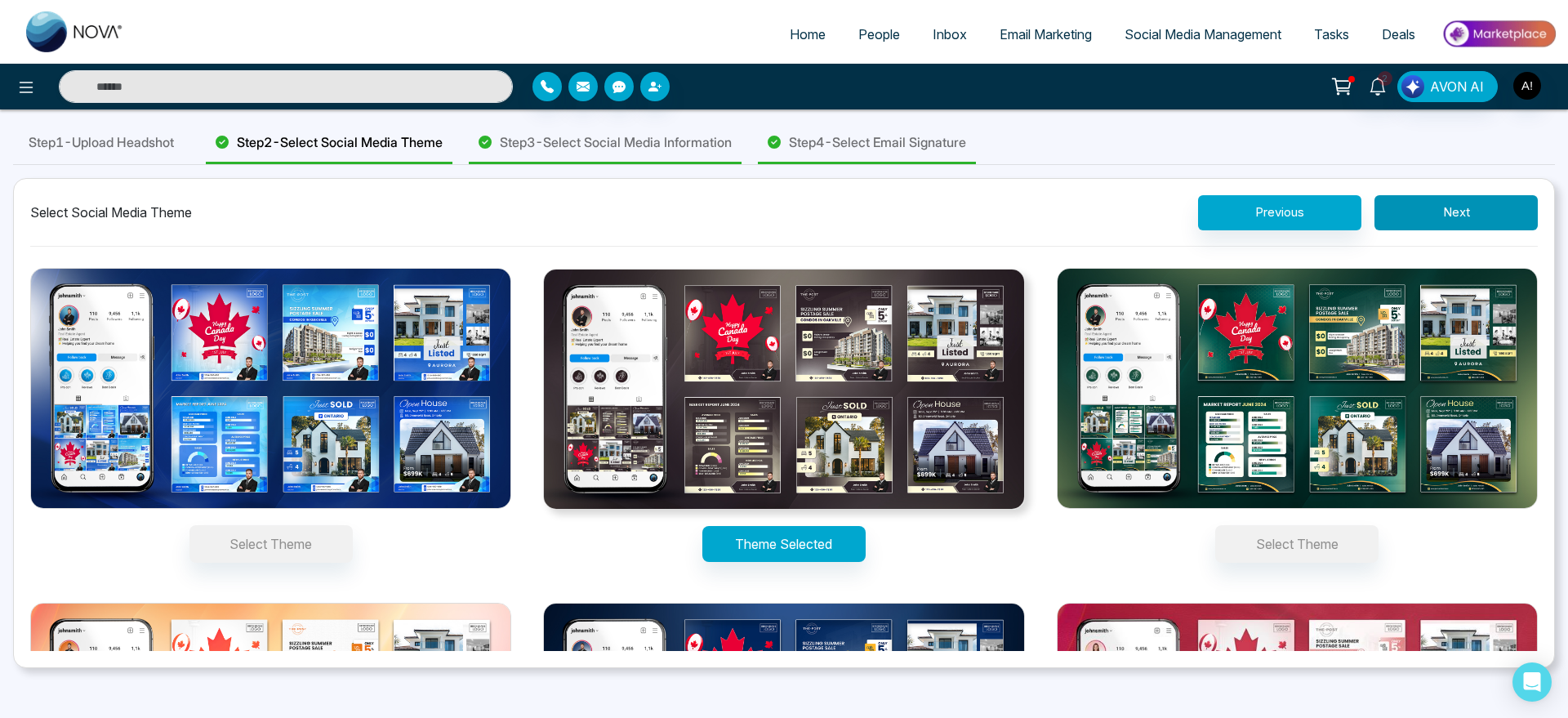
click at [1502, 205] on button "Next" at bounding box center [1456, 212] width 164 height 35
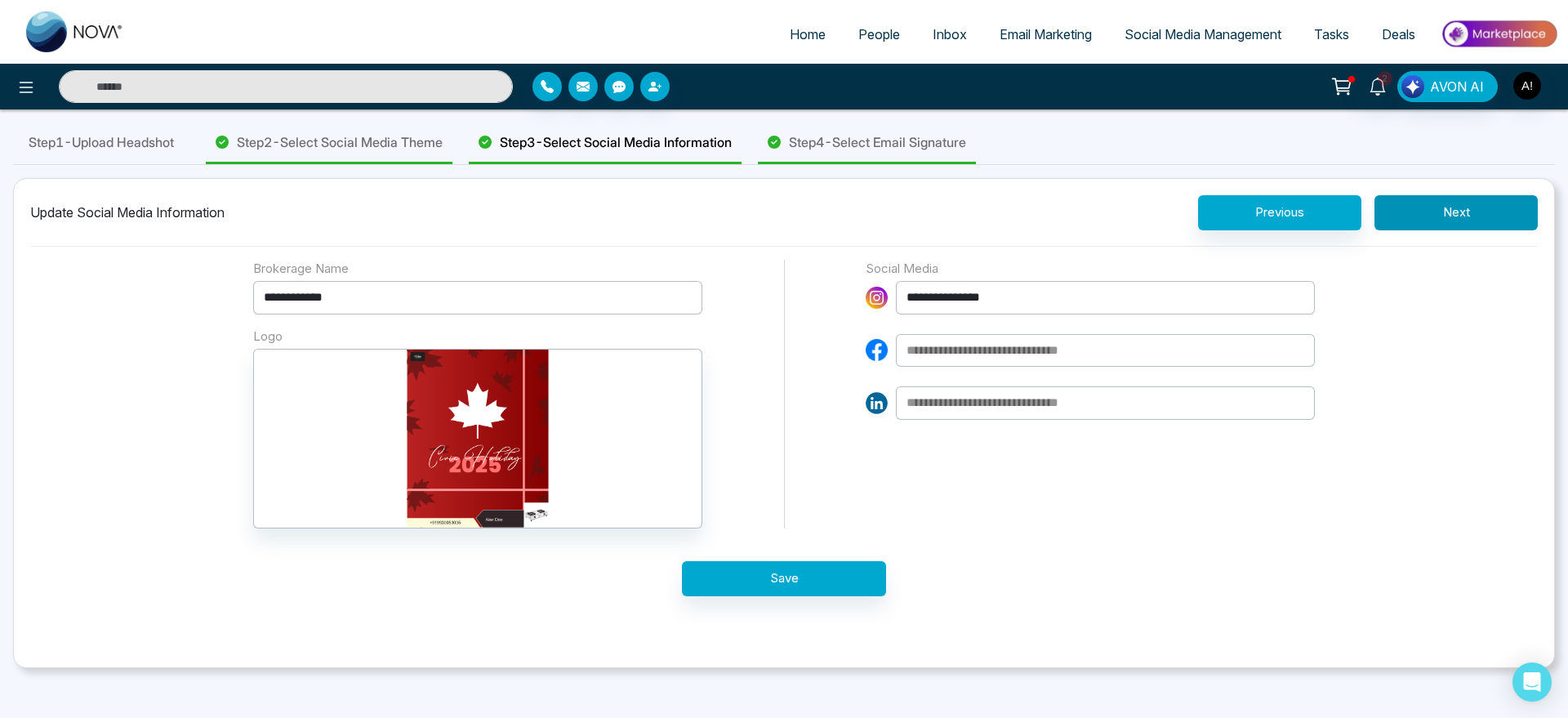
click at [1502, 205] on button "Next" at bounding box center [1456, 212] width 164 height 35
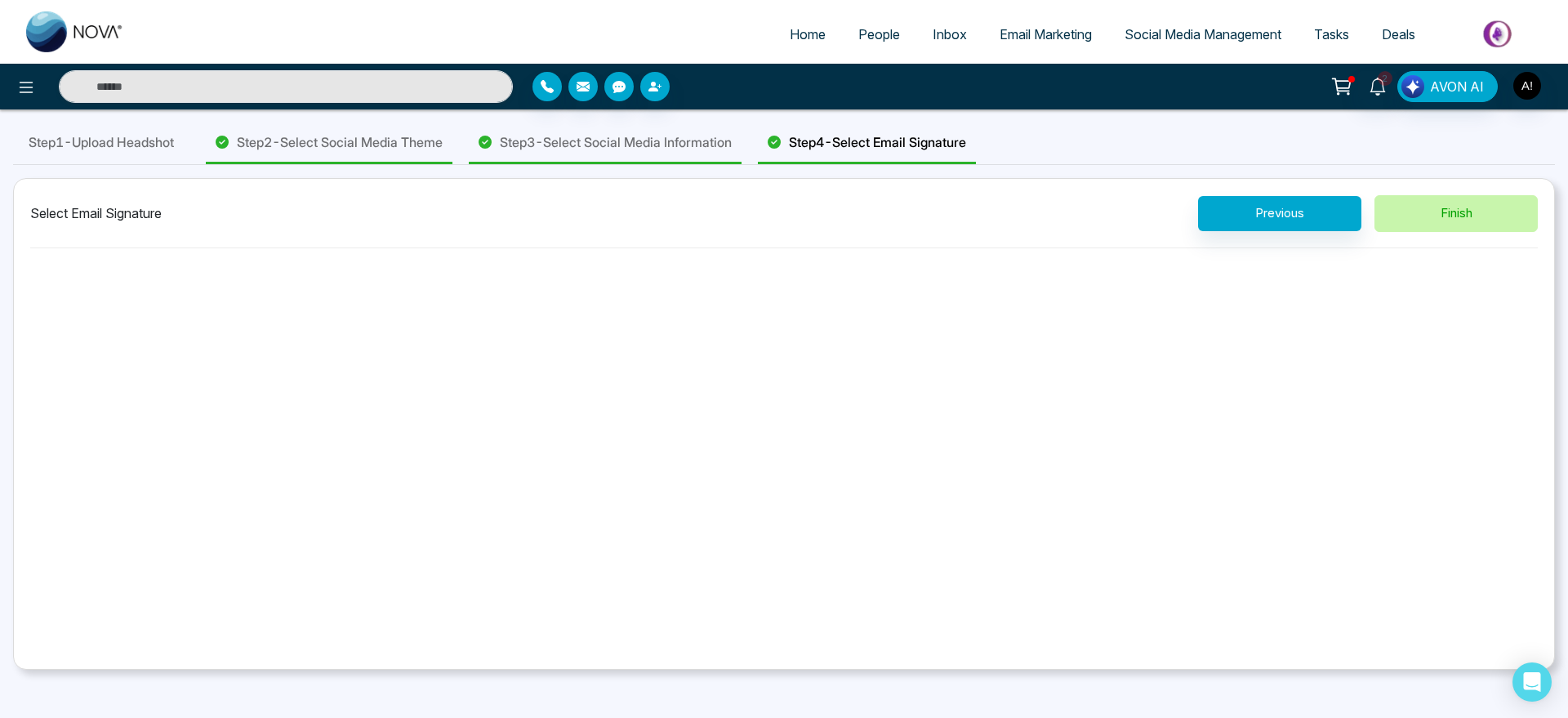
click at [1502, 205] on button "Finish" at bounding box center [1456, 213] width 164 height 37
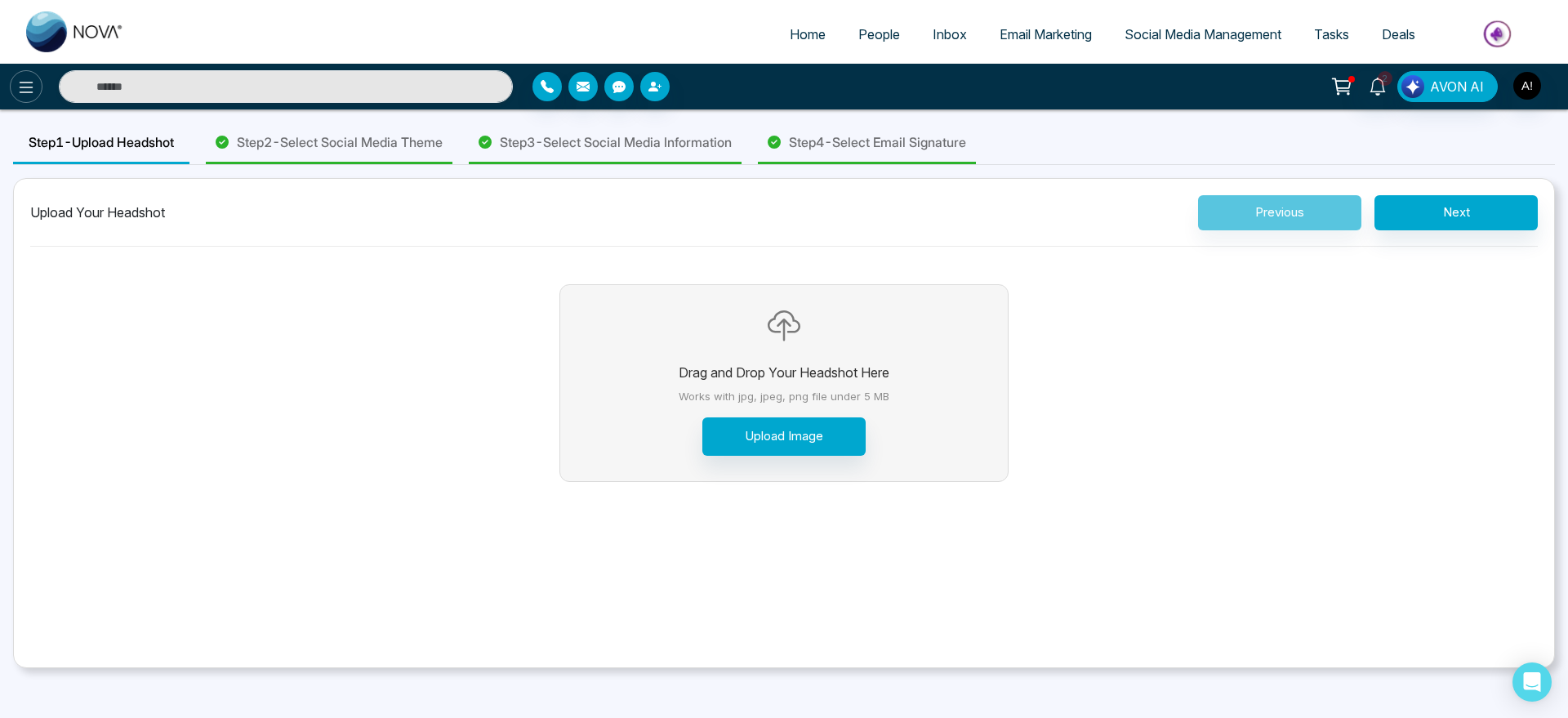
click at [34, 72] on button at bounding box center [27, 87] width 33 height 33
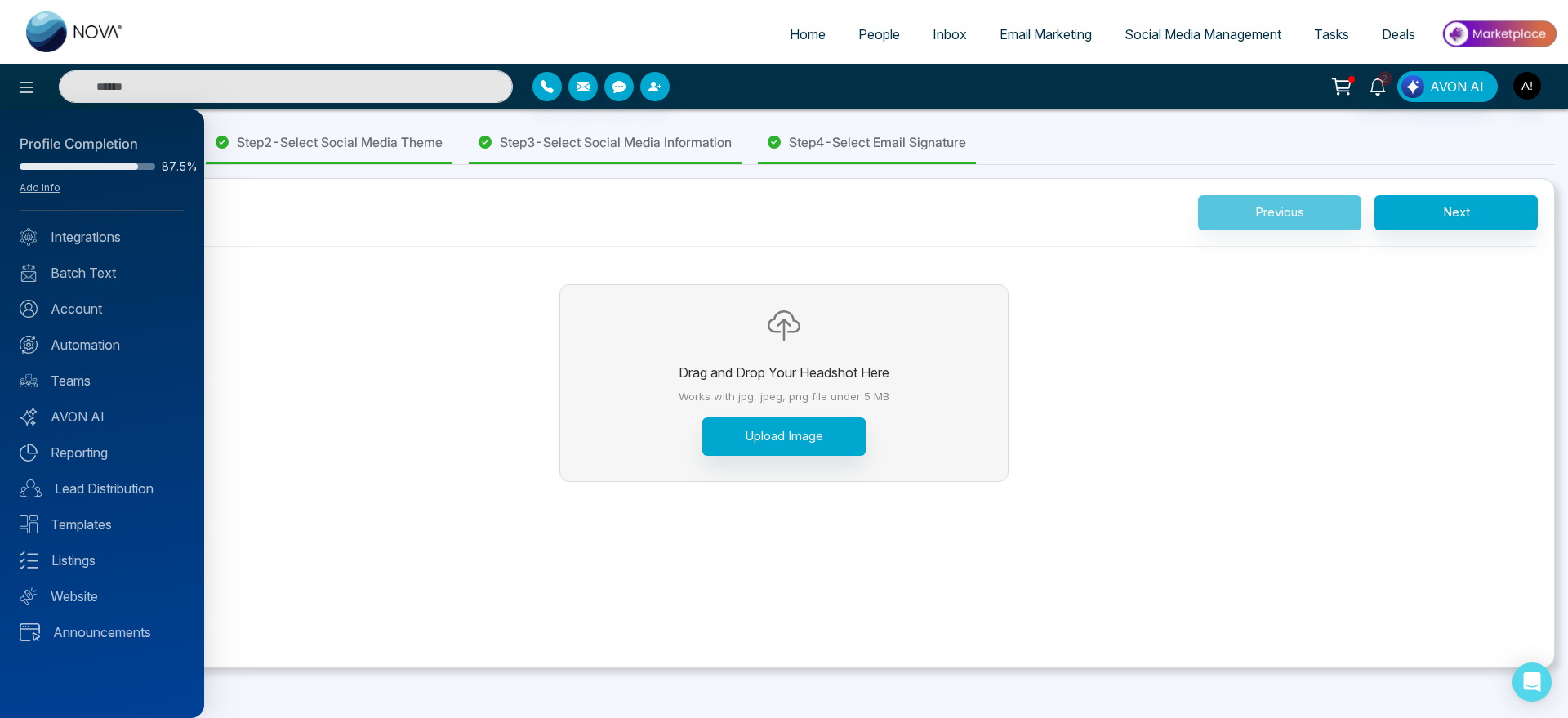
click at [89, 220] on div "Profile Completion 87.5% Add Info Integrations Batch Text Account Automation Te…" at bounding box center [101, 413] width 204 height 608
click at [95, 236] on link "Integrations" at bounding box center [101, 236] width 165 height 19
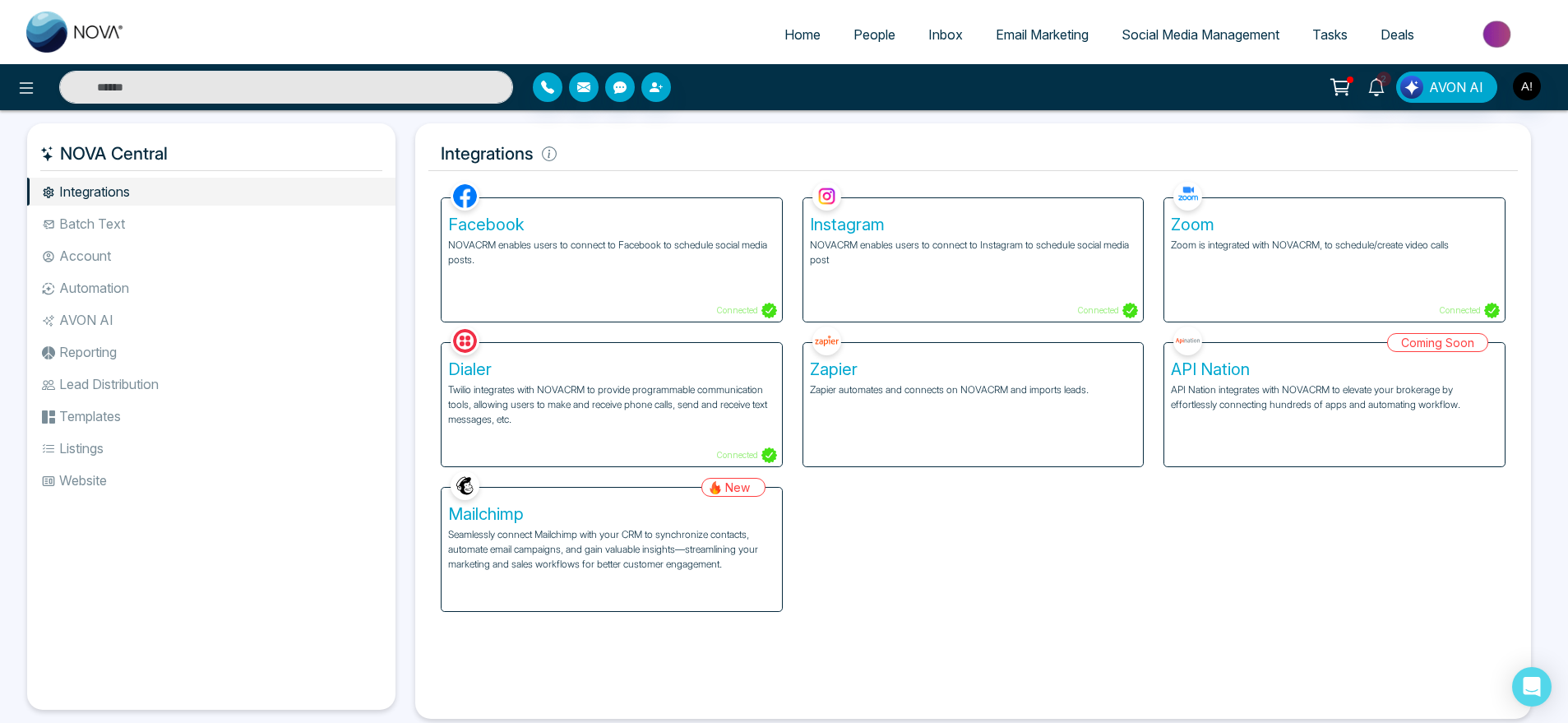
click at [728, 285] on div "Facebook NOVACRM enables users to connect to Facebook to schedule social media …" at bounding box center [612, 260] width 341 height 123
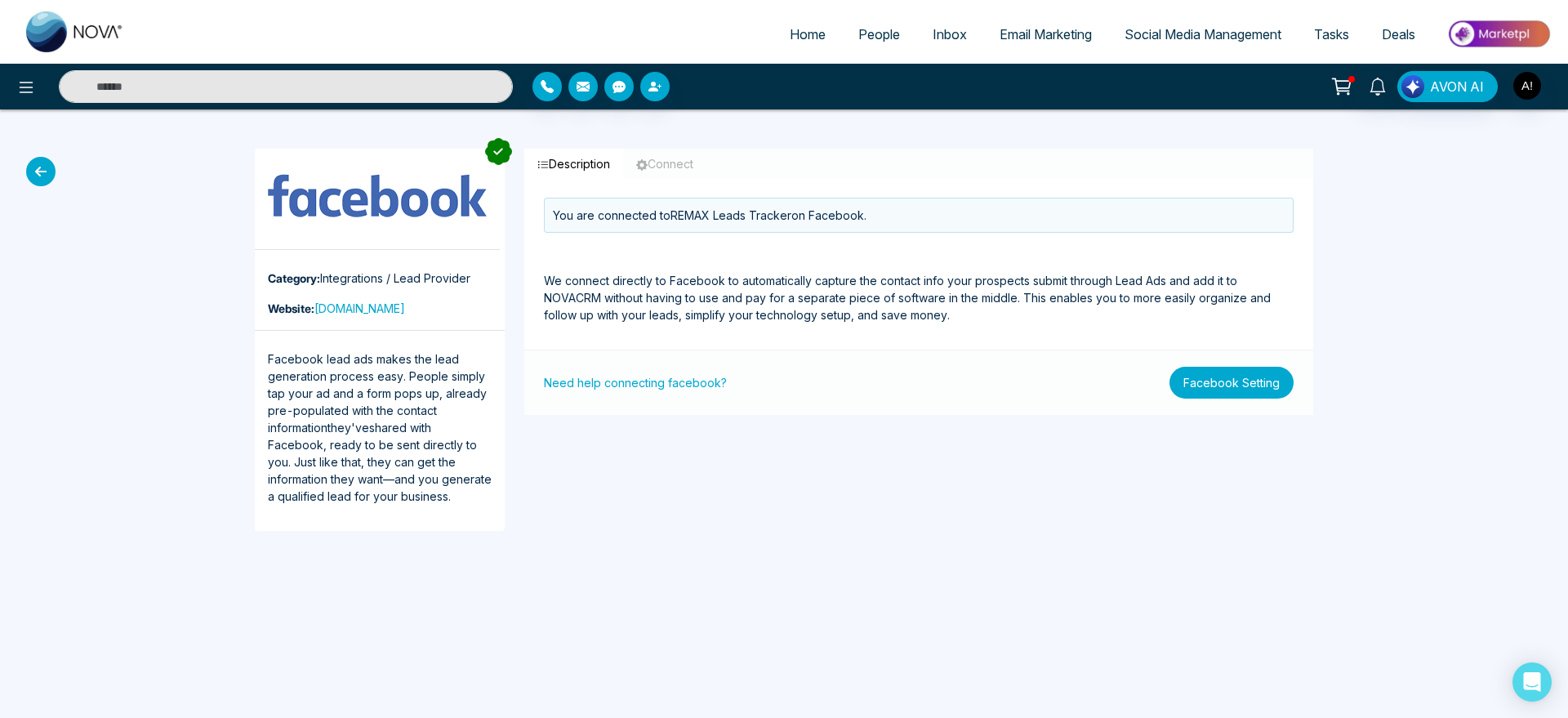
click at [1245, 372] on button "Facebook Setting" at bounding box center [1232, 382] width 124 height 32
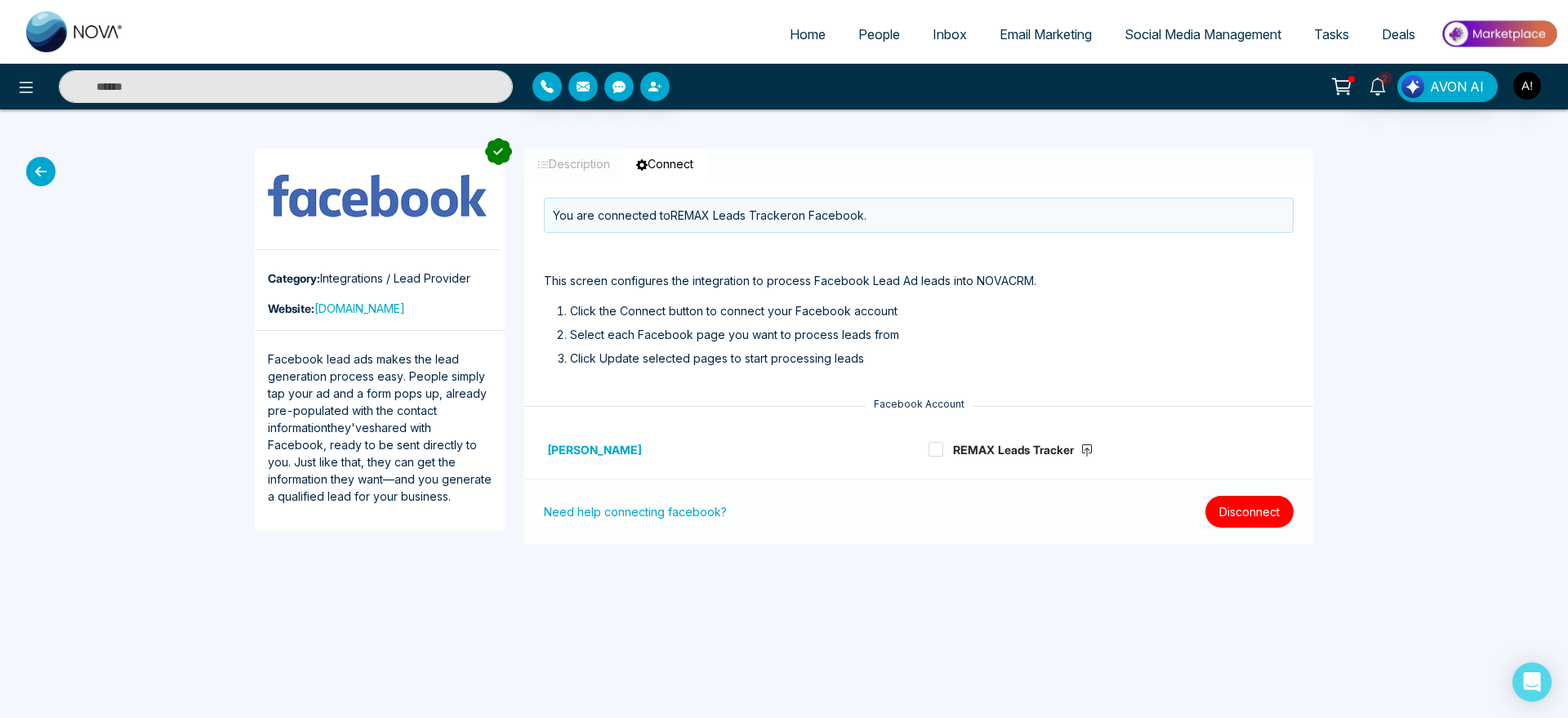
click at [1256, 498] on button "Disconnect" at bounding box center [1249, 511] width 88 height 32
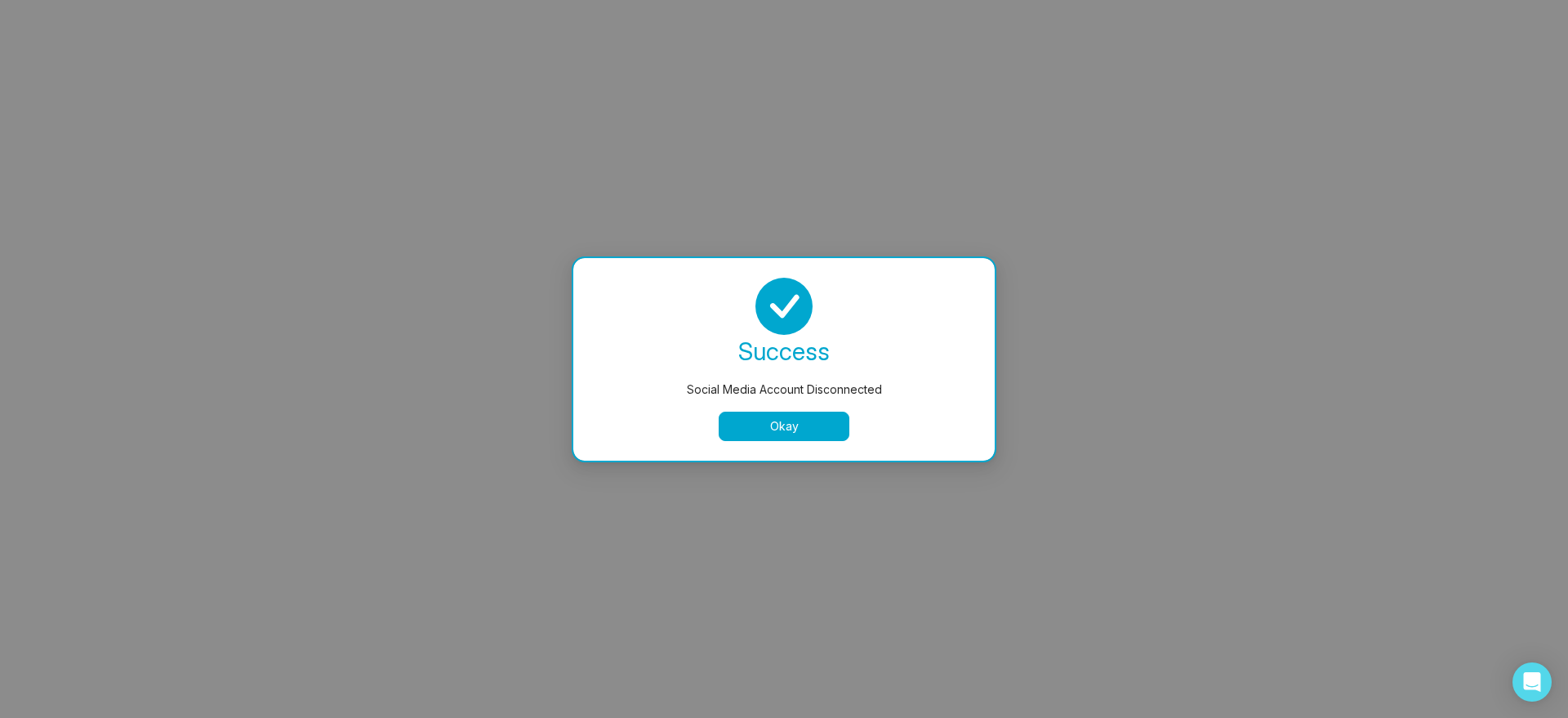
click at [811, 436] on button "Okay" at bounding box center [784, 426] width 131 height 29
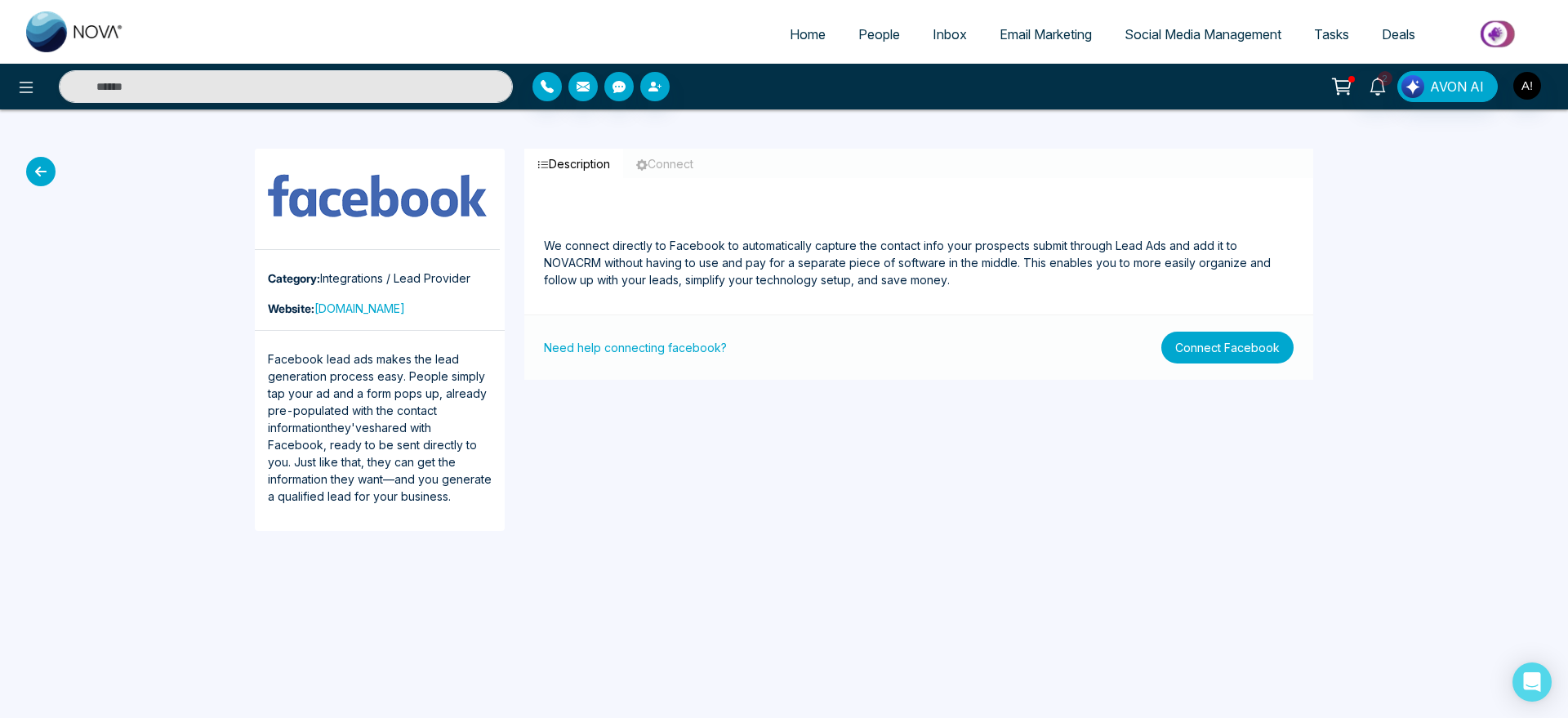
click at [1257, 343] on button "Connect Facebook" at bounding box center [1227, 348] width 133 height 32
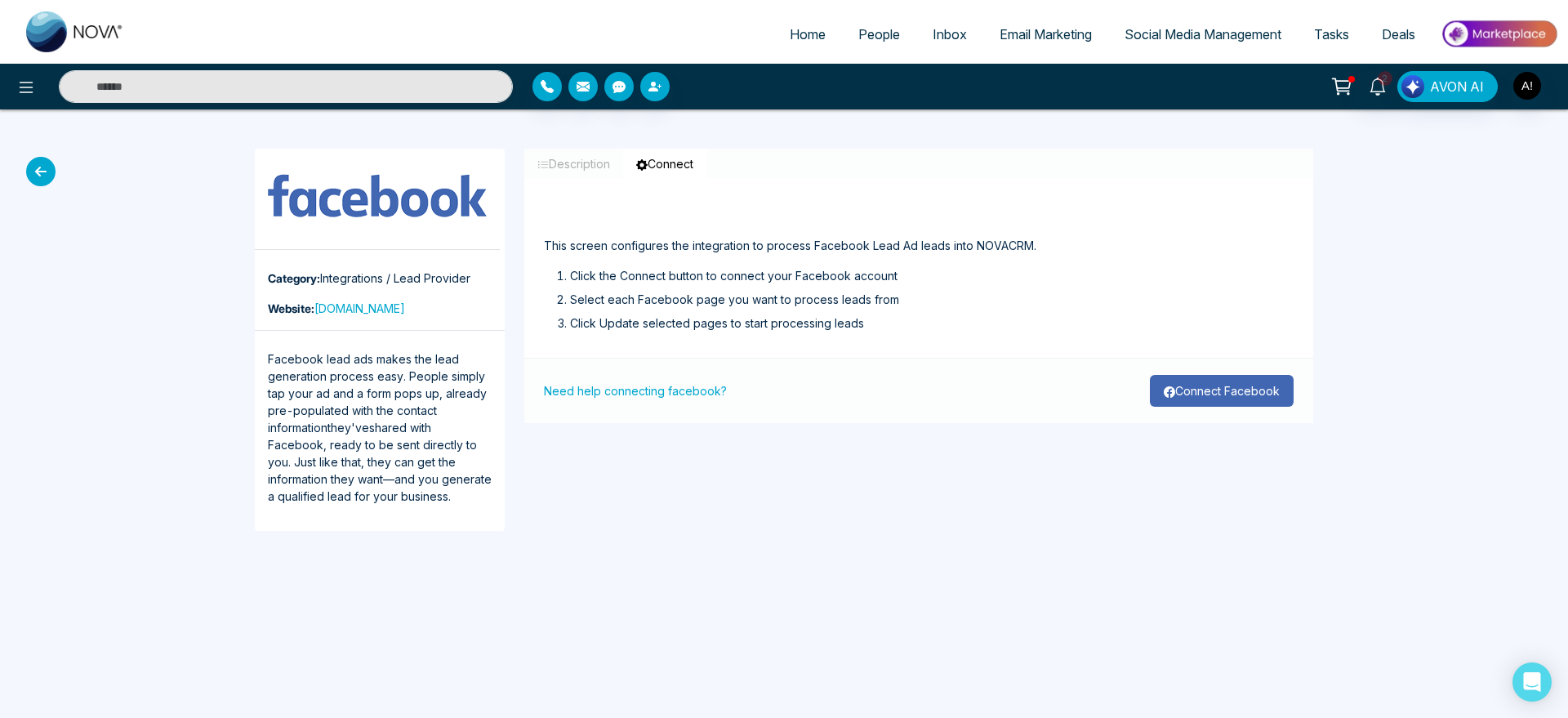
click at [1215, 389] on button "Connect Facebook" at bounding box center [1221, 391] width 144 height 32
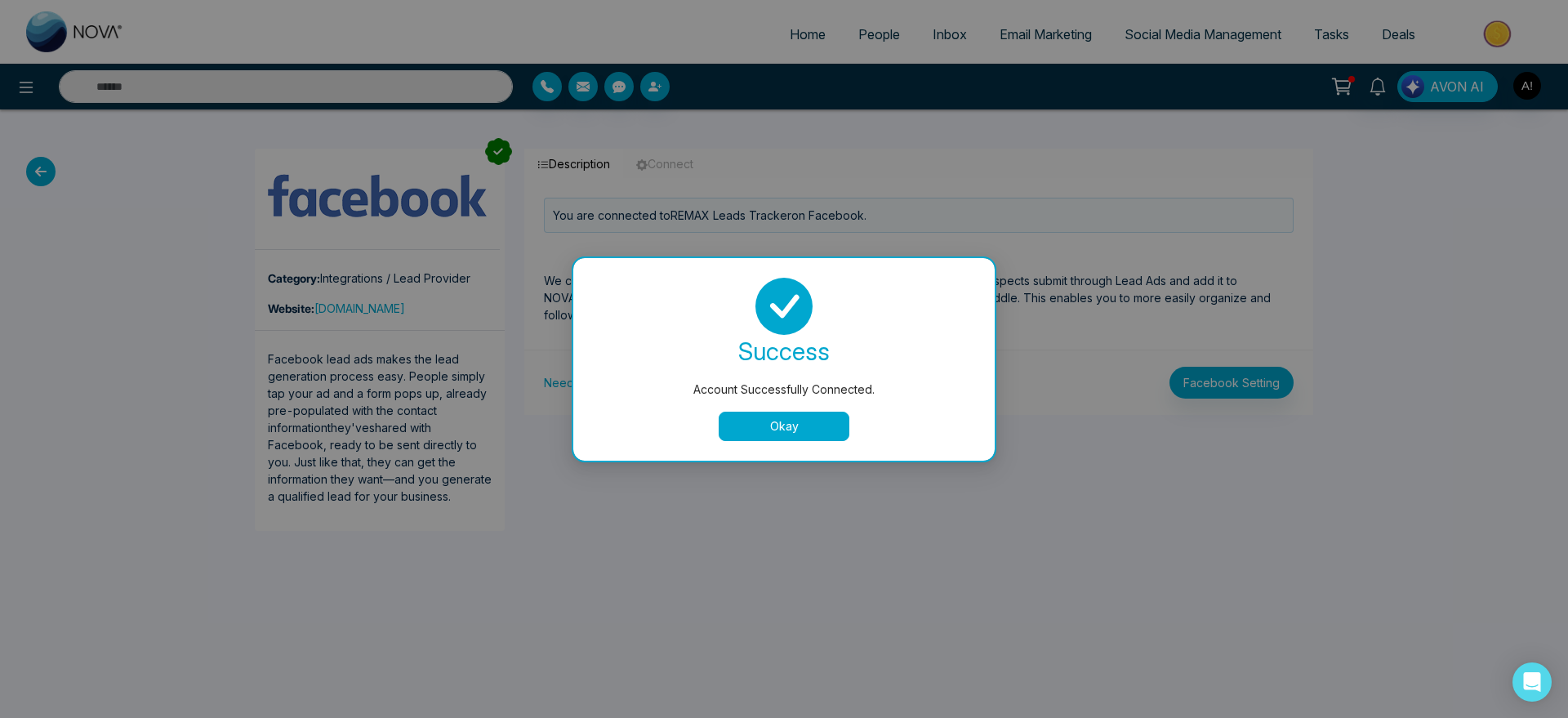
click at [781, 416] on button "Okay" at bounding box center [784, 426] width 131 height 29
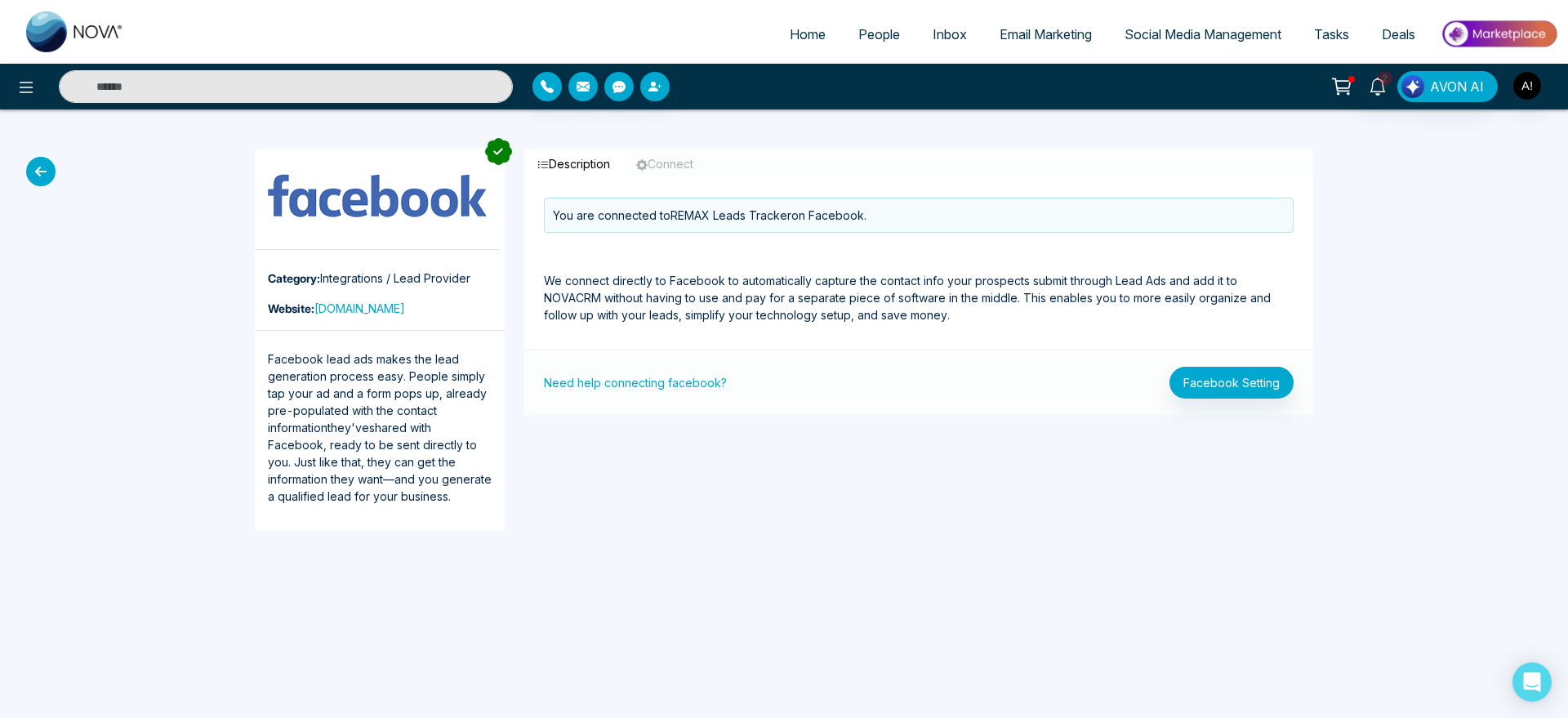
click at [44, 168] on icon at bounding box center [41, 171] width 29 height 29
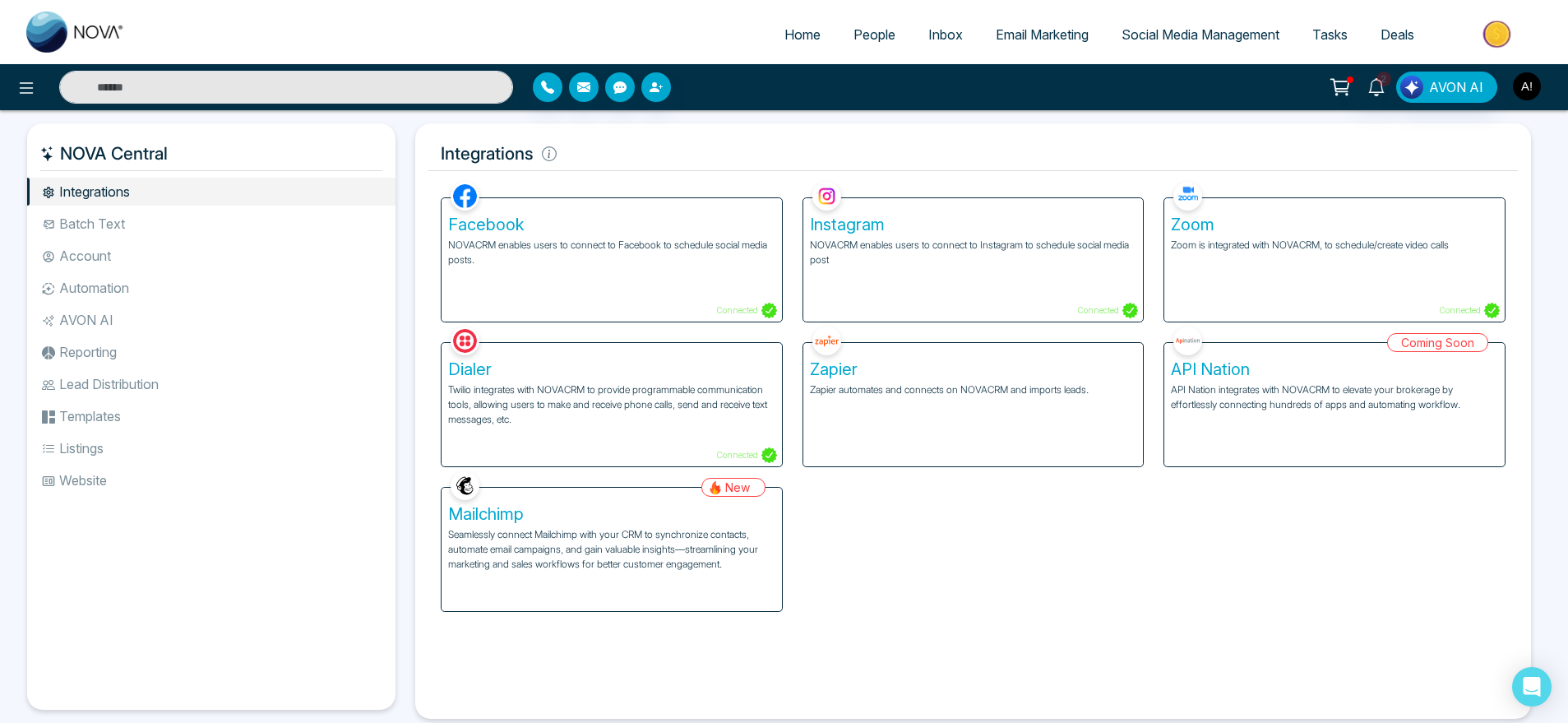
click at [1540, 96] on button "button" at bounding box center [1527, 87] width 29 height 29
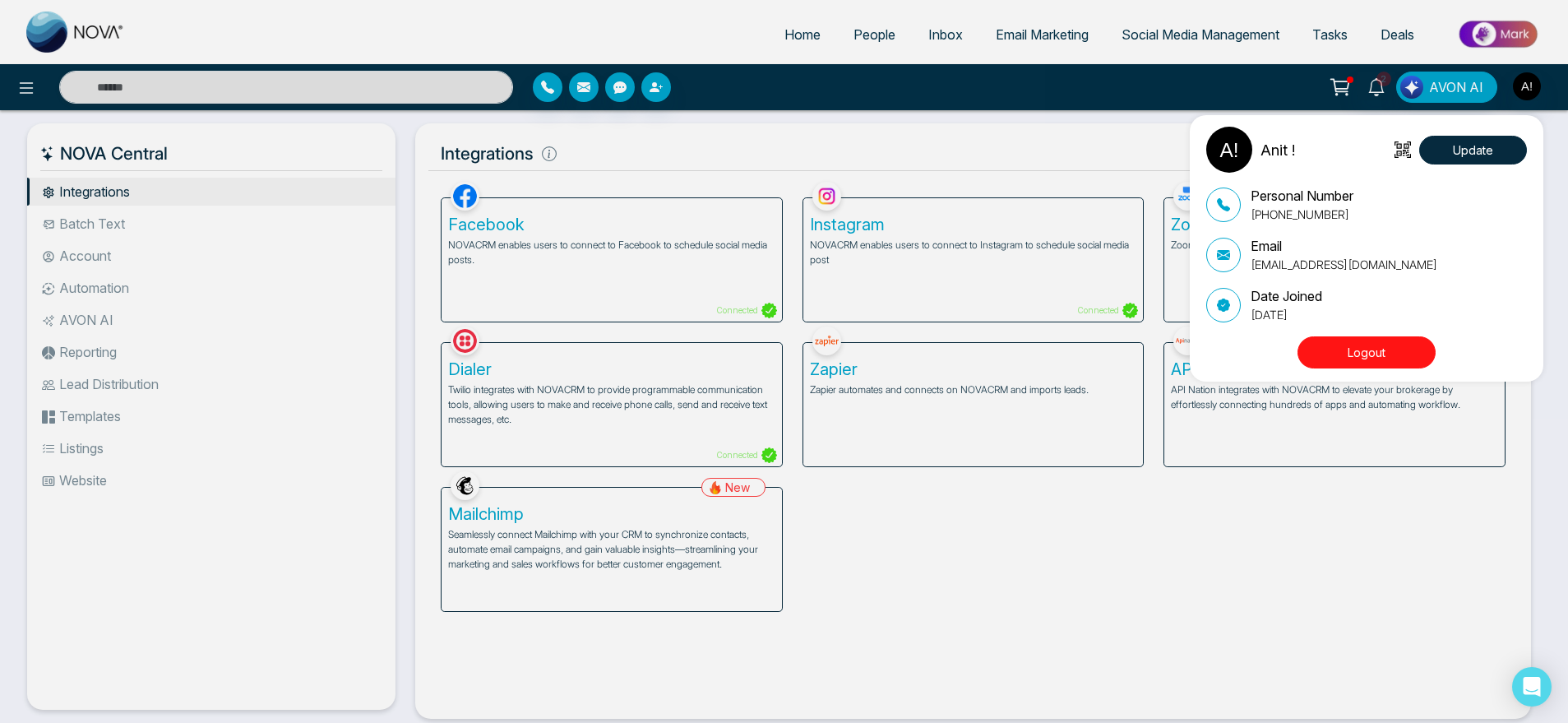
click at [1377, 356] on button "Logout" at bounding box center [1367, 352] width 138 height 32
